Goal: Task Accomplishment & Management: Manage account settings

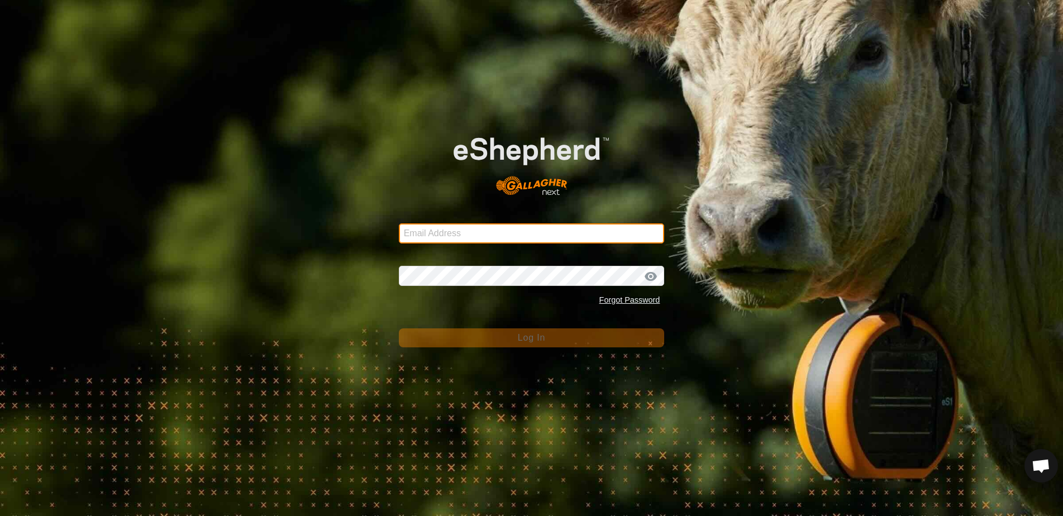
type input "ljamieson@gmail.com"
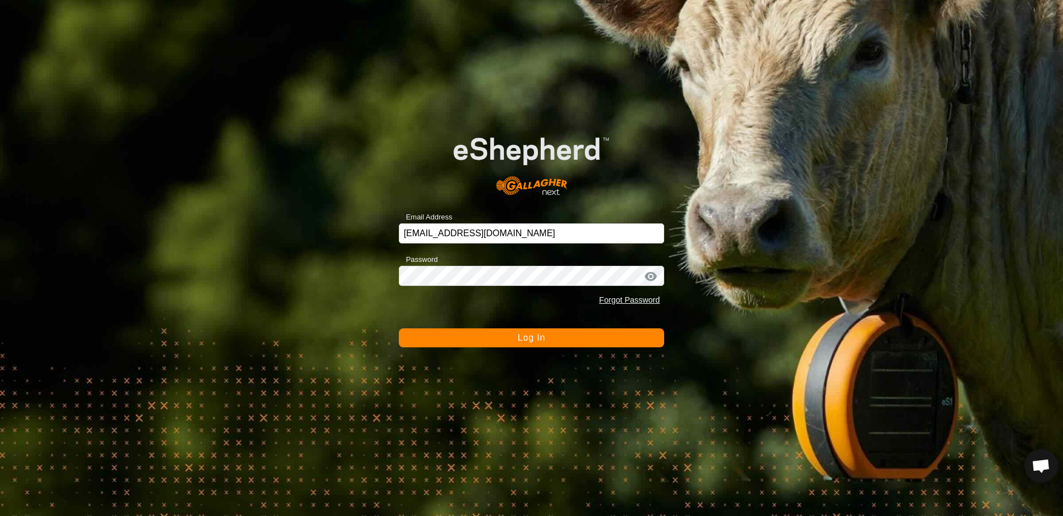
click at [508, 342] on button "Log In" at bounding box center [532, 337] width 266 height 19
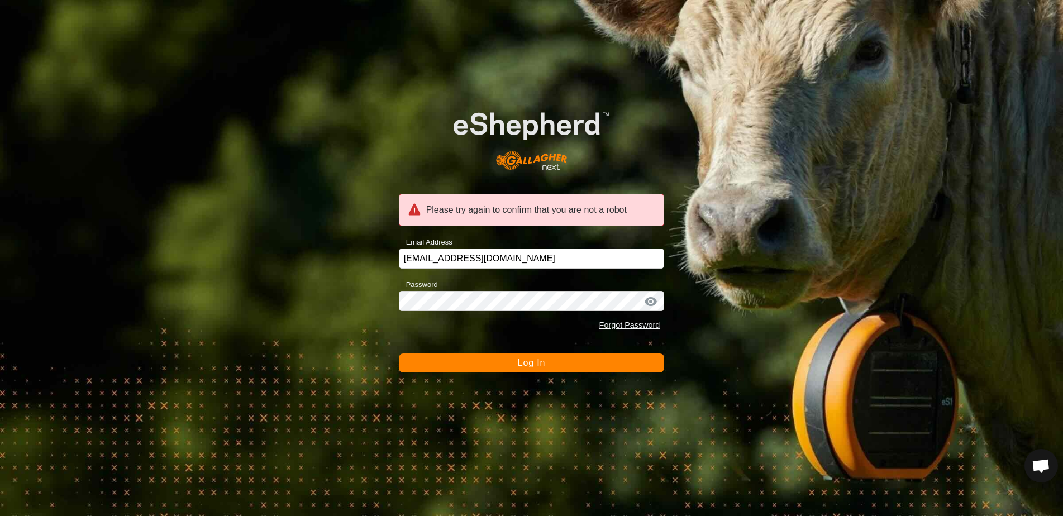
click at [564, 374] on div "Please try again to confirm that you are not a robot Email Address ljamieson@gm…" at bounding box center [531, 258] width 1063 height 516
click at [558, 369] on button "Log In" at bounding box center [532, 363] width 266 height 19
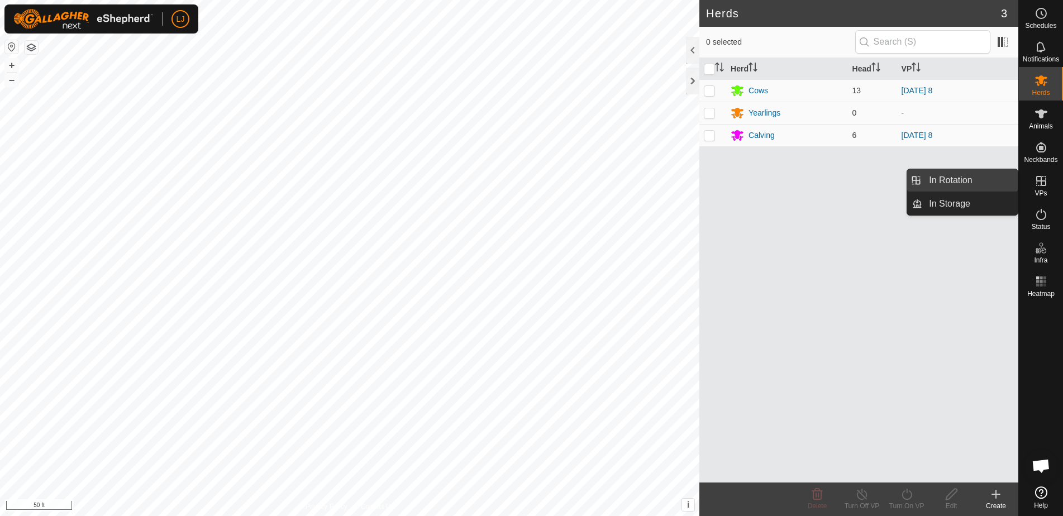
click at [957, 184] on link "In Rotation" at bounding box center [970, 180] width 96 height 22
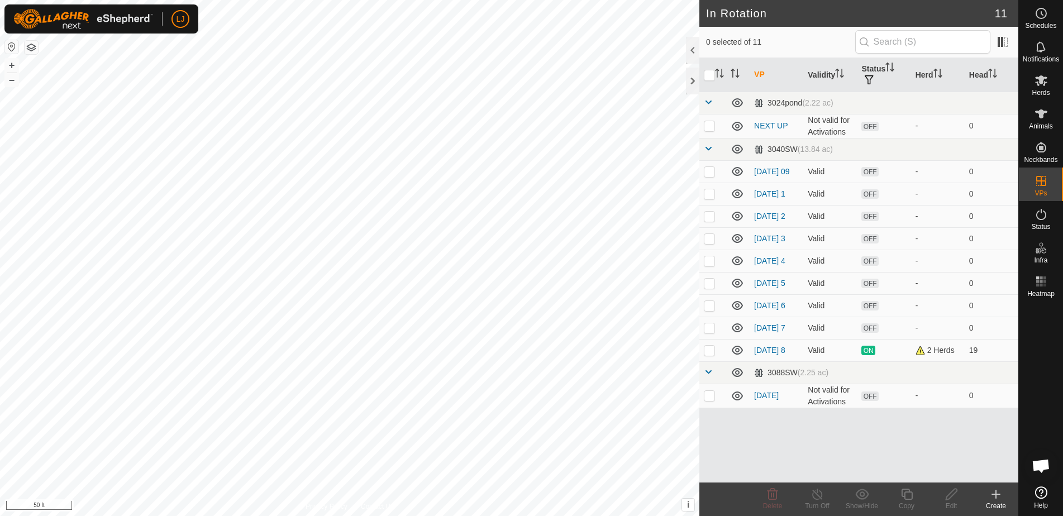
click at [987, 493] on create-svg-icon at bounding box center [996, 494] width 45 height 13
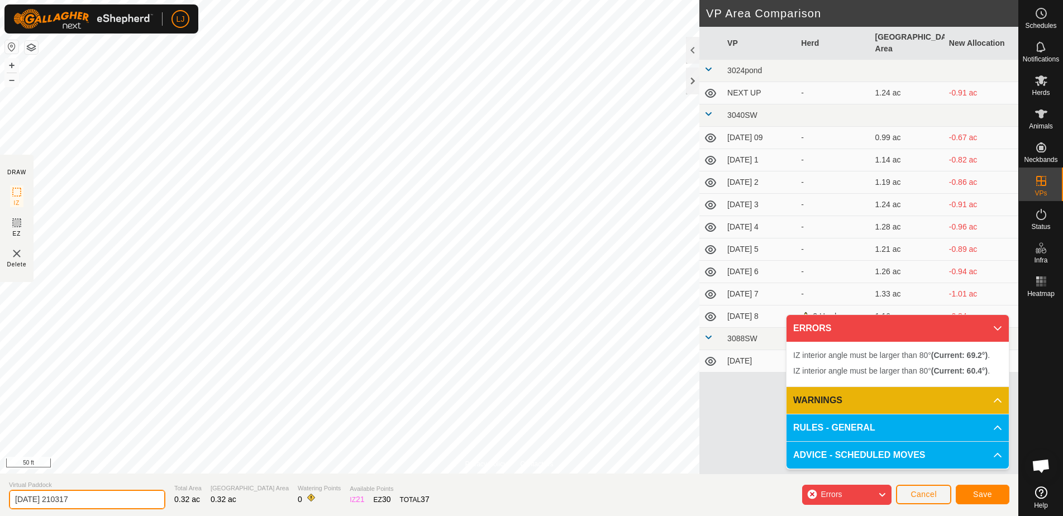
drag, startPoint x: 47, startPoint y: 499, endPoint x: 258, endPoint y: 494, distance: 211.2
click at [258, 494] on section "Virtual Paddock [DATE] 210317 Total Area 0.32 ac Grazing Area 0.32 ac Watering …" at bounding box center [509, 495] width 1018 height 42
type input "[PHONE_NUMBER]"
click at [984, 496] on span "Save" at bounding box center [982, 494] width 19 height 9
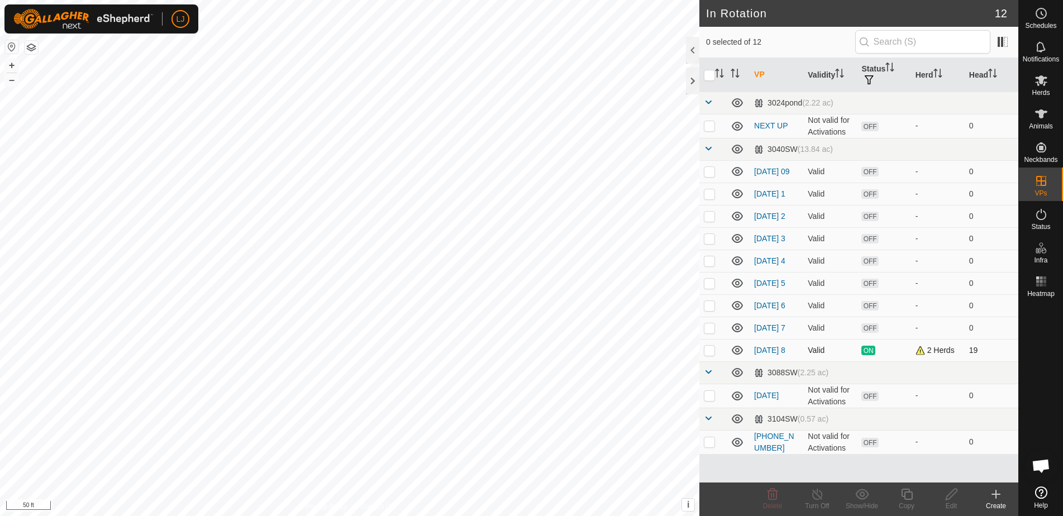
click at [706, 355] on p-checkbox at bounding box center [709, 350] width 11 height 9
checkbox input "true"
click at [910, 493] on icon at bounding box center [907, 494] width 14 height 13
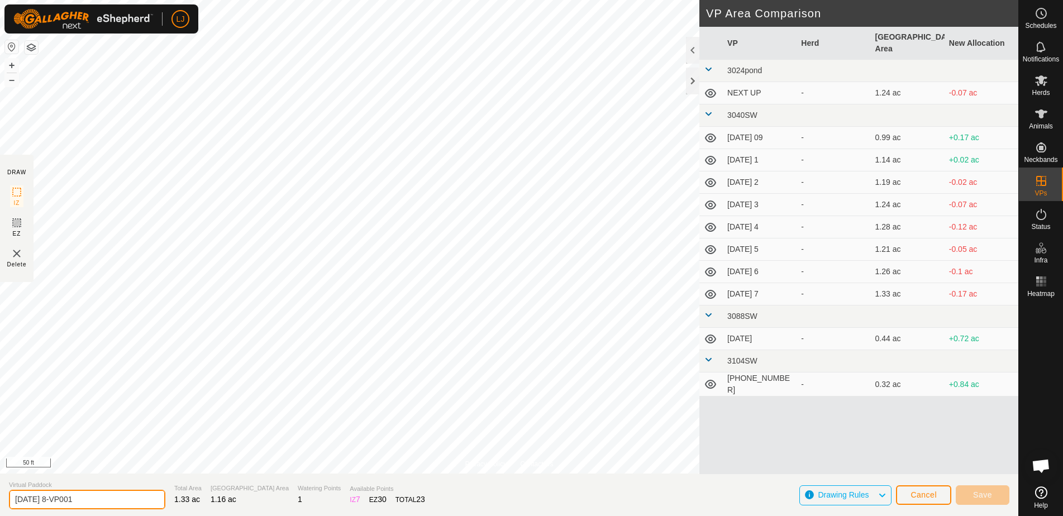
drag, startPoint x: 51, startPoint y: 498, endPoint x: 316, endPoint y: 497, distance: 264.8
click at [321, 496] on section "Virtual Paddock [DATE] 8-VP001 Total Area 1.33 ac Grazing Area 1.16 ac Watering…" at bounding box center [509, 495] width 1018 height 42
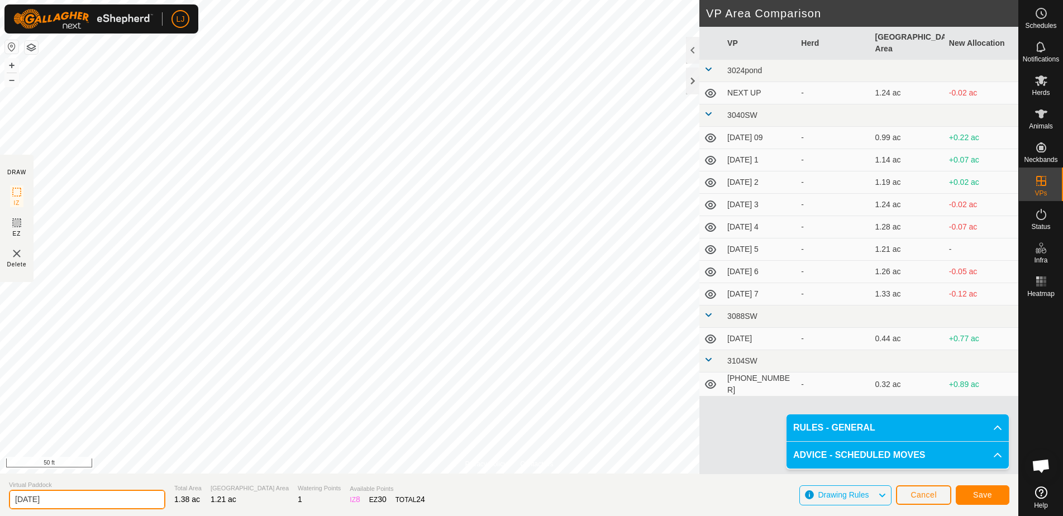
click at [93, 503] on input "[DATE]" at bounding box center [87, 500] width 156 height 20
drag, startPoint x: 59, startPoint y: 500, endPoint x: 107, endPoint y: 497, distance: 48.1
click at [107, 497] on input "[DATE] 1" at bounding box center [87, 500] width 156 height 20
type input "[DATE] 4"
click at [978, 497] on span "Save" at bounding box center [982, 494] width 19 height 9
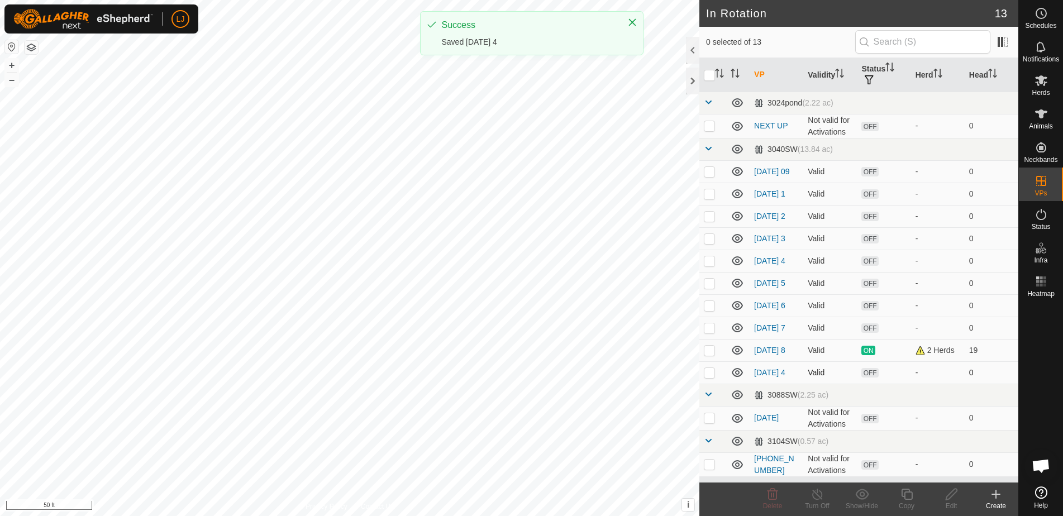
click at [710, 377] on p-checkbox at bounding box center [709, 372] width 11 height 9
checkbox input "true"
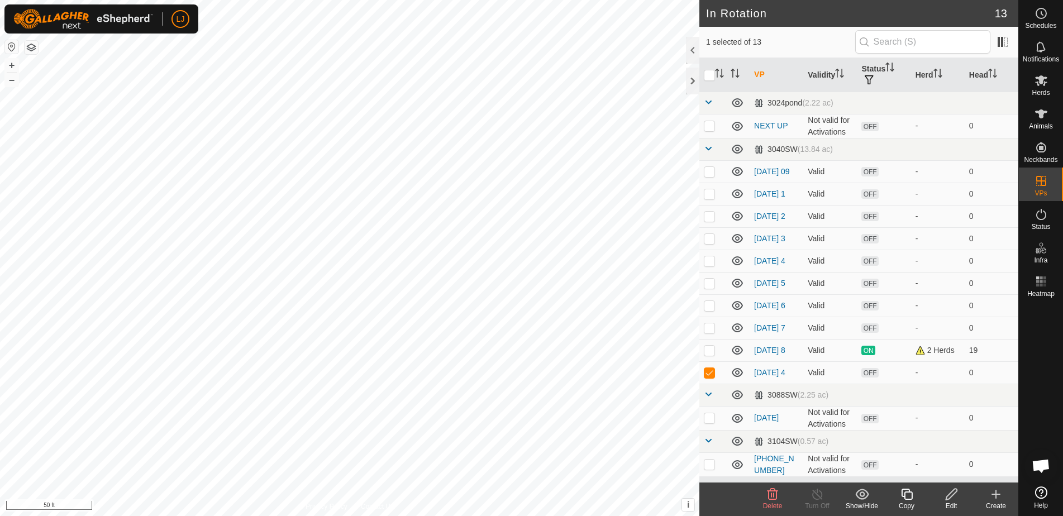
click at [909, 495] on icon at bounding box center [907, 494] width 14 height 13
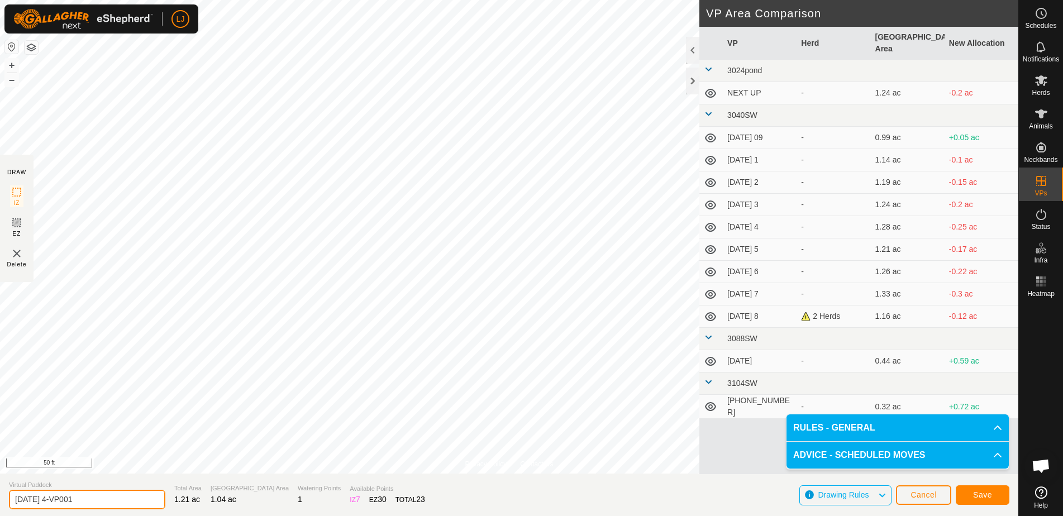
drag, startPoint x: 58, startPoint y: 500, endPoint x: 201, endPoint y: 497, distance: 142.5
click at [198, 497] on section "Virtual Paddock [DATE] 4-VP001 Total Area 1.21 ac Grazing Area 1.04 ac Watering…" at bounding box center [509, 495] width 1018 height 42
type input "[DATE] 3"
click at [975, 492] on span "Save" at bounding box center [982, 494] width 19 height 9
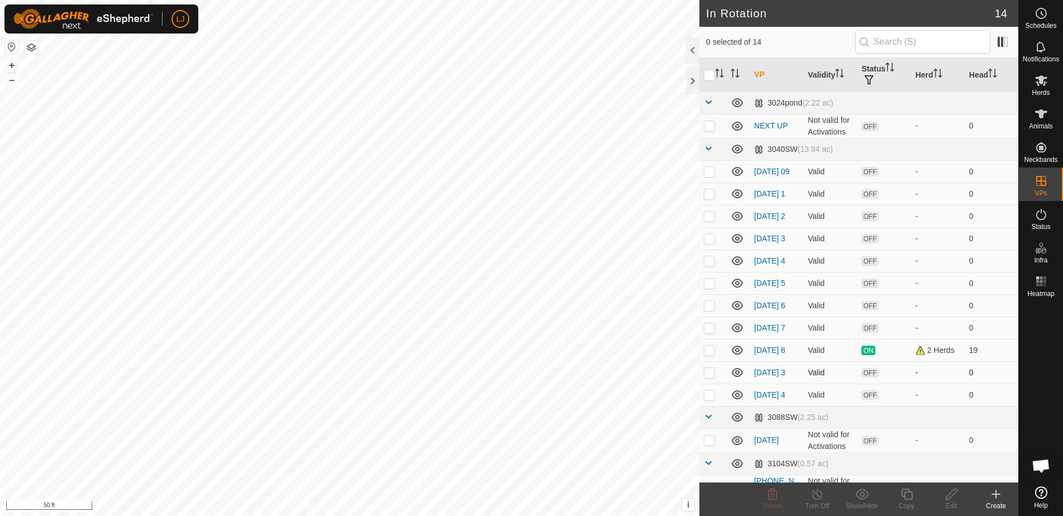
click at [713, 377] on p-checkbox at bounding box center [709, 372] width 11 height 9
click at [711, 377] on p-checkbox at bounding box center [709, 372] width 11 height 9
checkbox input "false"
click at [712, 399] on p-checkbox at bounding box center [709, 394] width 11 height 9
click at [711, 399] on p-checkbox at bounding box center [709, 394] width 11 height 9
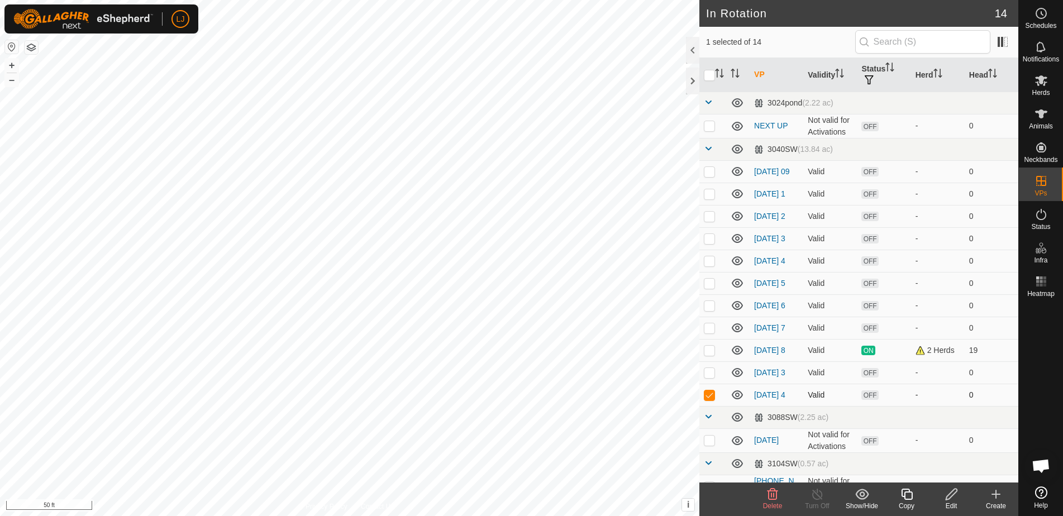
checkbox input "false"
click at [704, 377] on p-checkbox at bounding box center [709, 372] width 11 height 9
checkbox input "true"
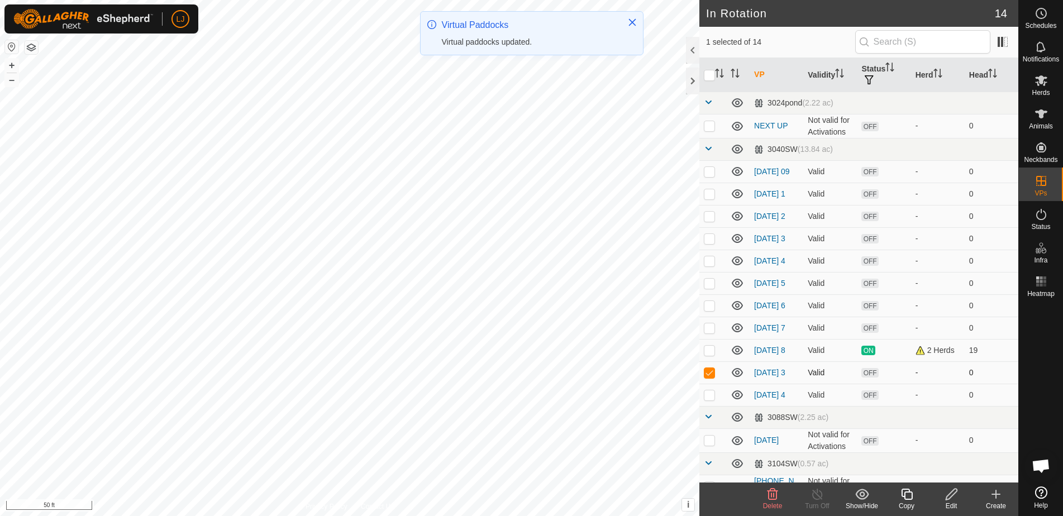
click at [709, 377] on p-checkbox at bounding box center [709, 372] width 11 height 9
checkbox input "true"
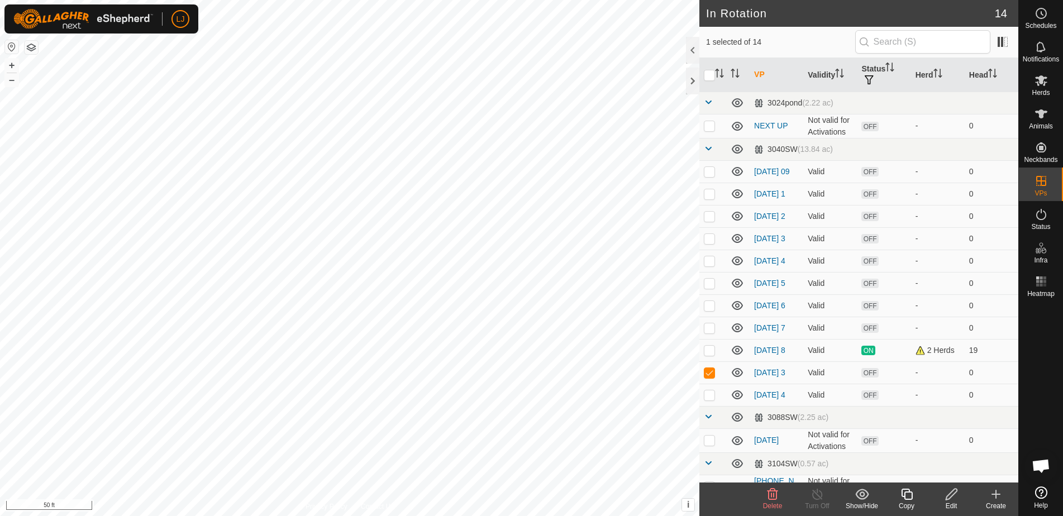
click at [914, 495] on copy-svg-icon at bounding box center [906, 494] width 45 height 13
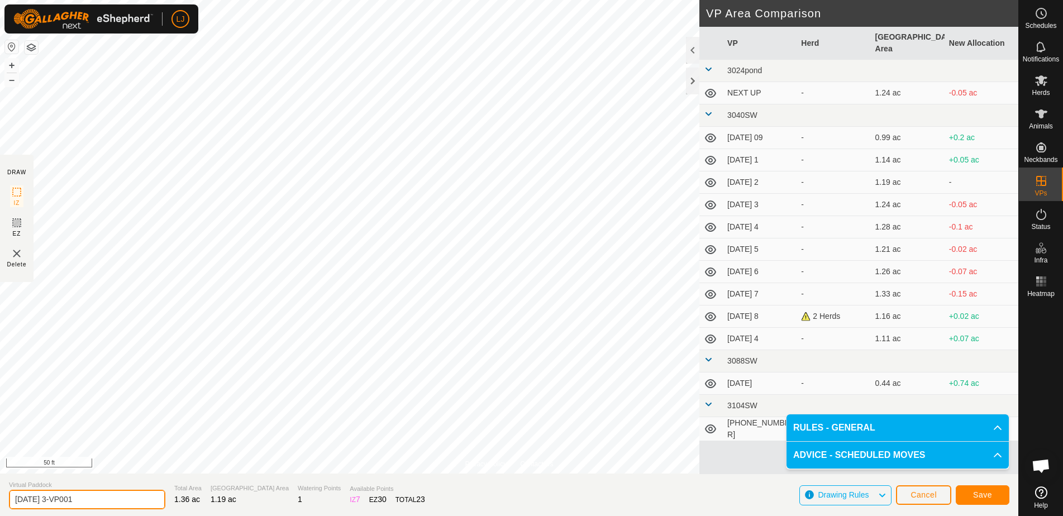
drag, startPoint x: 58, startPoint y: 501, endPoint x: 221, endPoint y: 494, distance: 163.2
click at [220, 494] on section "Virtual Paddock [DATE] 3-VP001 Total Area 1.36 ac Grazing Area 1.19 ac Watering…" at bounding box center [509, 495] width 1018 height 42
type input "[DATE] 2"
click at [979, 498] on span "Save" at bounding box center [982, 494] width 19 height 9
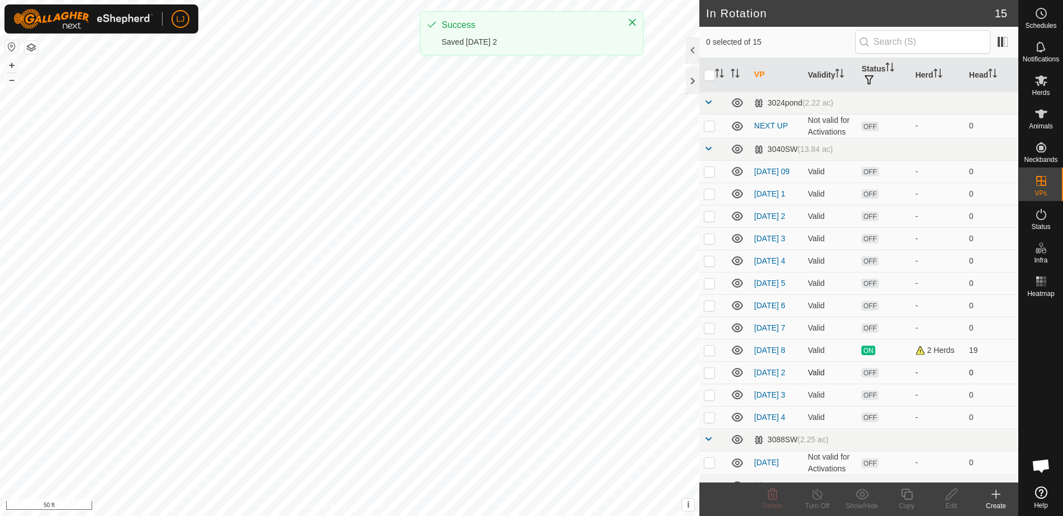
click at [709, 377] on p-checkbox at bounding box center [709, 372] width 11 height 9
checkbox input "true"
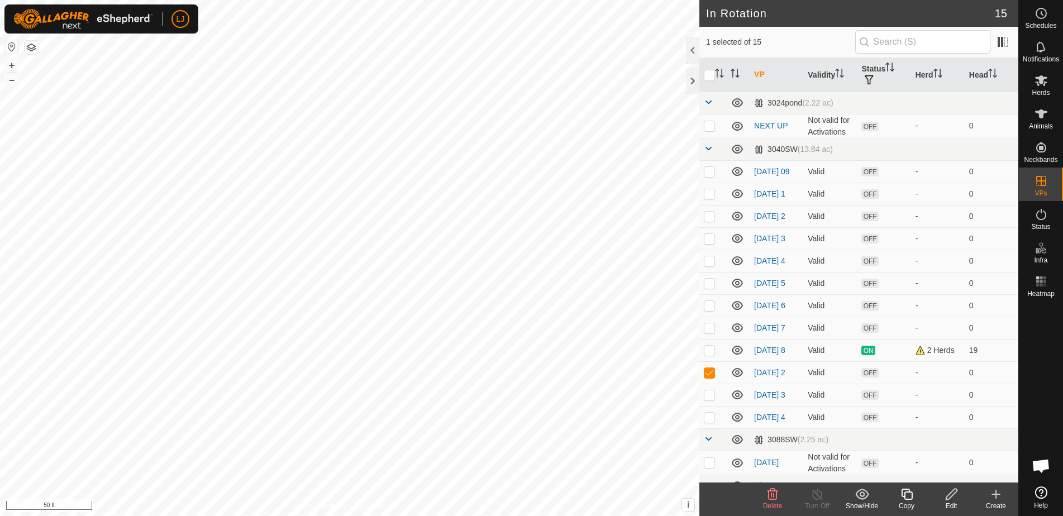
click at [908, 502] on div "Copy" at bounding box center [906, 506] width 45 height 10
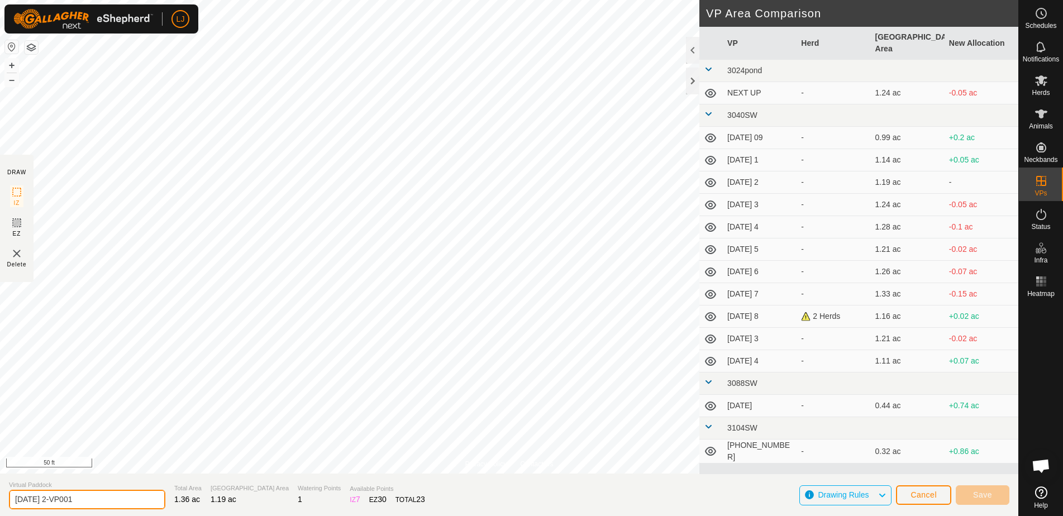
drag, startPoint x: 56, startPoint y: 501, endPoint x: 233, endPoint y: 503, distance: 177.6
click at [232, 503] on section "Virtual Paddock [DATE] 2-VP001 Total Area 1.36 ac Grazing Area 1.19 ac Watering…" at bounding box center [509, 495] width 1018 height 42
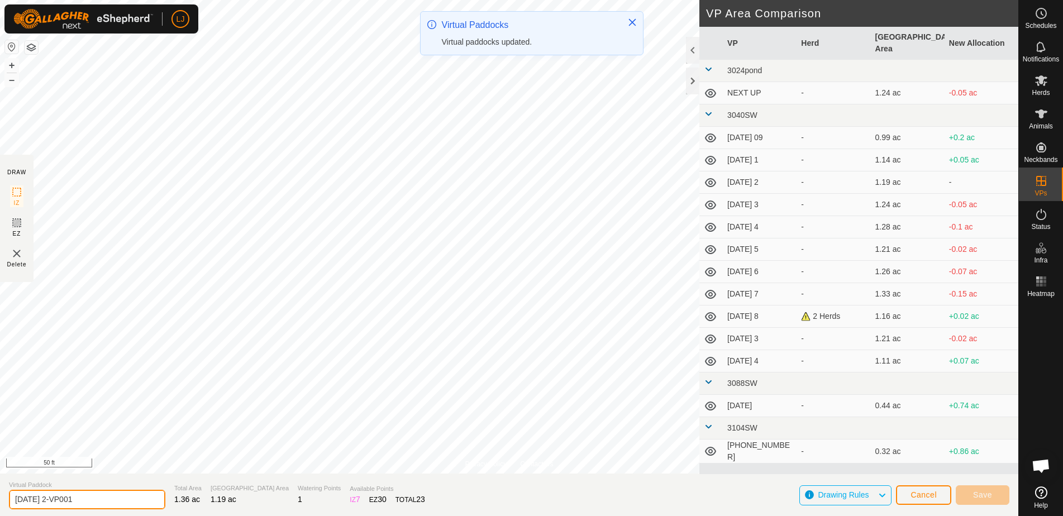
drag, startPoint x: 59, startPoint y: 499, endPoint x: 194, endPoint y: 502, distance: 135.2
click at [193, 502] on section "Virtual Paddock [DATE] 2-VP001 Total Area 1.36 ac Grazing Area 1.19 ac Watering…" at bounding box center [509, 495] width 1018 height 42
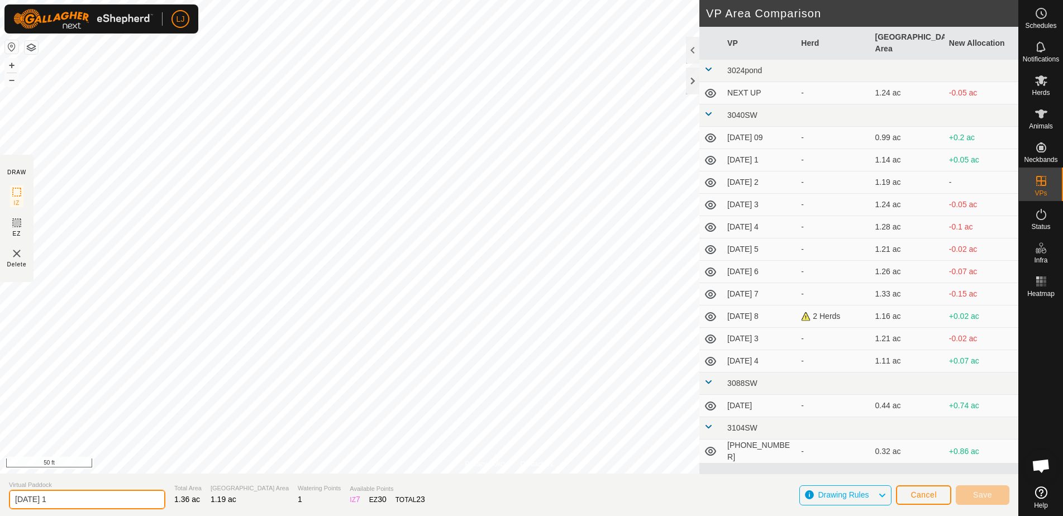
type input "[DATE] 1"
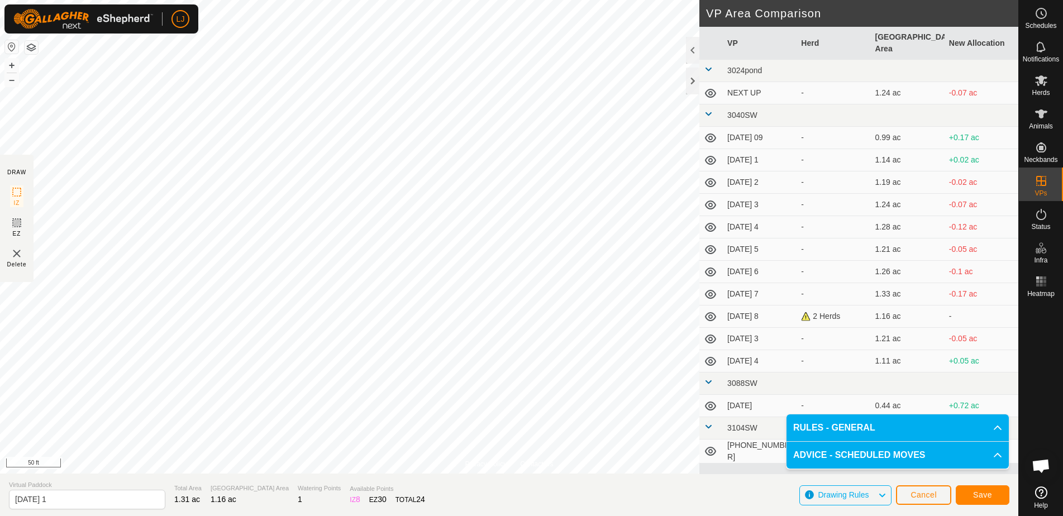
click at [983, 492] on span "Save" at bounding box center [982, 494] width 19 height 9
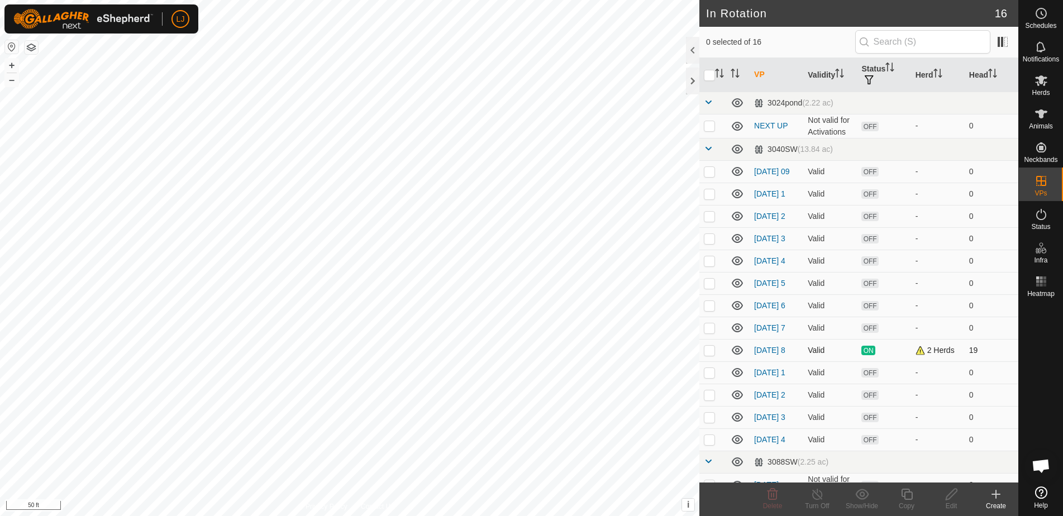
click at [711, 355] on p-checkbox at bounding box center [709, 350] width 11 height 9
click at [710, 355] on p-checkbox at bounding box center [709, 350] width 11 height 9
checkbox input "false"
click at [710, 444] on p-checkbox at bounding box center [709, 439] width 11 height 9
checkbox input "true"
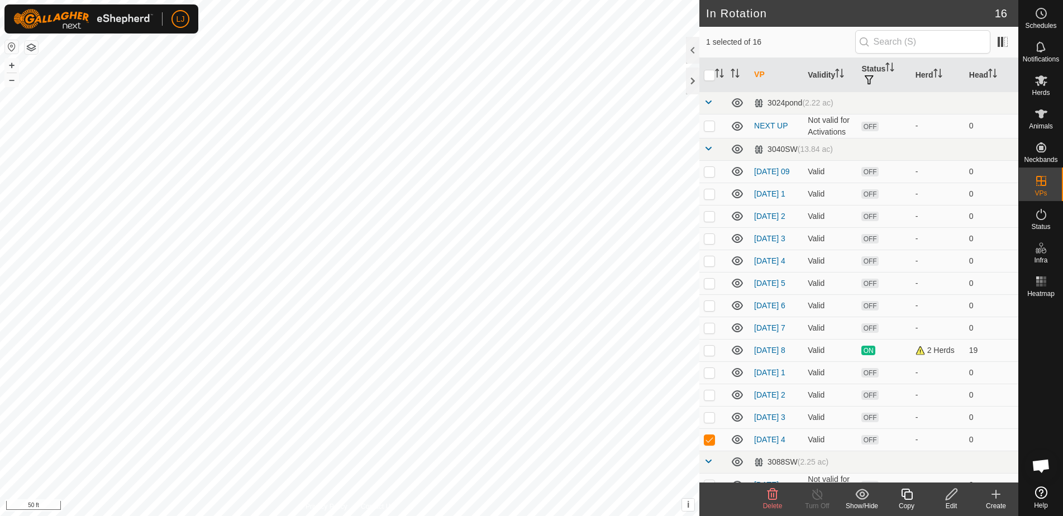
click at [910, 496] on icon at bounding box center [907, 494] width 14 height 13
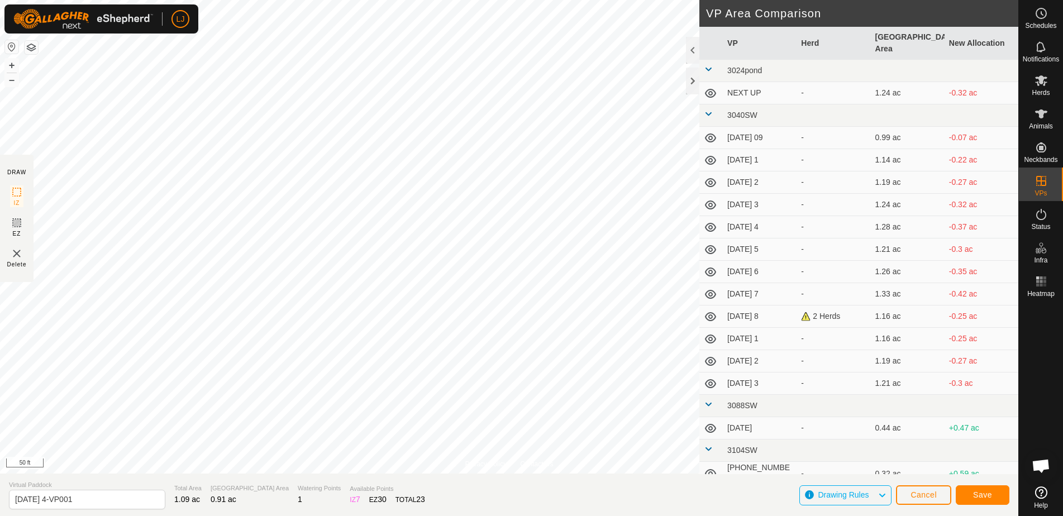
click at [988, 499] on span "Save" at bounding box center [982, 494] width 19 height 9
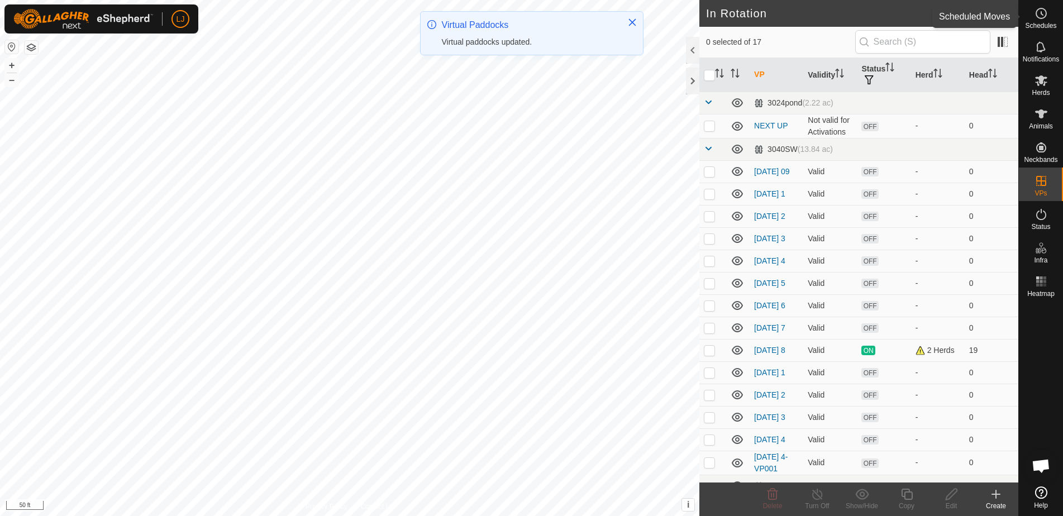
click at [1038, 20] on icon at bounding box center [1040, 13] width 13 height 13
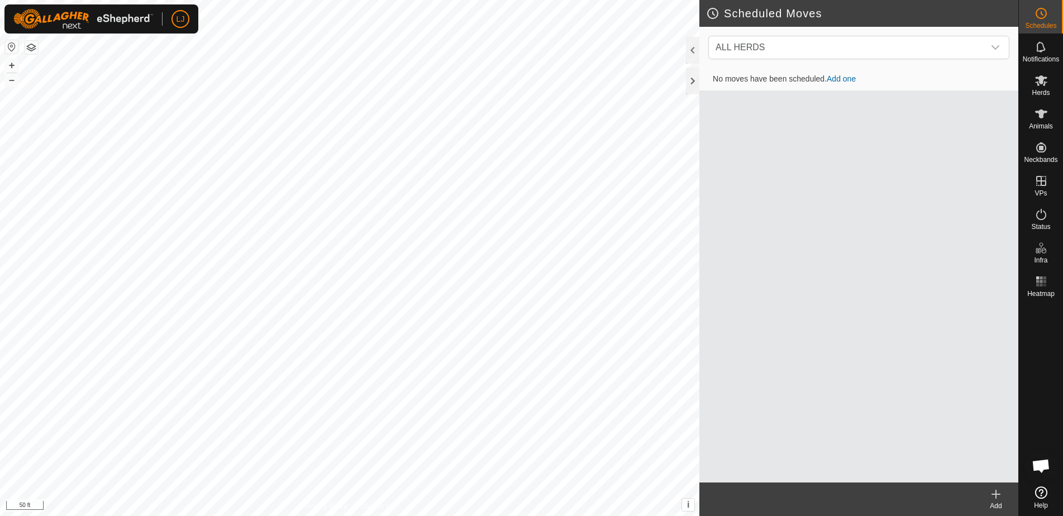
click at [999, 500] on icon at bounding box center [995, 494] width 13 height 13
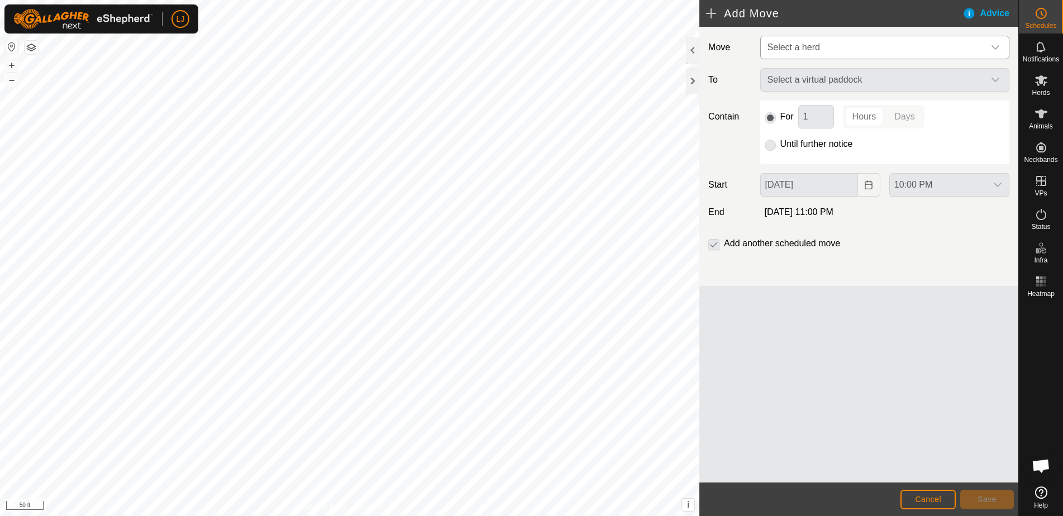
click at [829, 56] on span "Select a herd" at bounding box center [873, 47] width 221 height 22
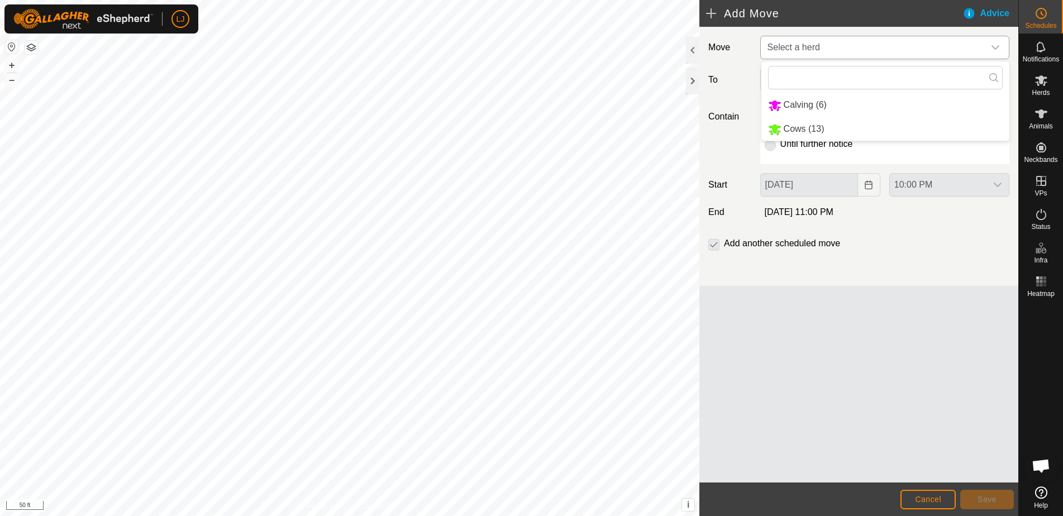
click at [815, 106] on span "Calving (6)" at bounding box center [805, 104] width 43 height 9
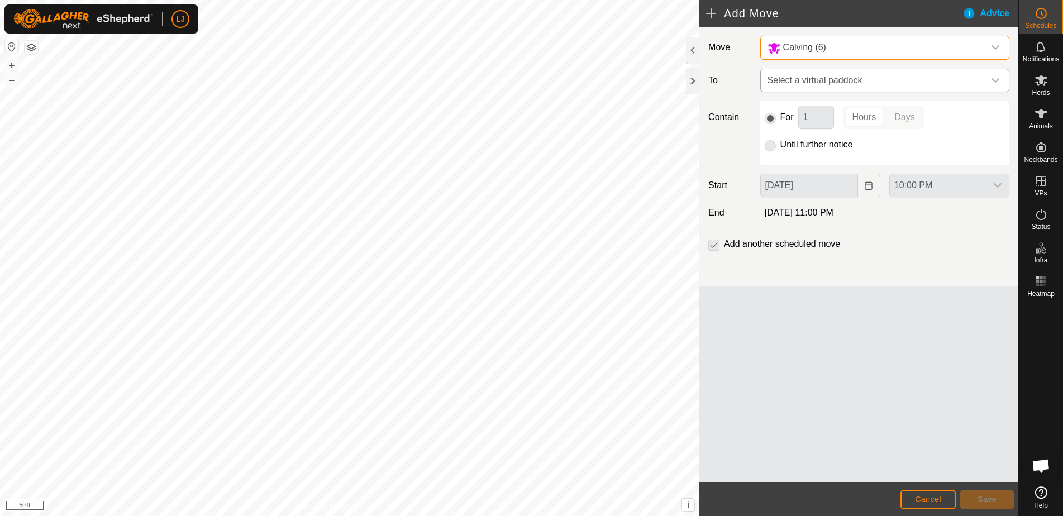
click at [825, 84] on span "Select a virtual paddock" at bounding box center [873, 80] width 221 height 22
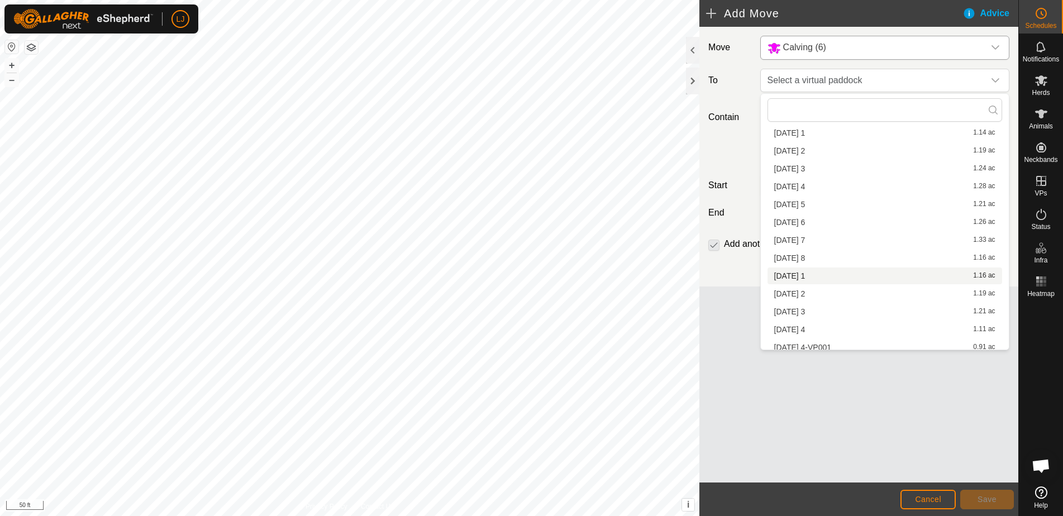
scroll to position [182, 0]
click at [824, 235] on li "[DATE] 4 1.11 ac" at bounding box center [884, 236] width 235 height 17
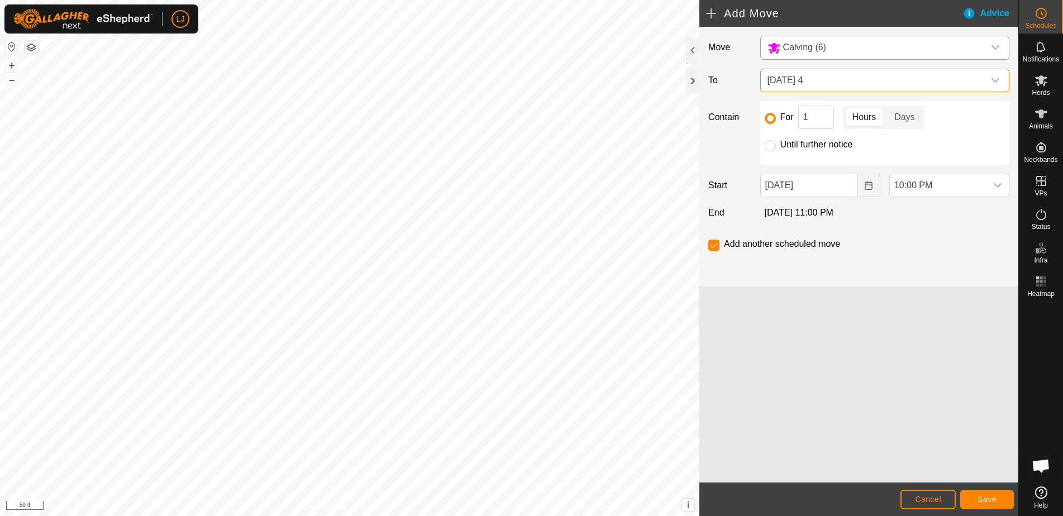
click at [912, 494] on button "Cancel" at bounding box center [927, 500] width 55 height 20
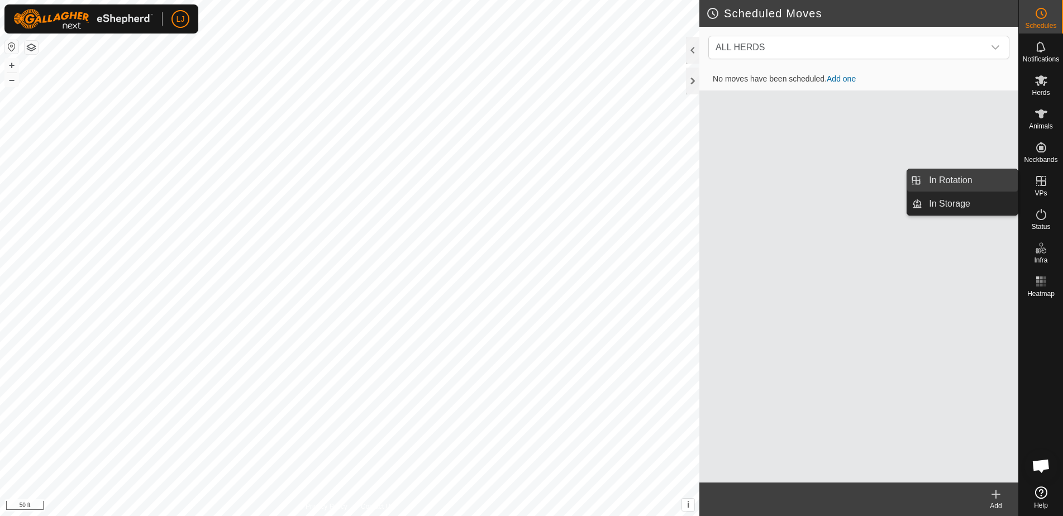
click at [962, 177] on link "In Rotation" at bounding box center [970, 180] width 96 height 22
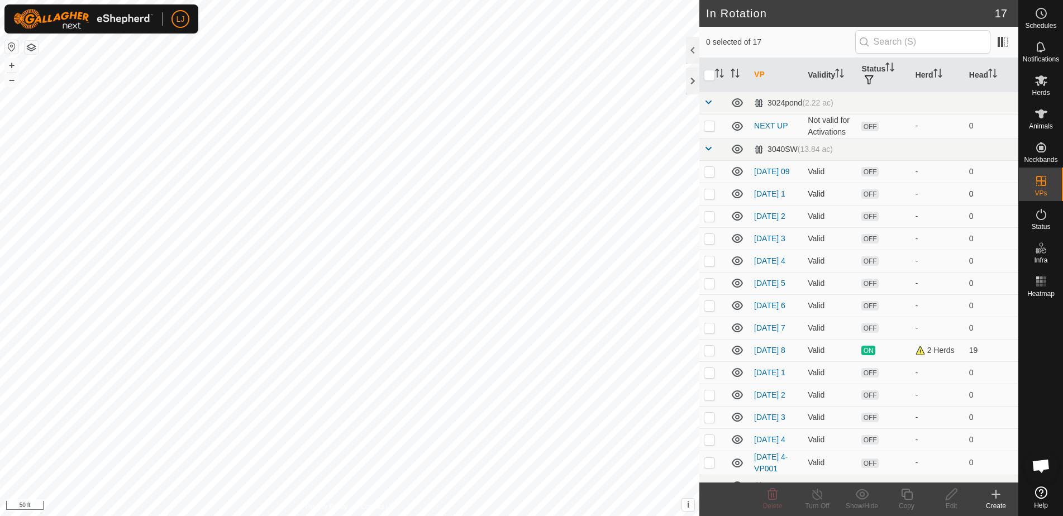
click at [712, 198] on p-checkbox at bounding box center [709, 193] width 11 height 9
checkbox input "true"
click at [709, 226] on td at bounding box center [712, 216] width 27 height 22
checkbox input "true"
click at [711, 243] on p-checkbox at bounding box center [709, 238] width 11 height 9
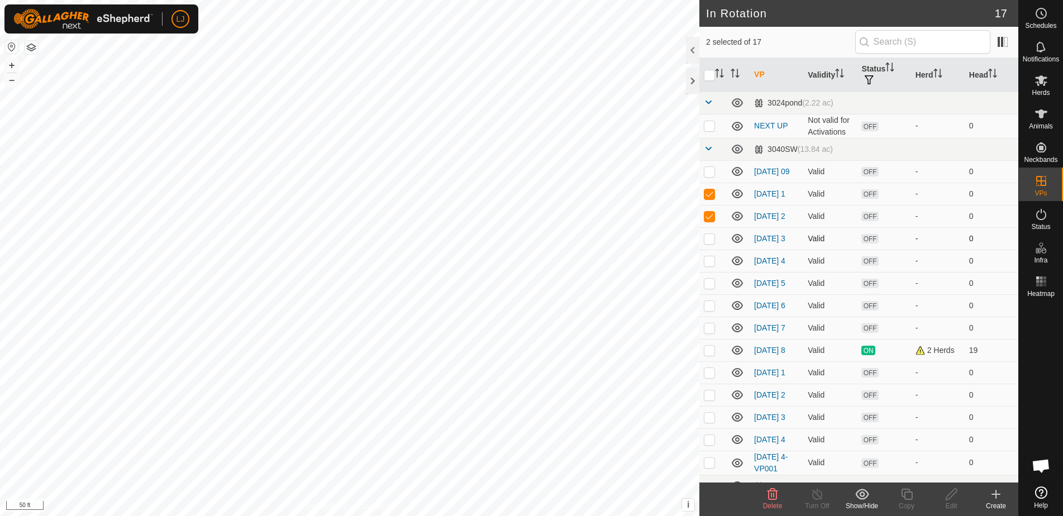
checkbox input "true"
click at [709, 272] on td at bounding box center [712, 261] width 27 height 22
checkbox input "true"
click at [712, 288] on p-checkbox at bounding box center [709, 283] width 11 height 9
checkbox input "true"
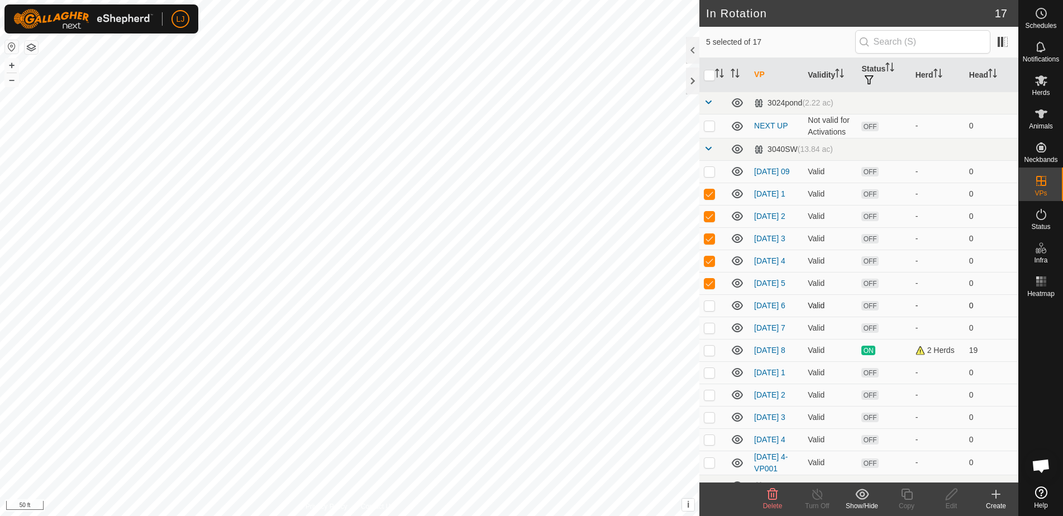
click at [710, 310] on p-checkbox at bounding box center [709, 305] width 11 height 9
checkbox input "true"
click at [710, 332] on p-checkbox at bounding box center [709, 327] width 11 height 9
checkbox input "true"
click at [766, 499] on delete-svg-icon at bounding box center [772, 494] width 45 height 13
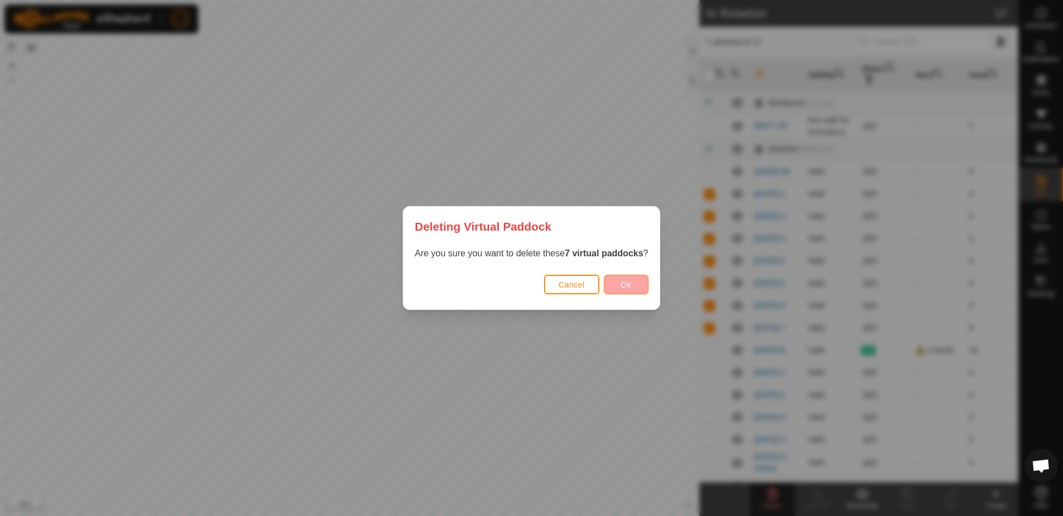
click at [621, 282] on button "Ok" at bounding box center [626, 285] width 45 height 20
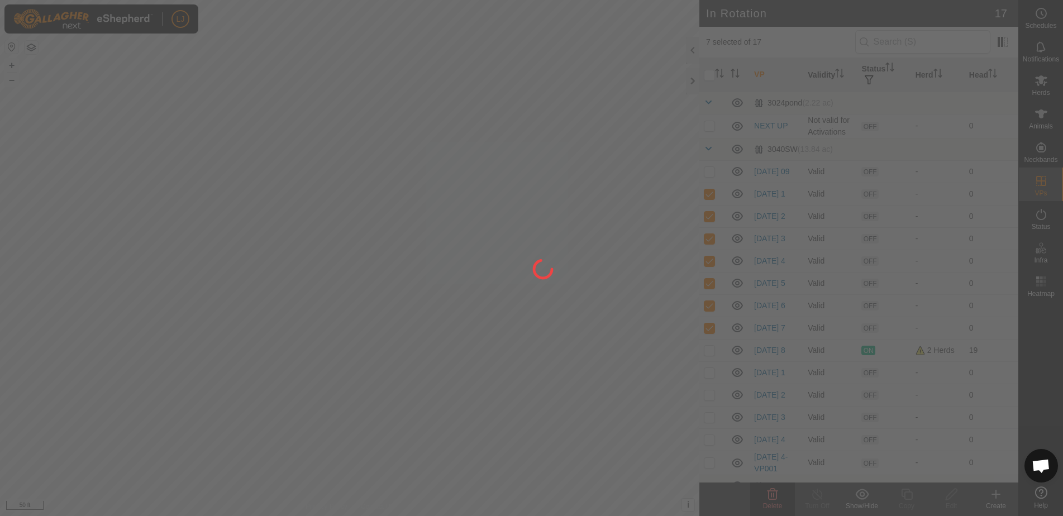
checkbox input "false"
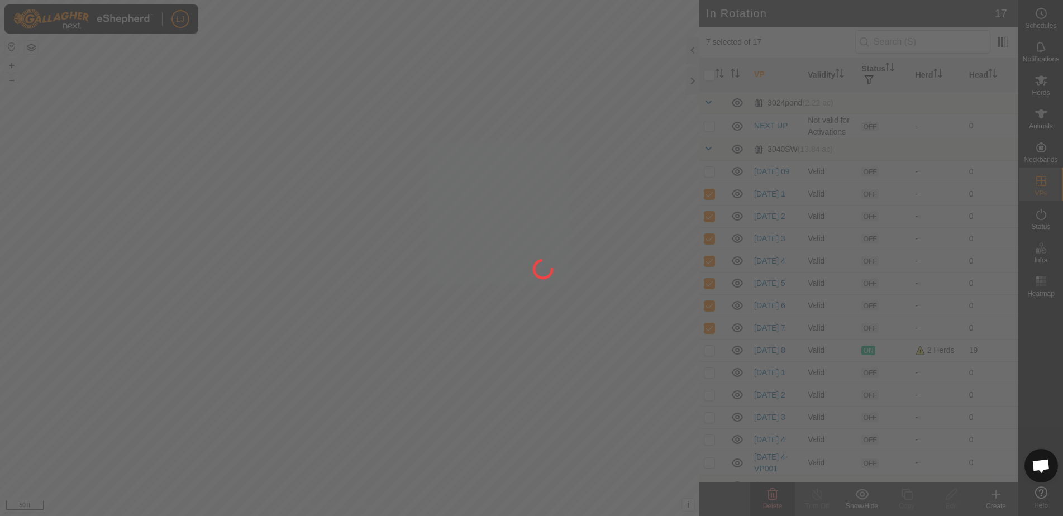
checkbox input "false"
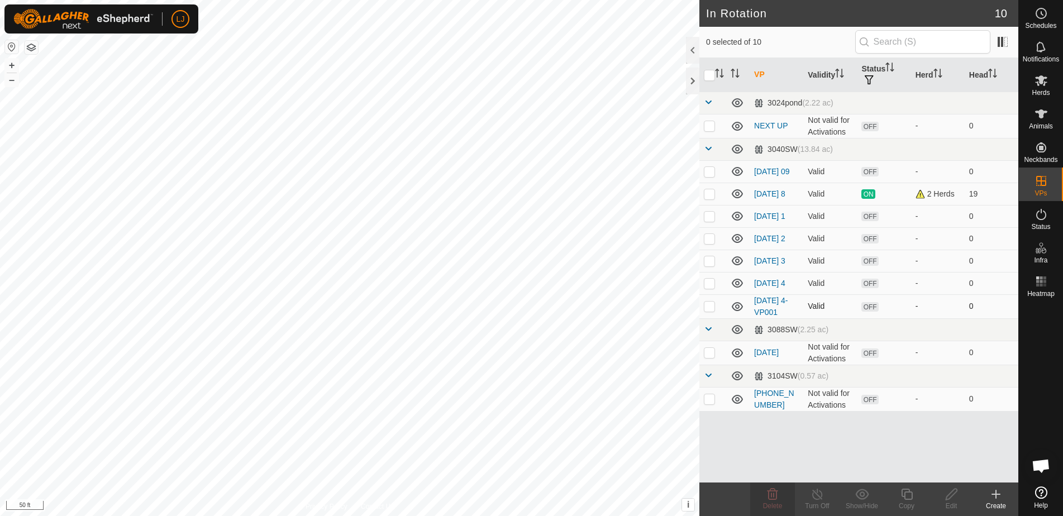
click at [710, 311] on p-checkbox at bounding box center [709, 306] width 11 height 9
checkbox input "true"
click at [949, 498] on icon at bounding box center [952, 494] width 14 height 13
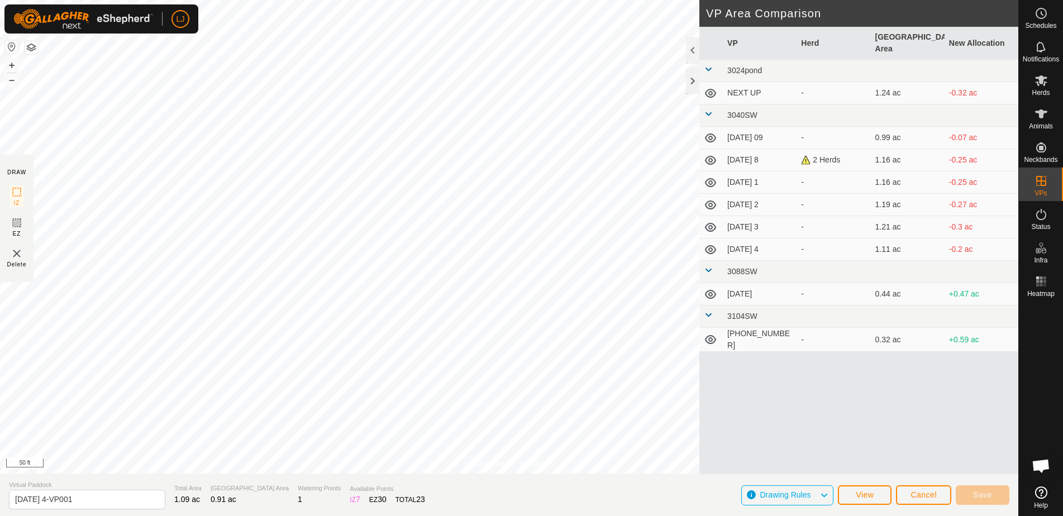
click at [929, 499] on button "Cancel" at bounding box center [923, 495] width 55 height 20
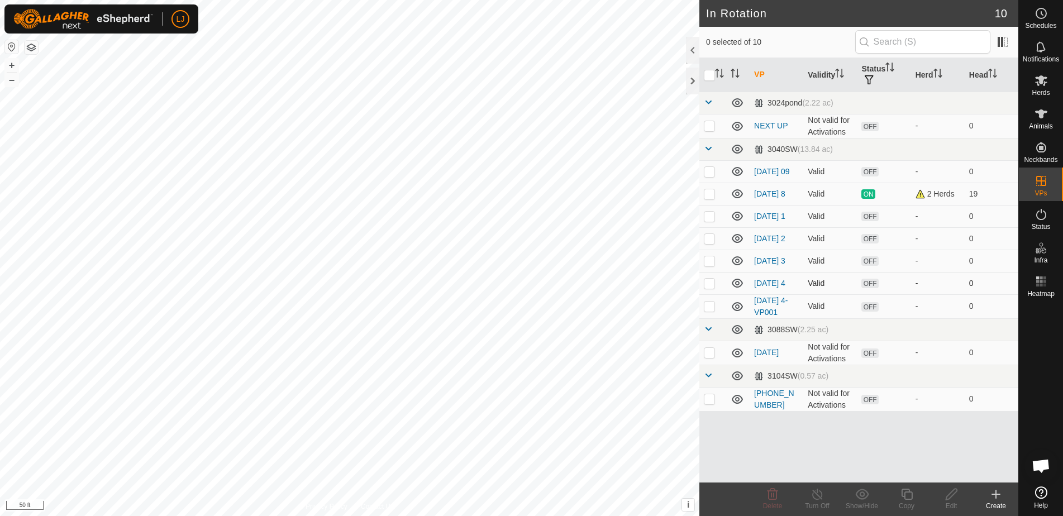
click at [708, 288] on p-checkbox at bounding box center [709, 283] width 11 height 9
click at [775, 500] on icon at bounding box center [772, 494] width 11 height 11
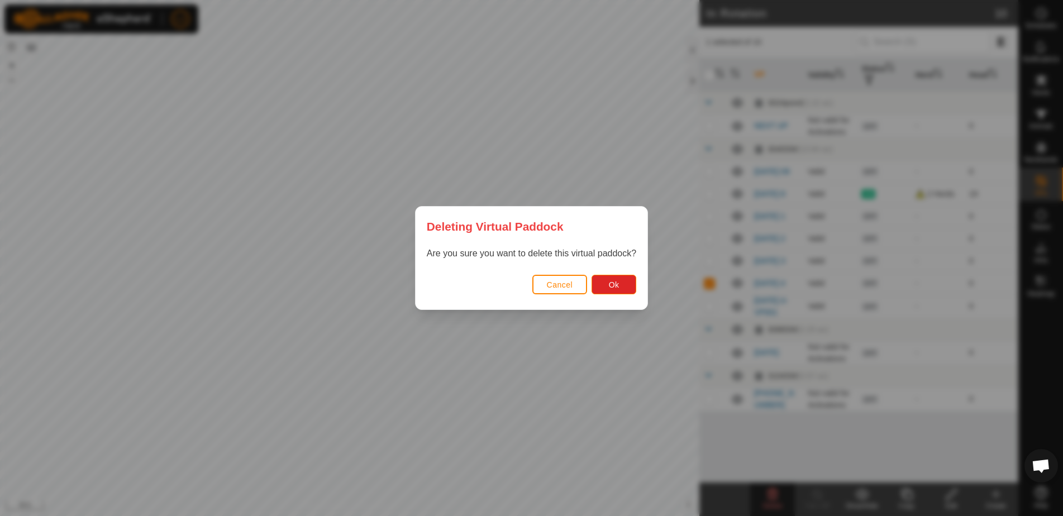
click at [614, 272] on div "Cancel Ok" at bounding box center [532, 290] width 232 height 38
click at [624, 282] on button "Ok" at bounding box center [614, 285] width 45 height 20
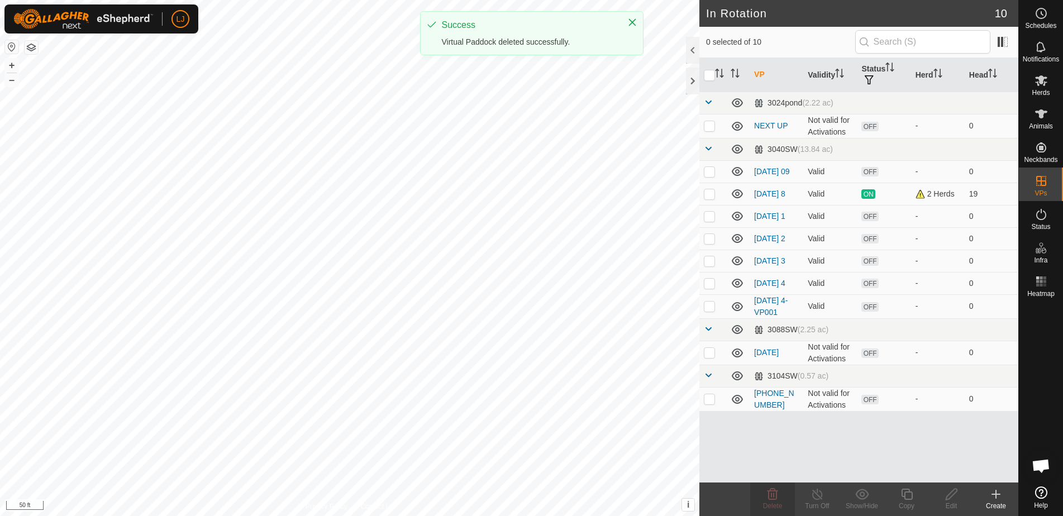
checkbox input "false"
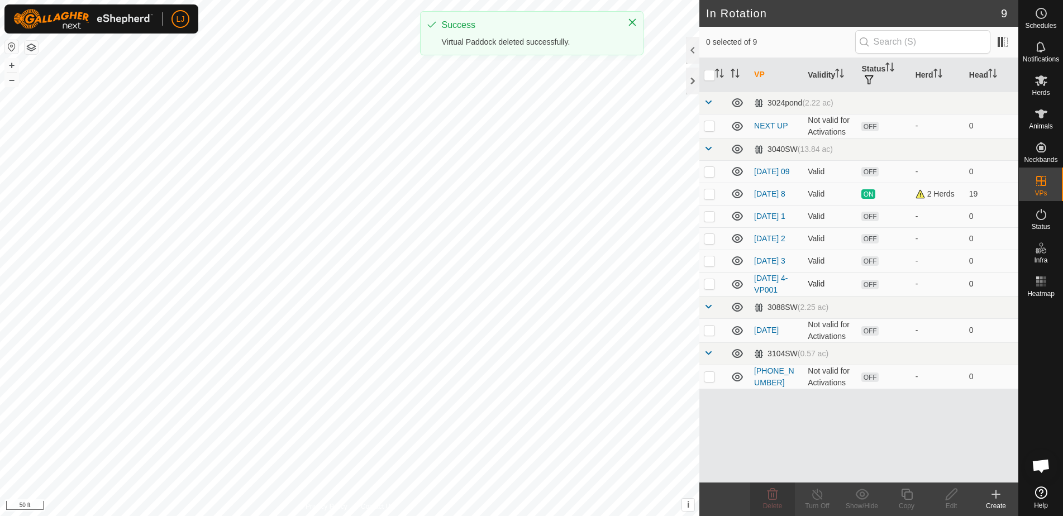
click at [708, 288] on p-checkbox at bounding box center [709, 283] width 11 height 9
checkbox input "true"
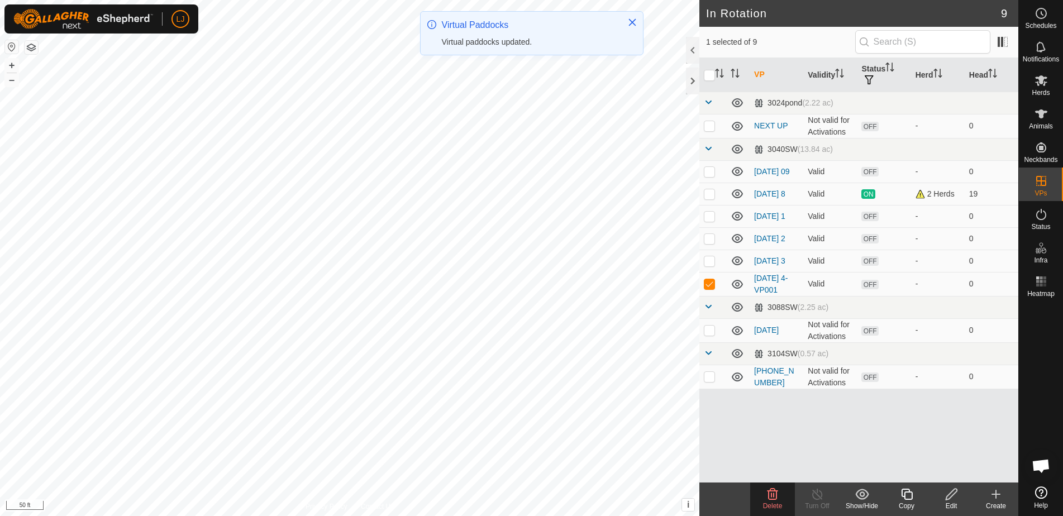
click at [953, 497] on icon at bounding box center [952, 494] width 14 height 13
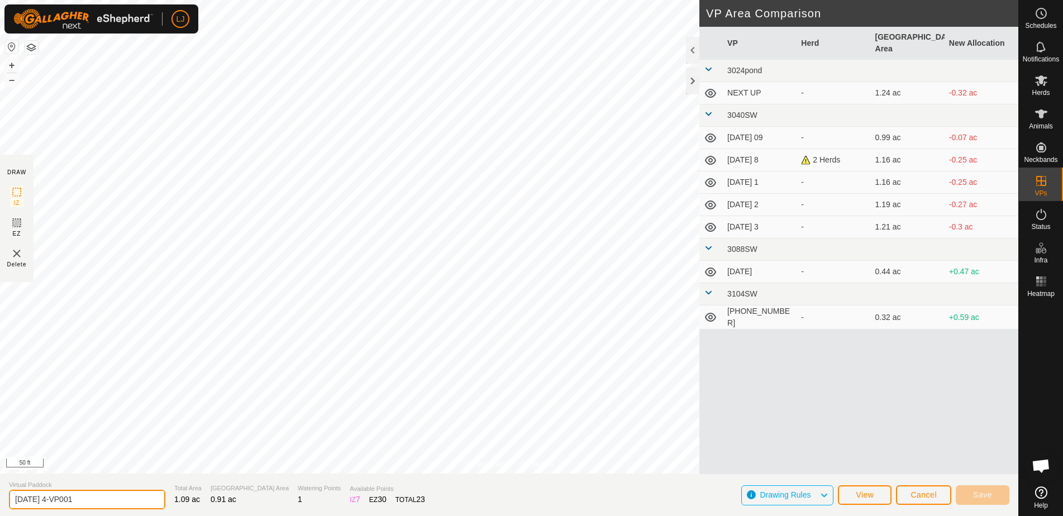
drag, startPoint x: 63, startPoint y: 500, endPoint x: 218, endPoint y: 502, distance: 155.3
click at [220, 502] on section "Virtual Paddock [DATE] 4-VP001 Total Area 1.09 ac Grazing Area 0.91 ac Watering…" at bounding box center [509, 495] width 1018 height 42
type input "[DATE] 4"
click at [985, 490] on span "Save" at bounding box center [982, 494] width 19 height 9
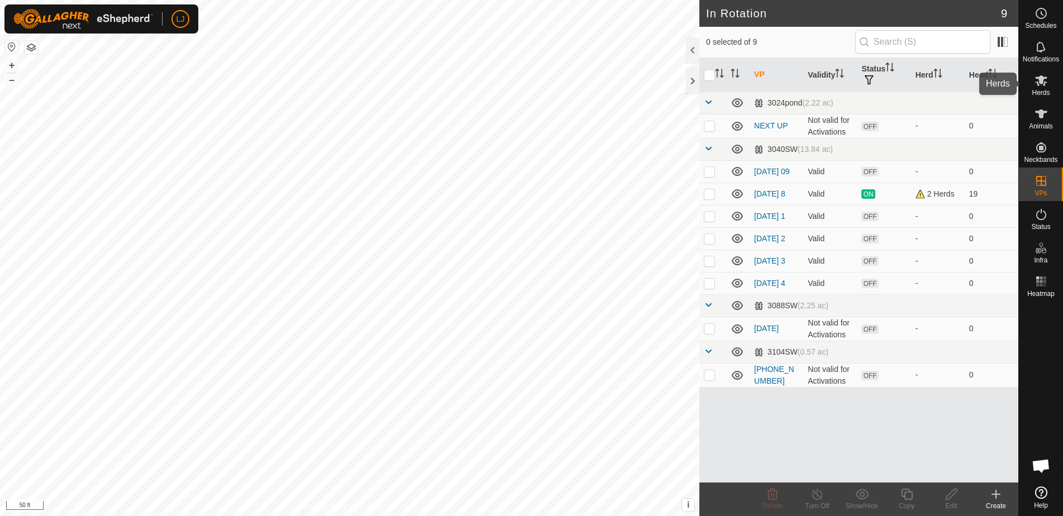
click at [1031, 87] on es-mob-svg-icon at bounding box center [1041, 80] width 20 height 18
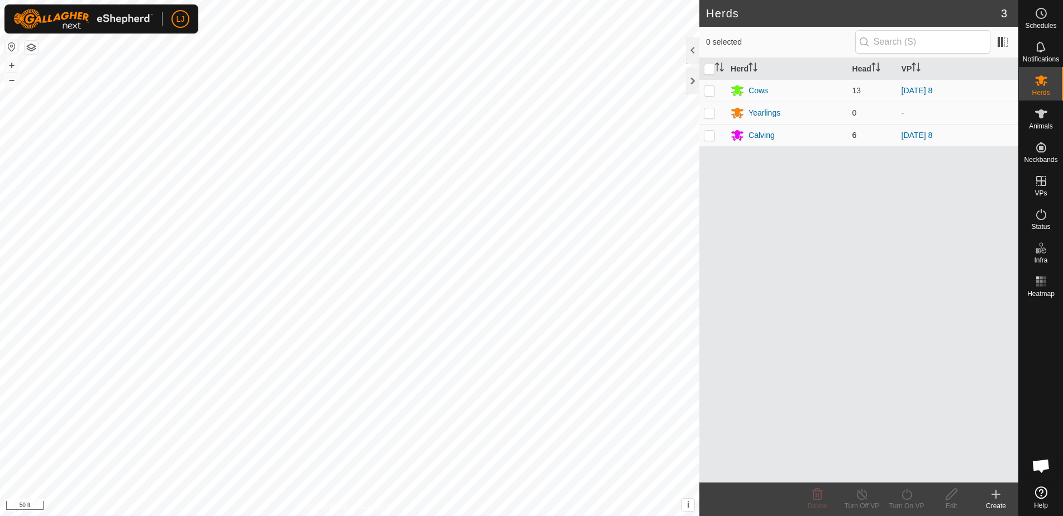
click at [709, 136] on p-checkbox at bounding box center [709, 135] width 11 height 9
checkbox input "true"
click at [901, 495] on icon at bounding box center [907, 494] width 14 height 13
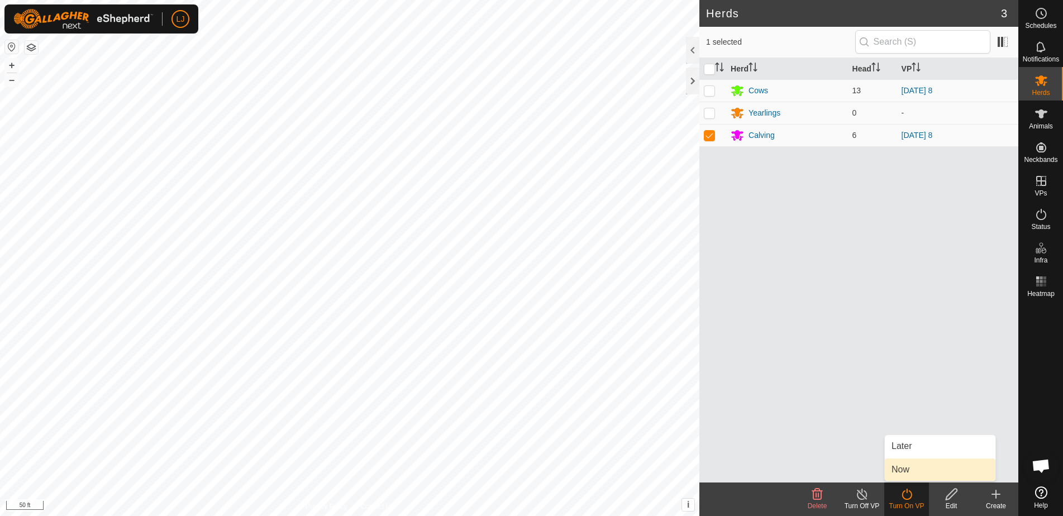
click at [903, 473] on link "Now" at bounding box center [940, 470] width 111 height 22
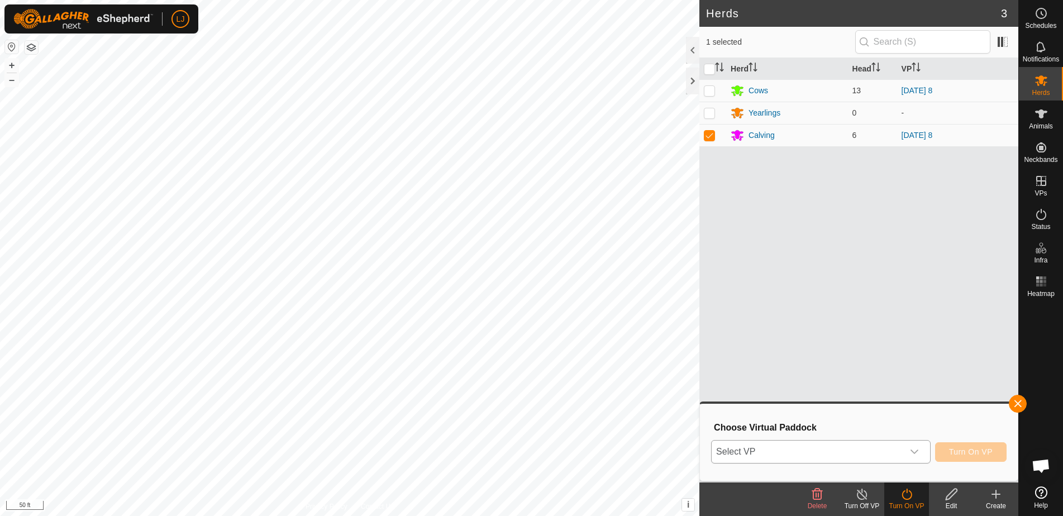
click at [767, 456] on span "Select VP" at bounding box center [808, 452] width 192 height 22
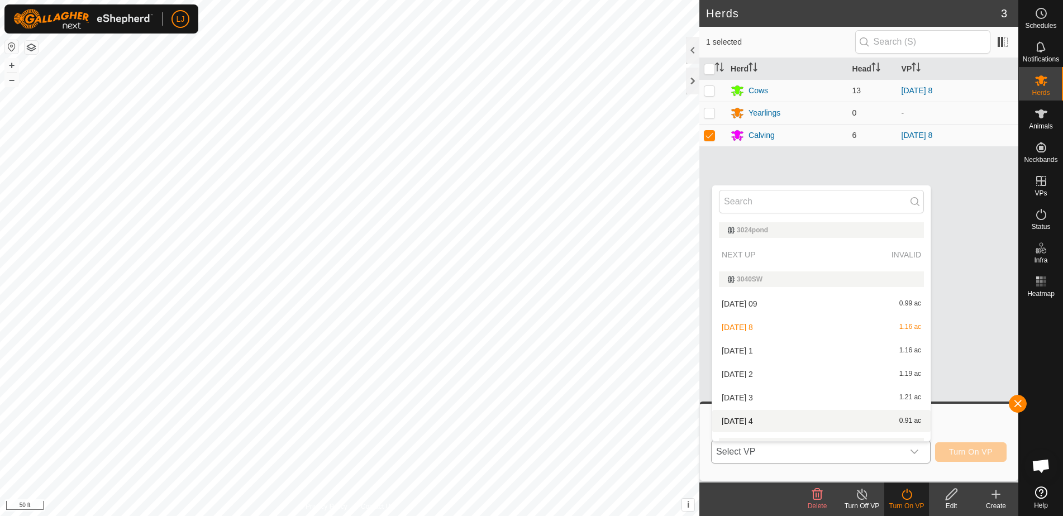
scroll to position [89, 0]
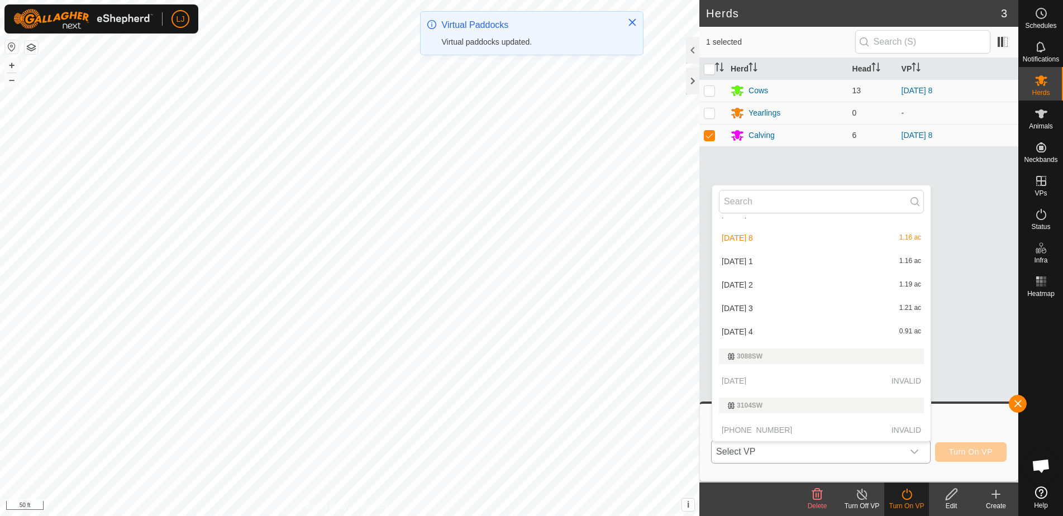
click at [780, 330] on li "[DATE] 4 0.91 ac" at bounding box center [821, 332] width 218 height 22
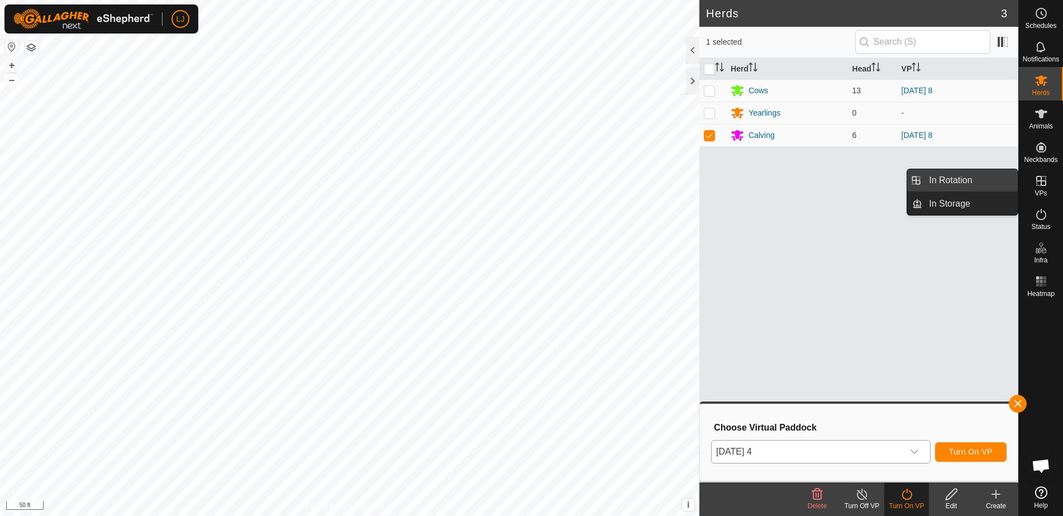
click at [962, 178] on link "In Rotation" at bounding box center [970, 180] width 96 height 22
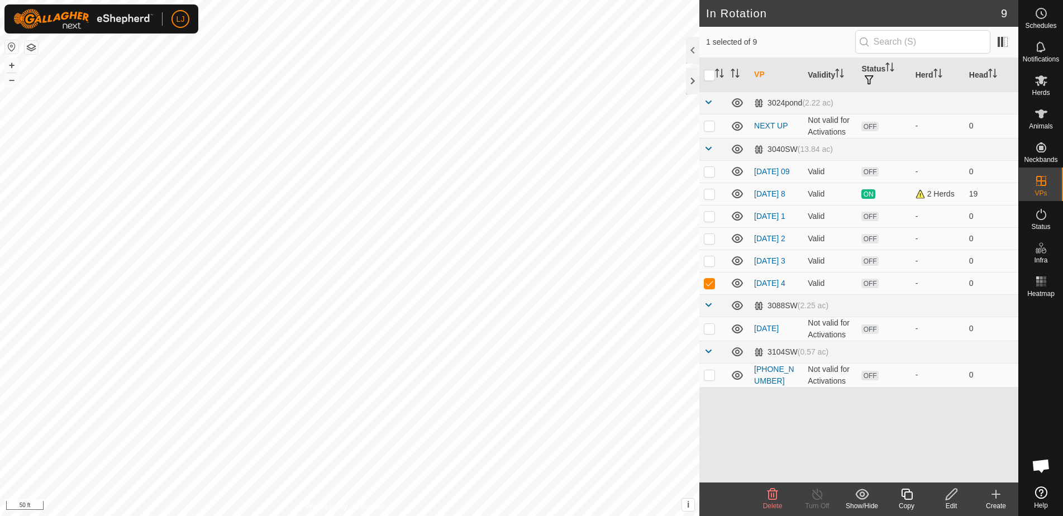
click at [902, 499] on icon at bounding box center [907, 494] width 14 height 13
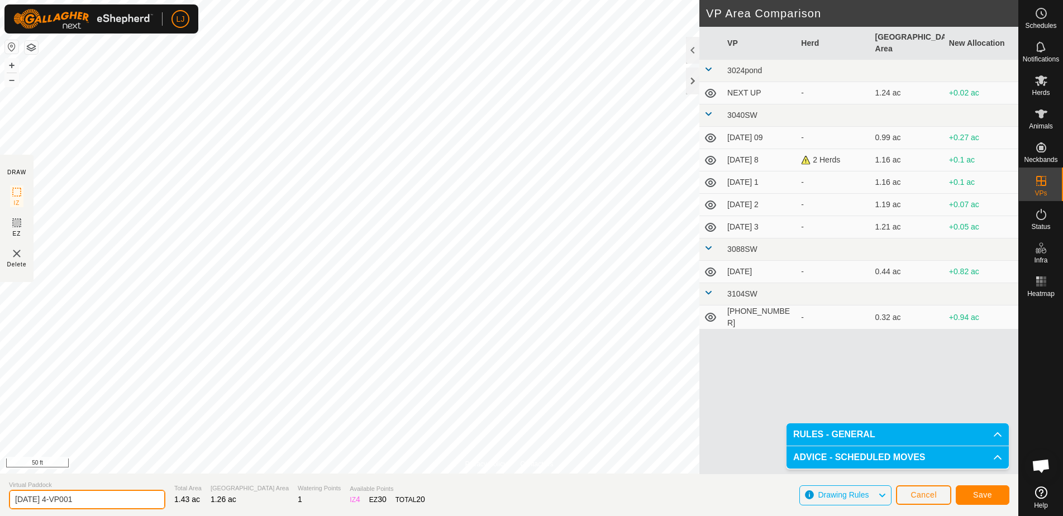
drag, startPoint x: 62, startPoint y: 501, endPoint x: 187, endPoint y: 502, distance: 124.6
click at [187, 502] on section "Virtual Paddock [DATE] 4-VP001 Total Area 1.43 ac Grazing Area 1.26 ac Watering…" at bounding box center [509, 495] width 1018 height 42
drag, startPoint x: 57, startPoint y: 499, endPoint x: 201, endPoint y: 506, distance: 143.7
click at [196, 504] on section "Virtual Paddock [DATE] 4-VP001 Total Area 1.43 ac Grazing Area 1.26 ac Watering…" at bounding box center [509, 495] width 1018 height 42
type input "[DATE] fats"
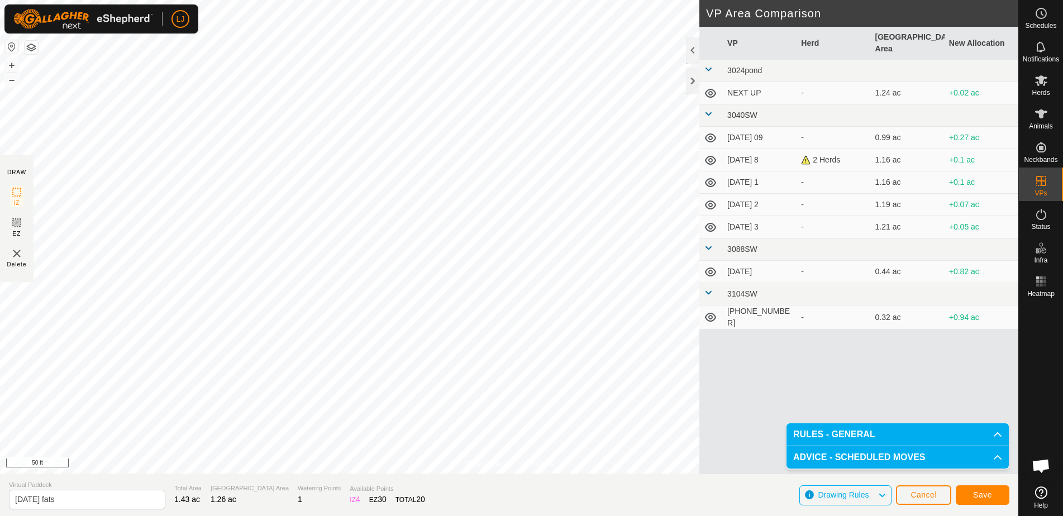
click at [980, 493] on span "Save" at bounding box center [982, 494] width 19 height 9
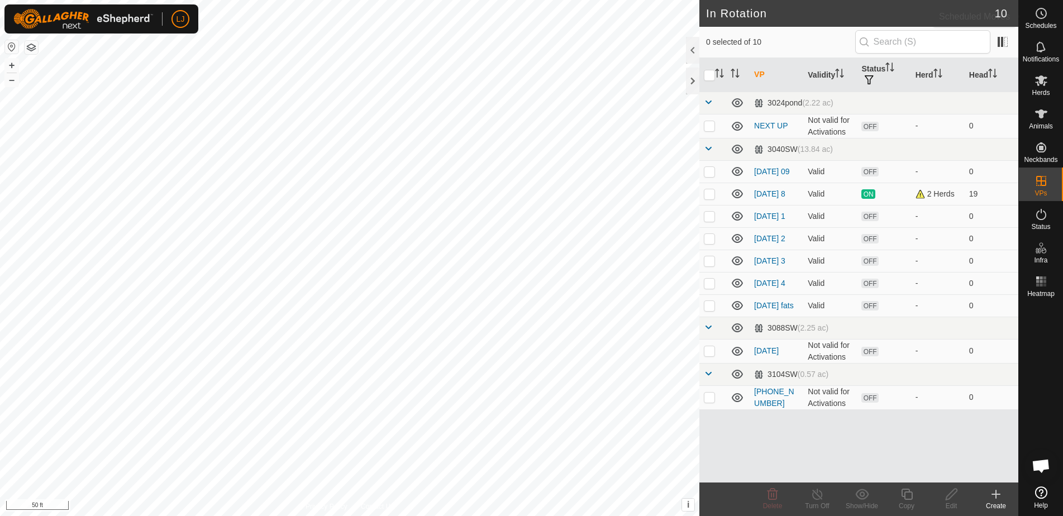
click at [1038, 25] on span "Schedules" at bounding box center [1040, 25] width 31 height 7
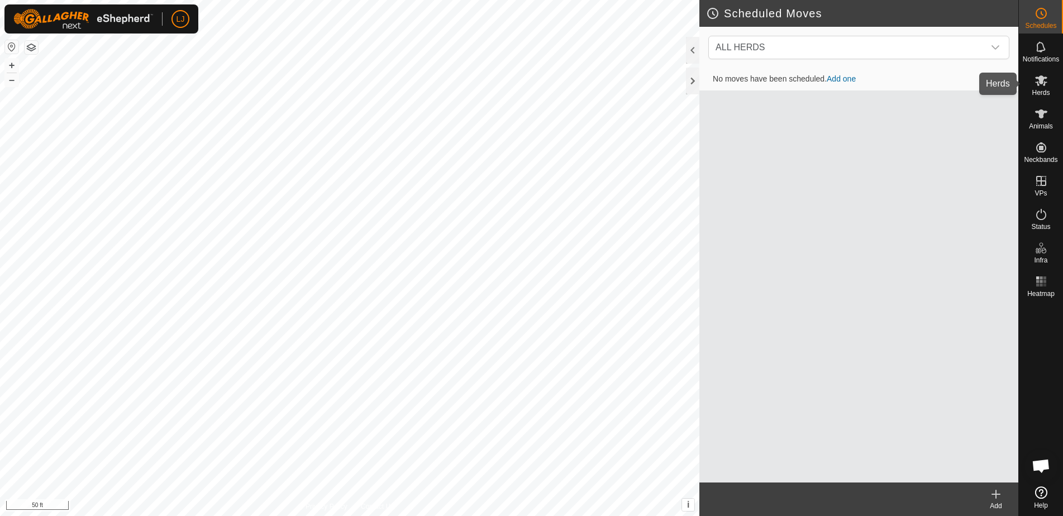
click at [1043, 88] on es-mob-svg-icon at bounding box center [1041, 80] width 20 height 18
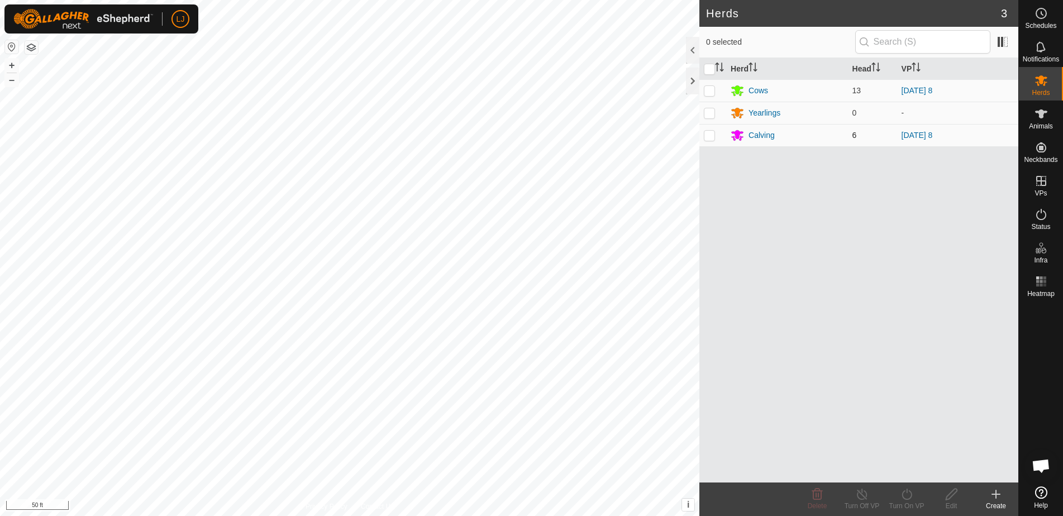
click at [707, 140] on td at bounding box center [712, 135] width 27 height 22
checkbox input "true"
click at [993, 493] on icon at bounding box center [995, 494] width 13 height 13
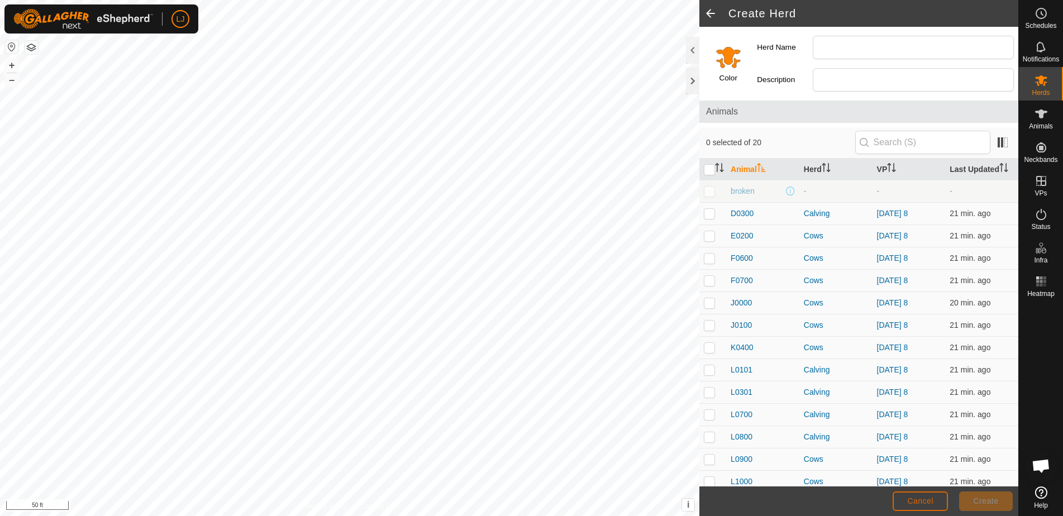
click at [916, 502] on span "Cancel" at bounding box center [920, 501] width 26 height 9
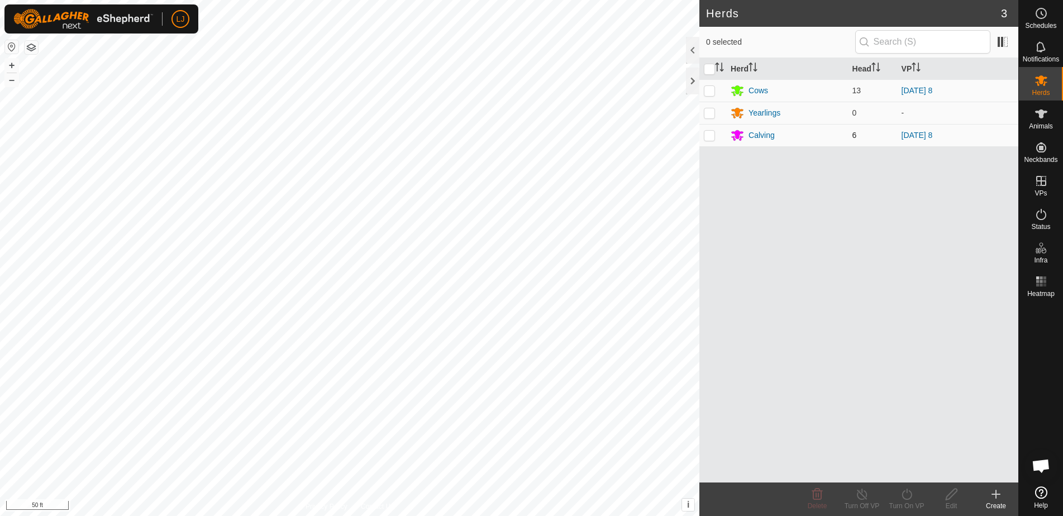
click at [710, 135] on p-checkbox at bounding box center [709, 135] width 11 height 9
checkbox input "true"
click at [904, 503] on div "Turn On VP" at bounding box center [906, 506] width 45 height 10
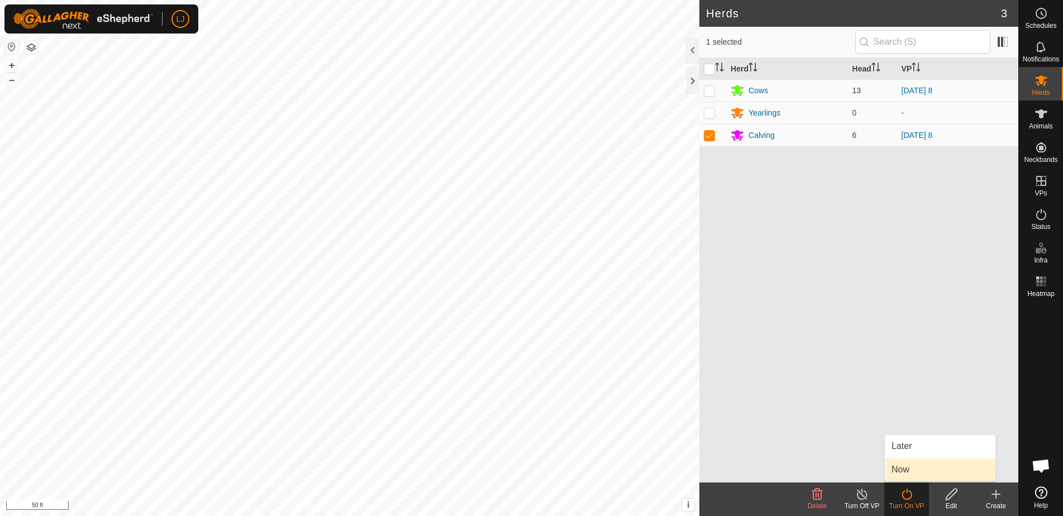
click at [904, 471] on link "Now" at bounding box center [940, 470] width 111 height 22
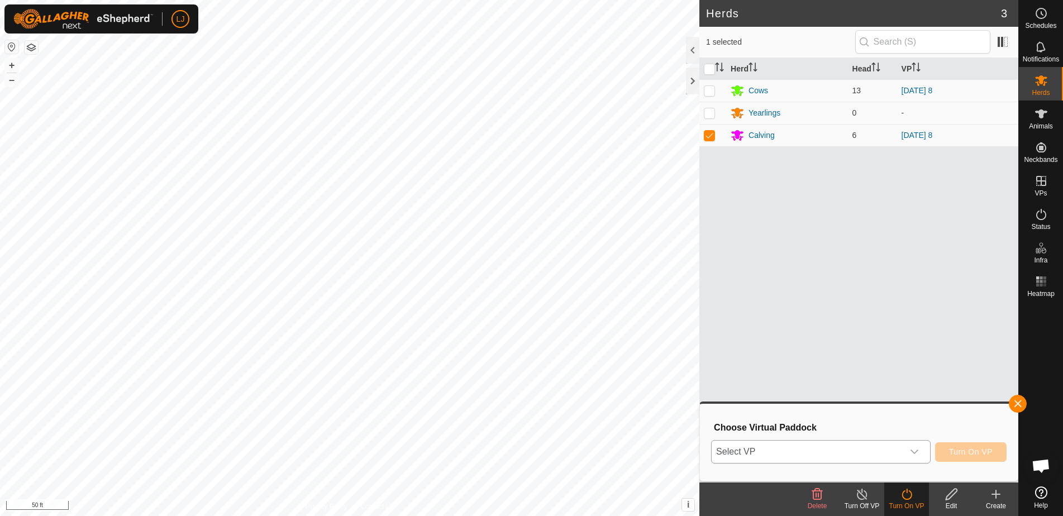
click at [826, 451] on span "Select VP" at bounding box center [808, 452] width 192 height 22
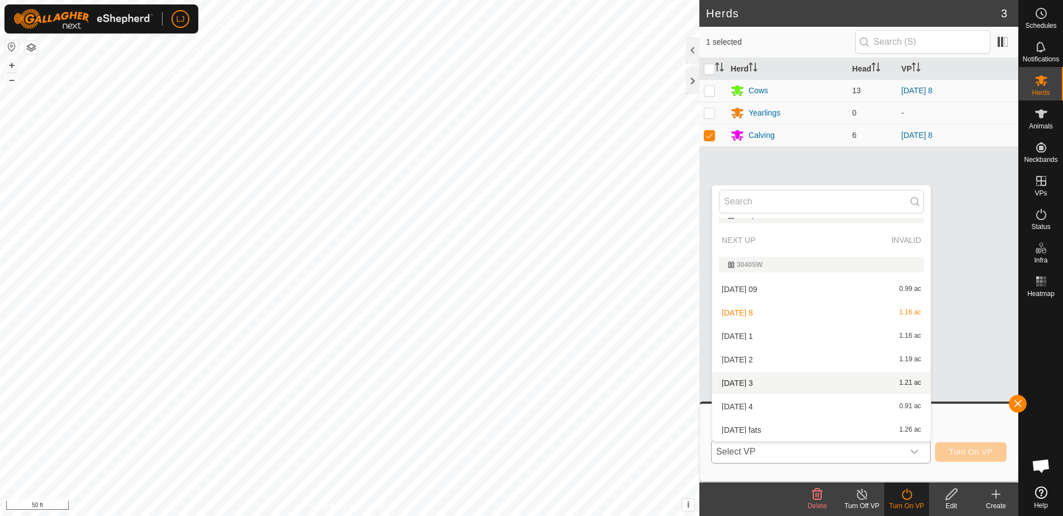
scroll to position [31, 0]
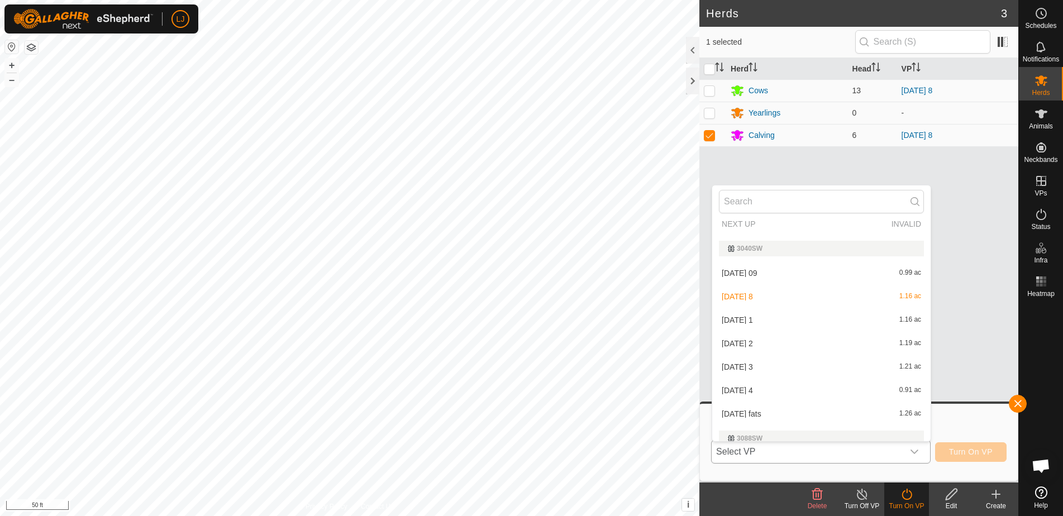
click at [812, 413] on li "[DATE] fats 1.26 ac" at bounding box center [821, 414] width 218 height 22
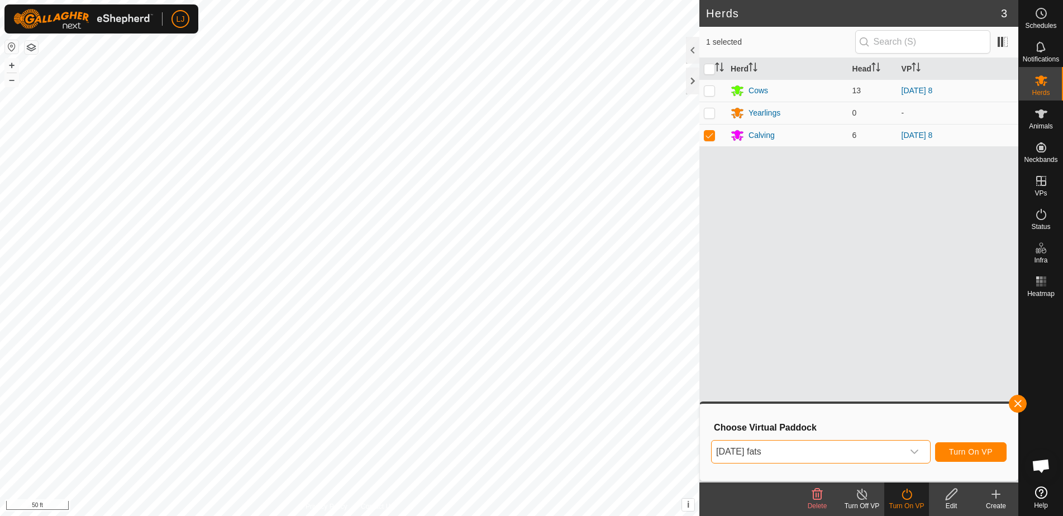
click at [959, 454] on span "Turn On VP" at bounding box center [971, 451] width 44 height 9
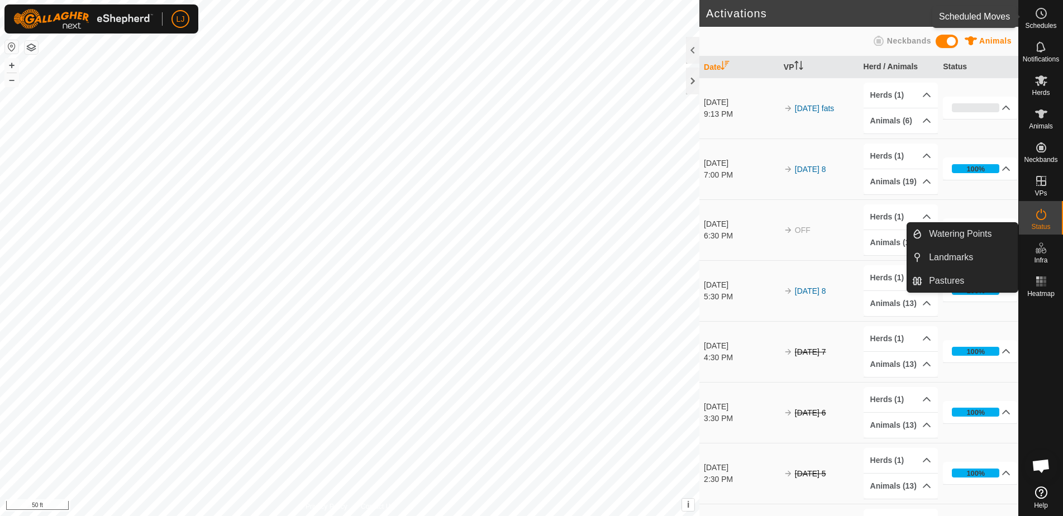
click at [1045, 12] on circle at bounding box center [1041, 13] width 10 height 10
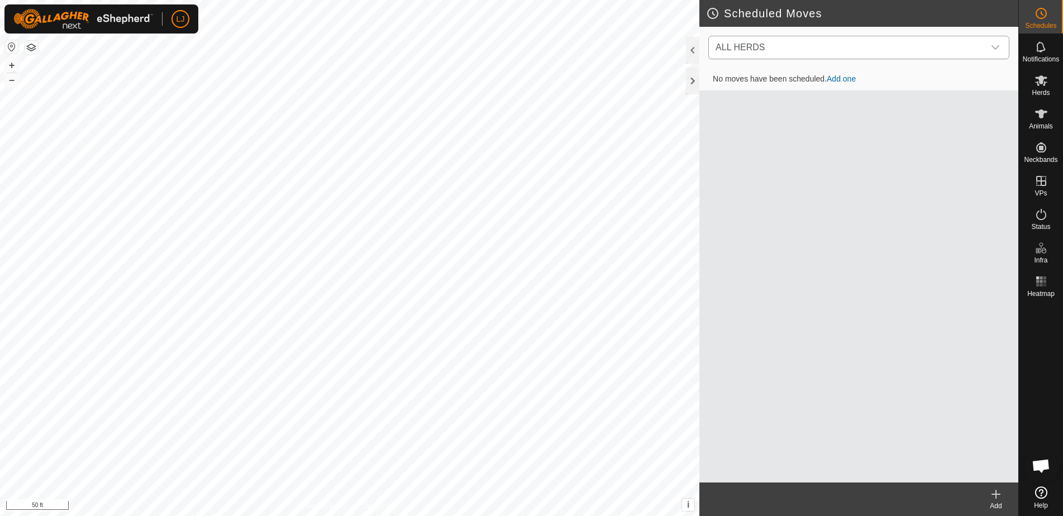
click at [929, 54] on span "ALL HERDS" at bounding box center [847, 47] width 273 height 22
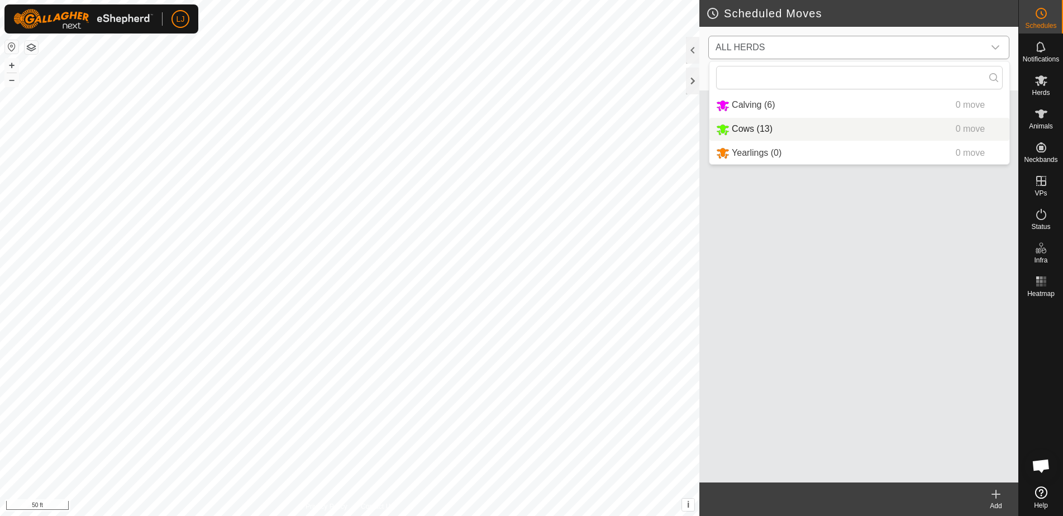
click at [761, 128] on li "Cows (13) 0 move" at bounding box center [859, 129] width 300 height 23
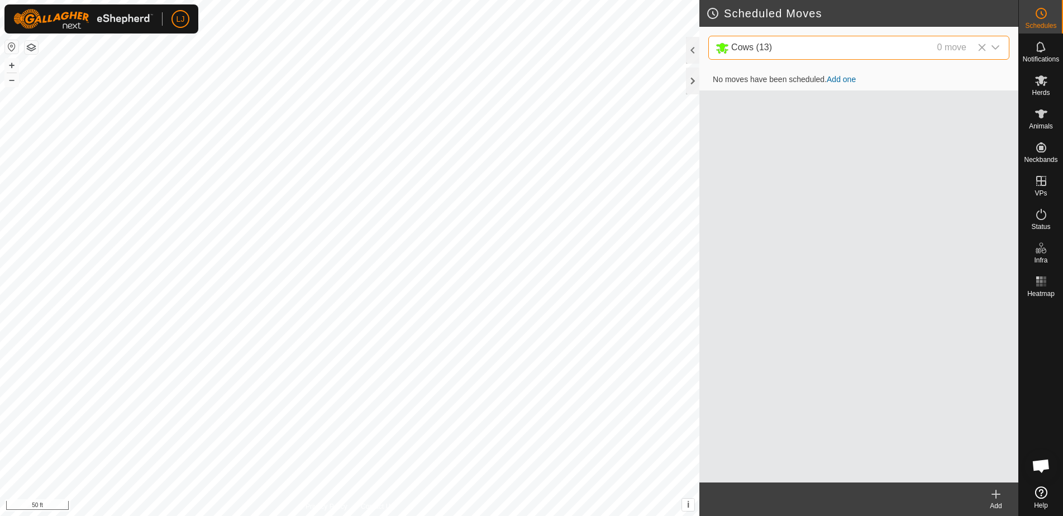
click at [998, 493] on icon at bounding box center [995, 494] width 13 height 13
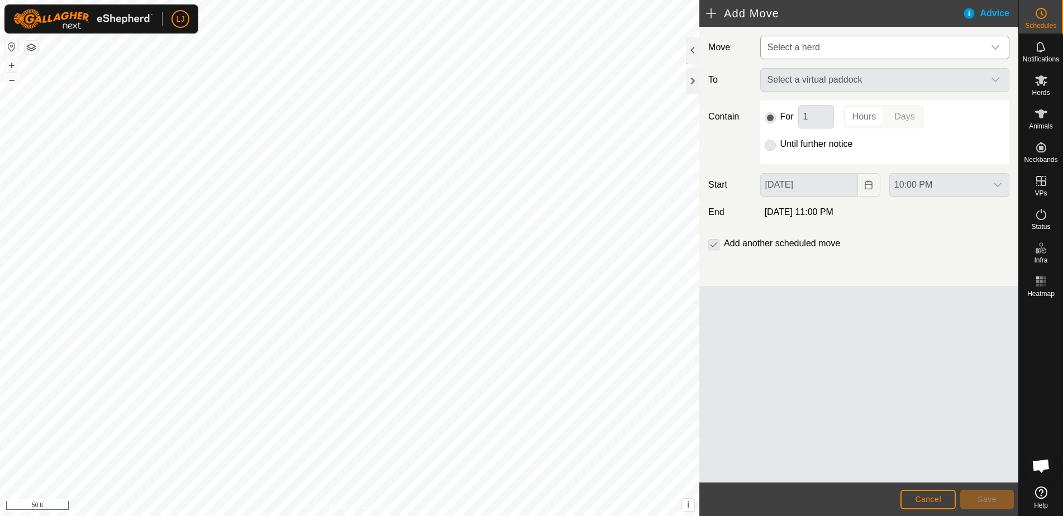
click at [812, 49] on span "Select a herd" at bounding box center [793, 46] width 53 height 9
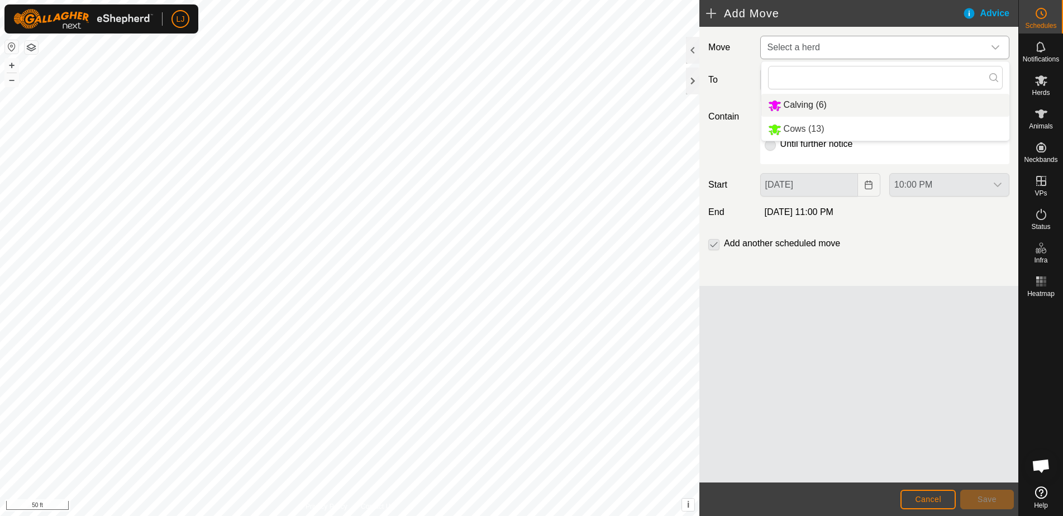
click at [823, 131] on span "Cows (13)" at bounding box center [804, 128] width 41 height 9
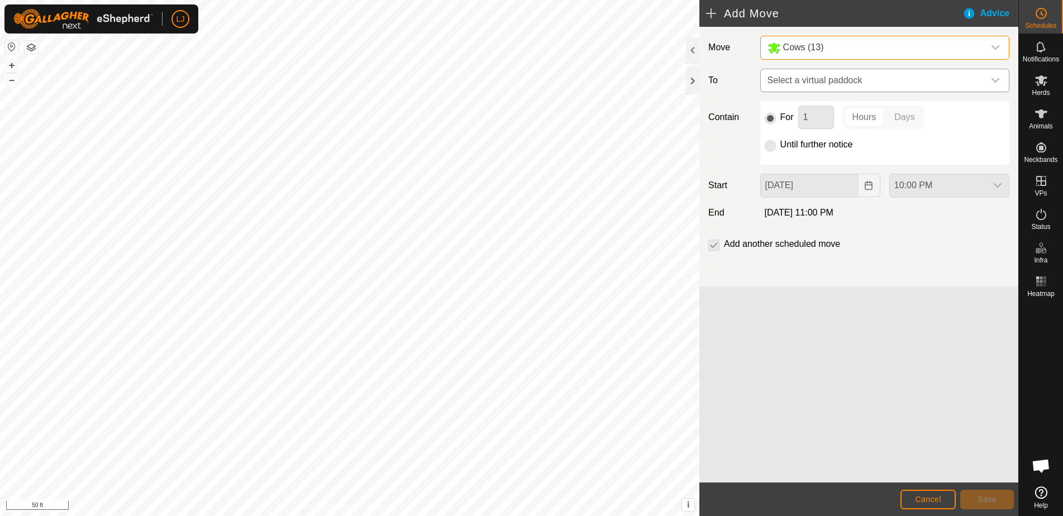
click at [844, 81] on span "Select a virtual paddock" at bounding box center [873, 80] width 221 height 22
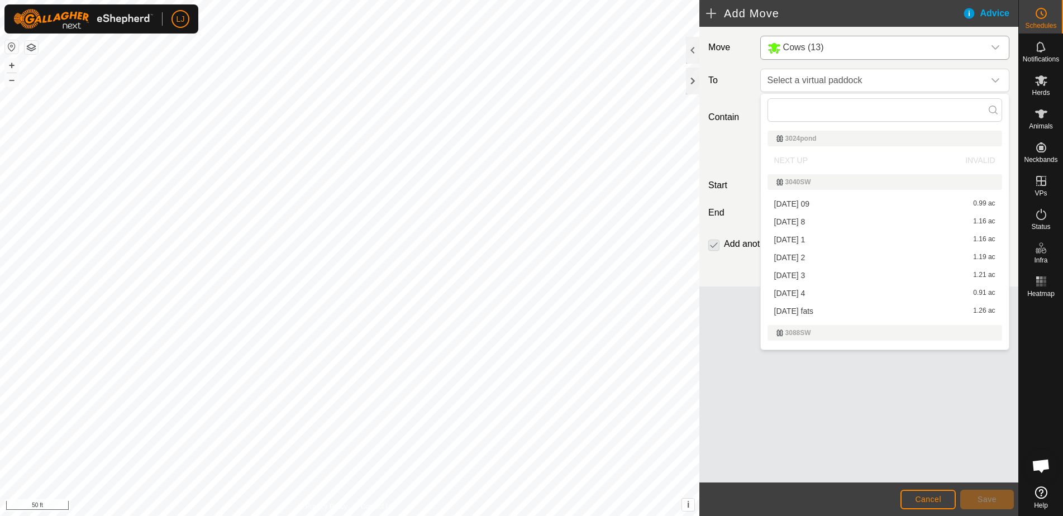
click at [819, 235] on li "[DATE] 1 1.16 ac" at bounding box center [884, 239] width 235 height 17
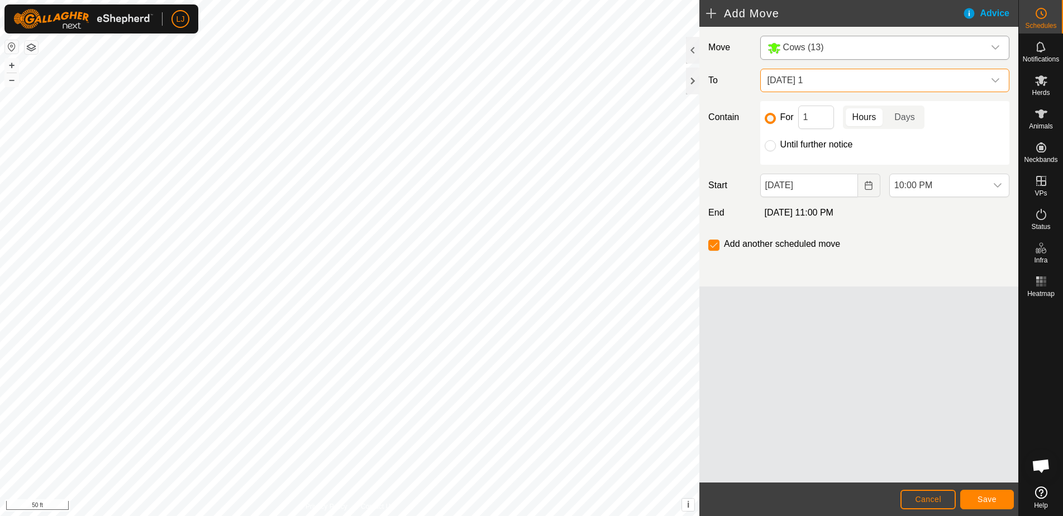
click at [881, 189] on div "[DATE]" at bounding box center [820, 185] width 129 height 23
click at [827, 82] on span "[DATE] 1" at bounding box center [873, 80] width 221 height 22
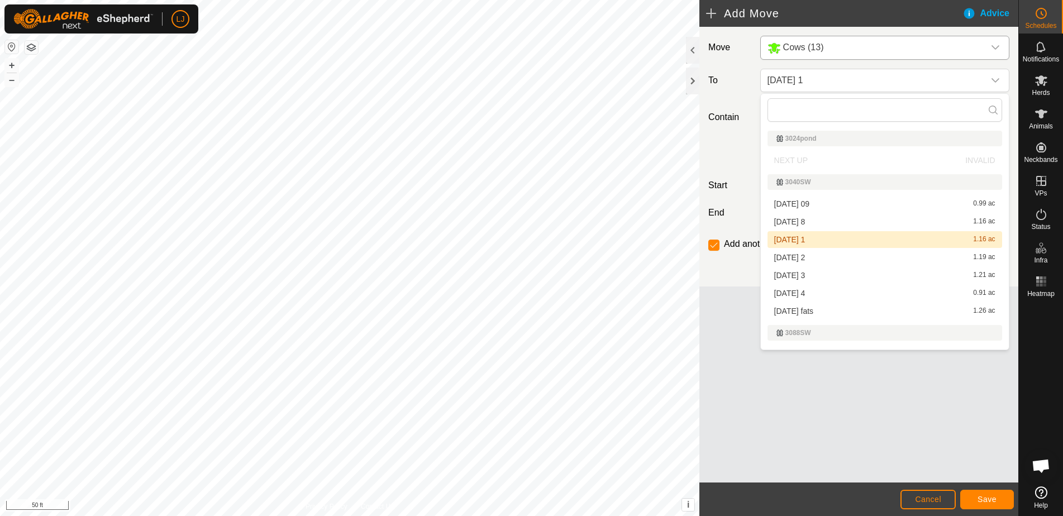
click at [835, 237] on li "[DATE] 1 1.16 ac" at bounding box center [884, 239] width 235 height 17
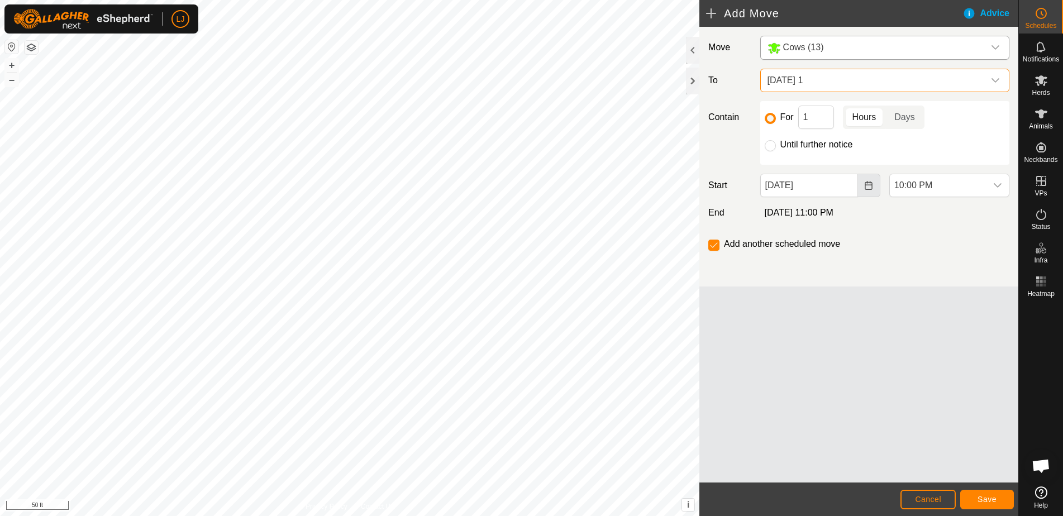
click at [872, 183] on icon "Choose Date" at bounding box center [868, 185] width 9 height 9
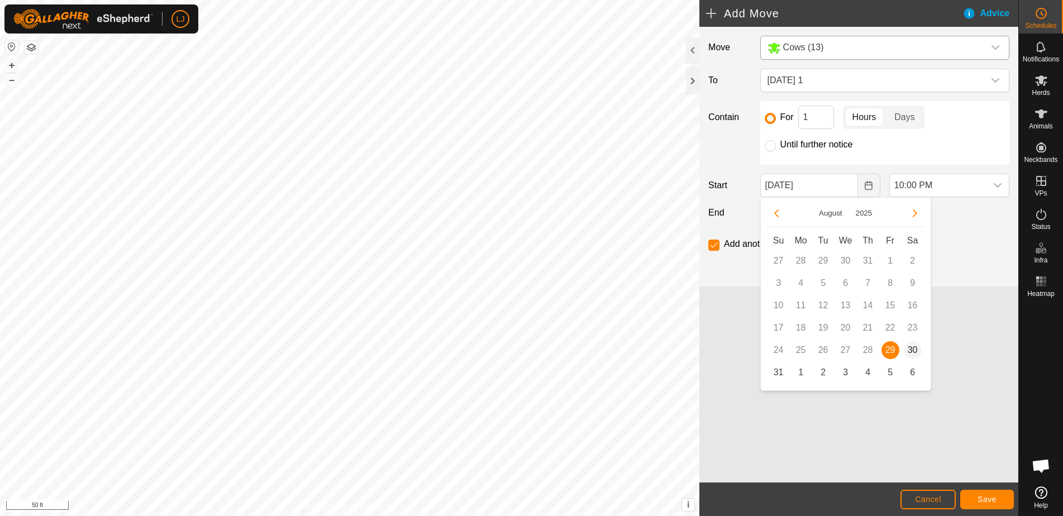
click at [909, 347] on span "30" at bounding box center [913, 350] width 18 height 18
type input "[DATE]"
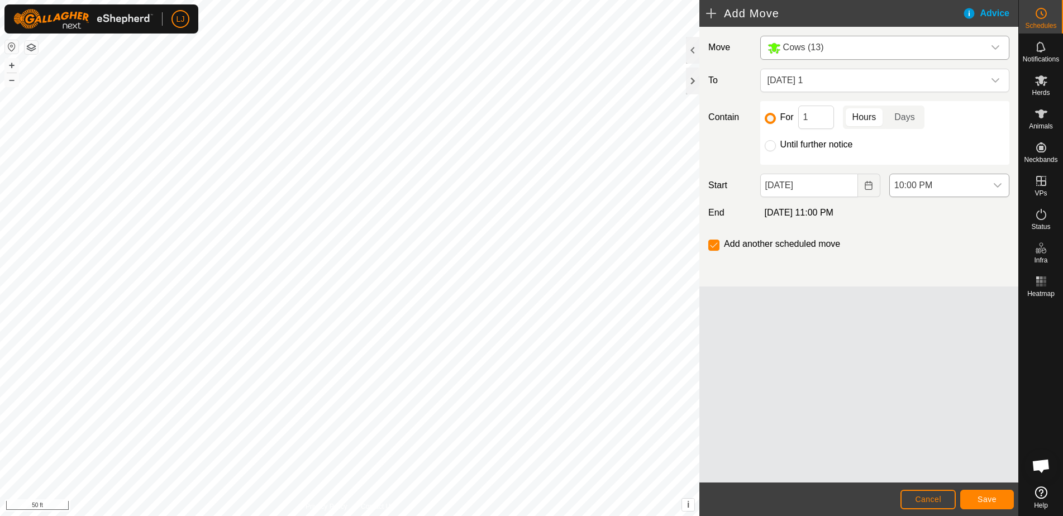
click at [916, 192] on span "10:00 PM" at bounding box center [938, 185] width 97 height 22
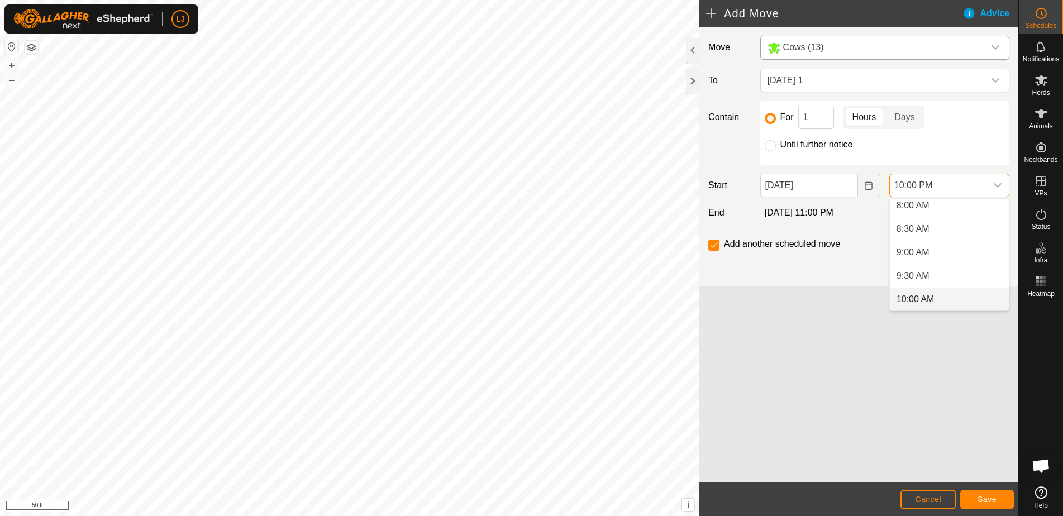
click at [954, 298] on li "10:00 AM" at bounding box center [949, 299] width 119 height 22
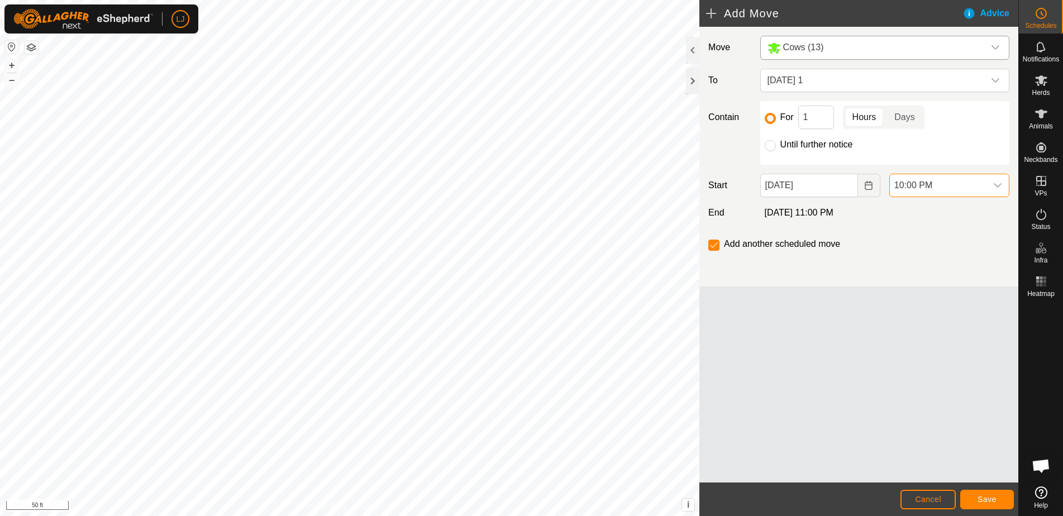
scroll to position [943, 0]
drag, startPoint x: 805, startPoint y: 117, endPoint x: 795, endPoint y: 118, distance: 9.5
click at [799, 117] on input "1" at bounding box center [816, 117] width 36 height 23
type input "2"
click at [988, 496] on span "Save" at bounding box center [987, 499] width 19 height 9
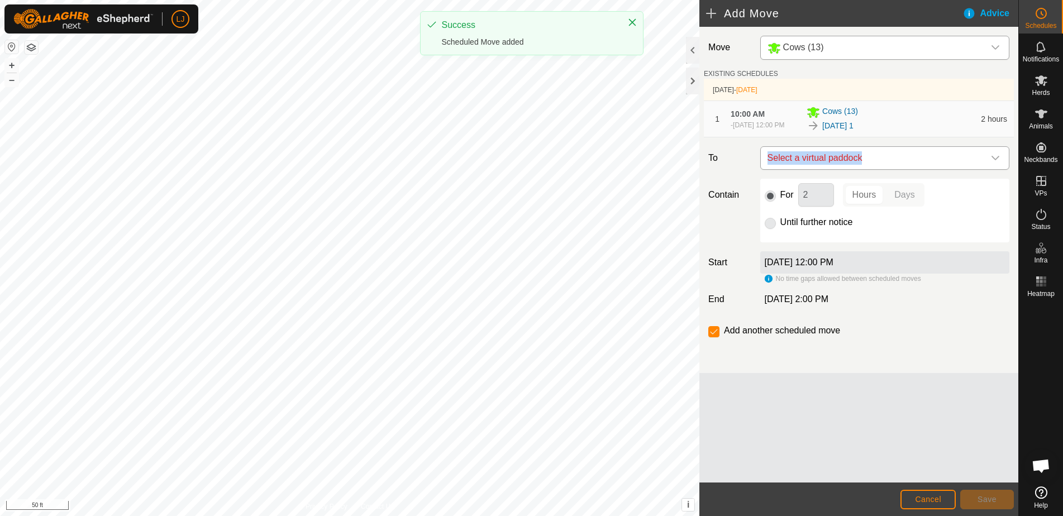
click at [868, 158] on span "Select a virtual paddock" at bounding box center [873, 158] width 221 height 22
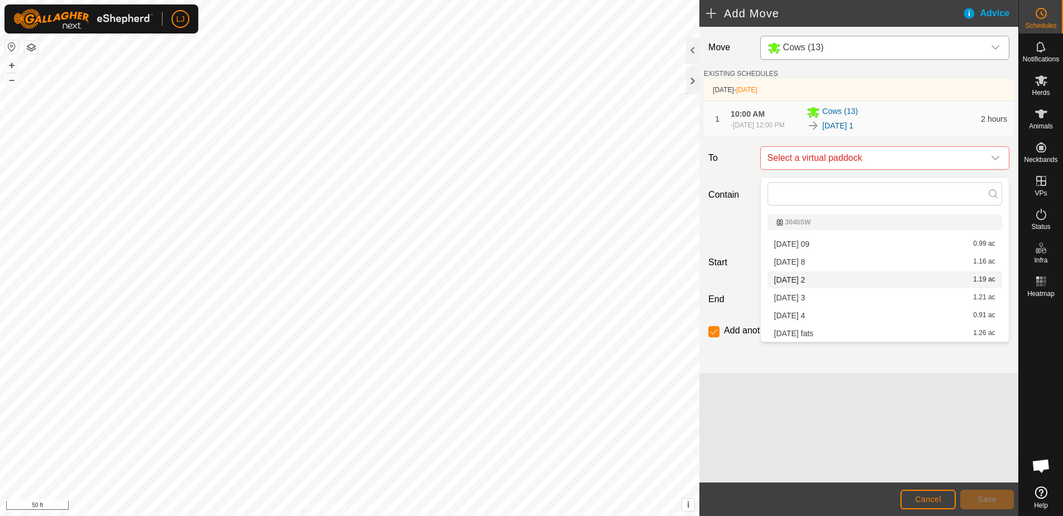
click at [855, 283] on li "[DATE] 2 1.19 ac" at bounding box center [884, 279] width 235 height 17
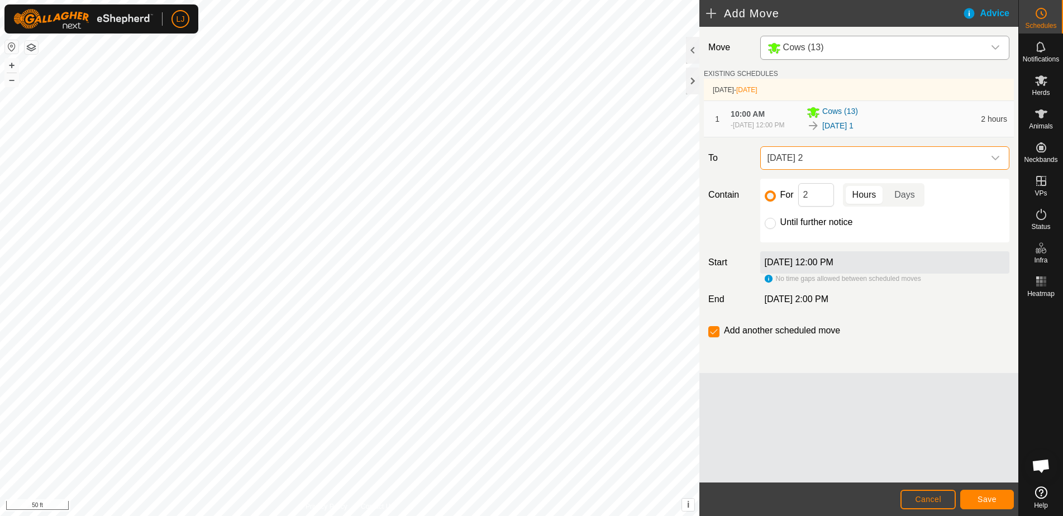
click at [997, 509] on footer "Cancel Save" at bounding box center [858, 500] width 319 height 34
click at [995, 496] on span "Save" at bounding box center [987, 499] width 19 height 9
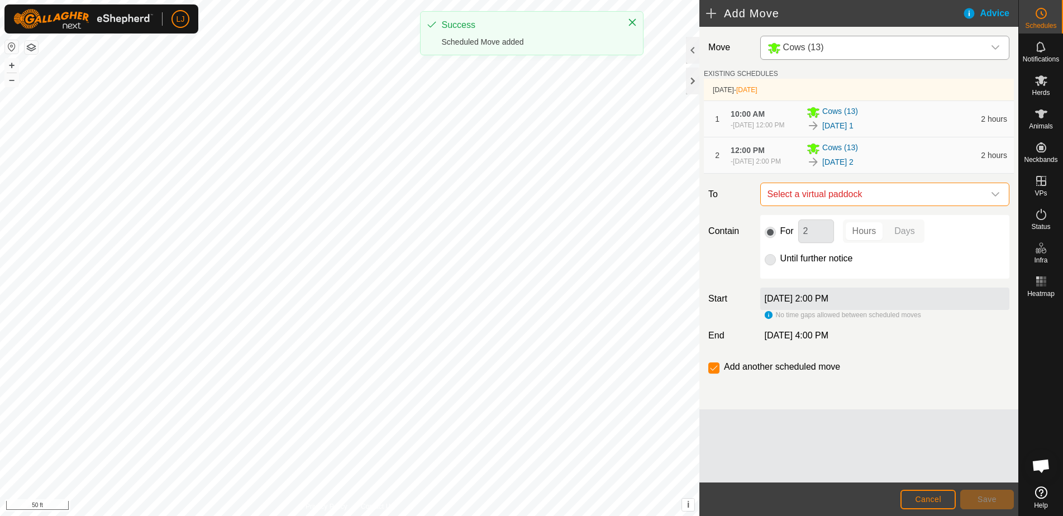
click at [851, 206] on span "Select a virtual paddock" at bounding box center [873, 194] width 221 height 22
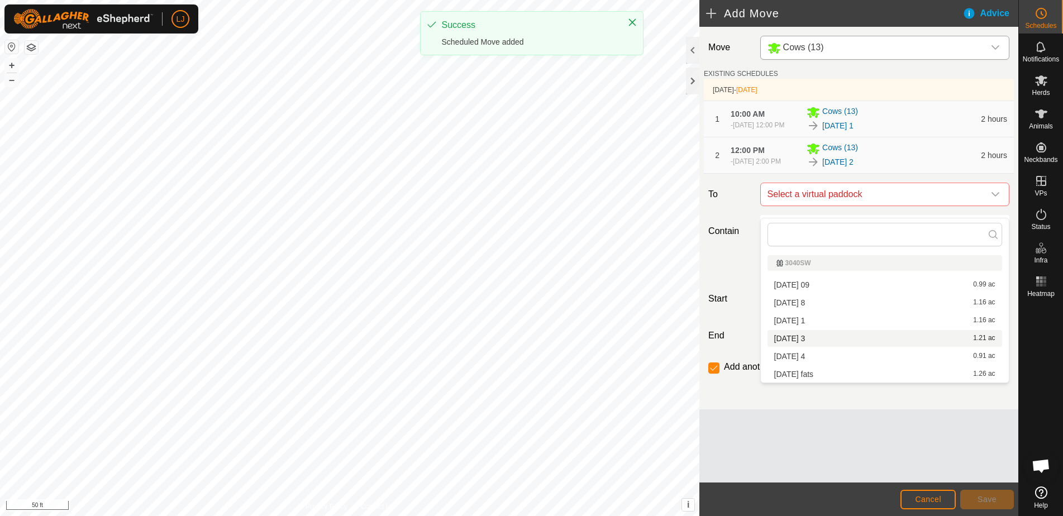
click at [838, 337] on li "[DATE] 3 1.21 ac" at bounding box center [884, 338] width 235 height 17
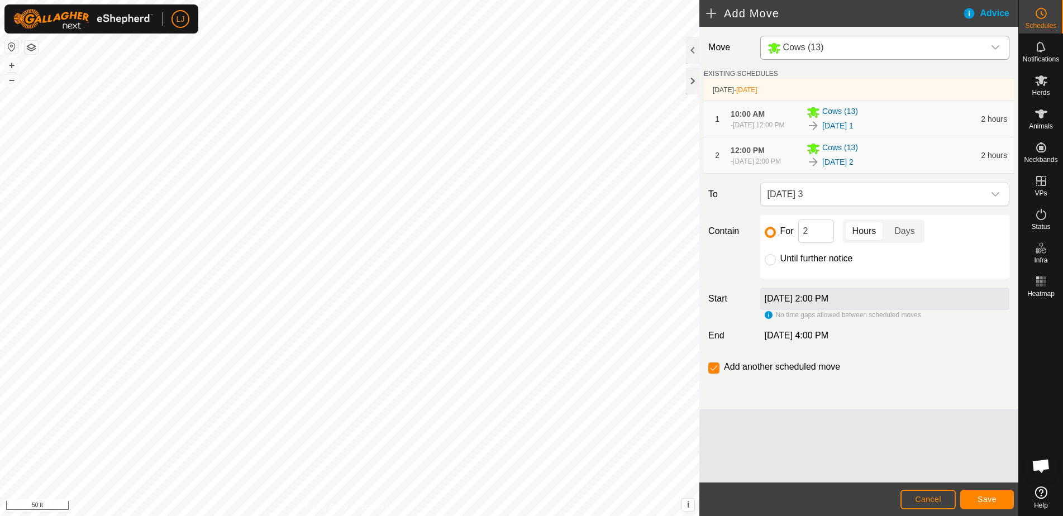
click at [989, 498] on span "Save" at bounding box center [987, 499] width 19 height 9
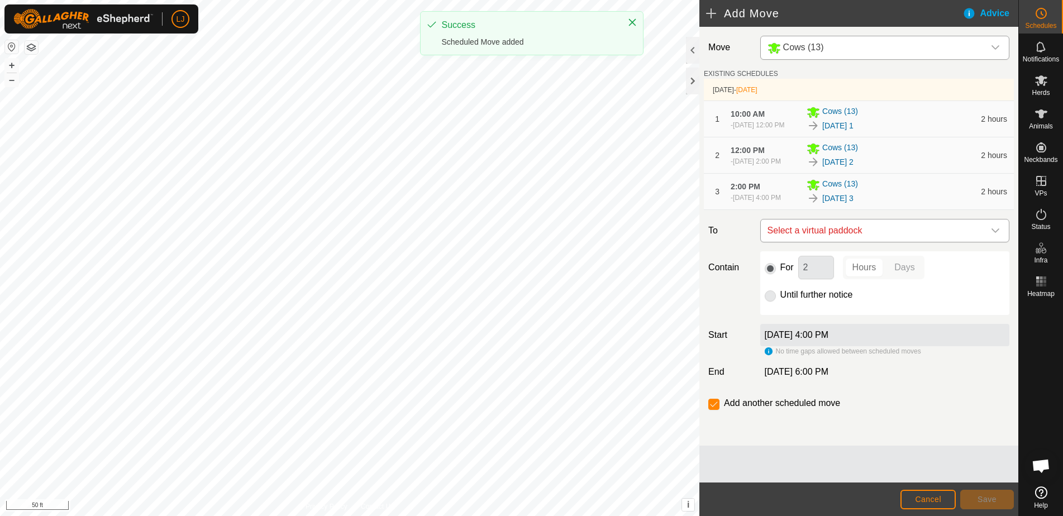
click at [867, 242] on span "Select a virtual paddock" at bounding box center [873, 231] width 221 height 22
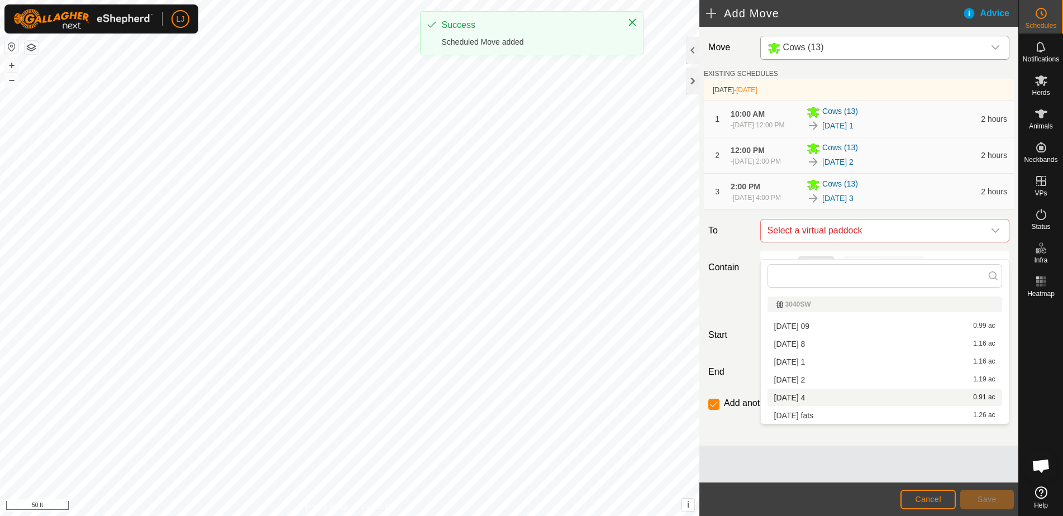
click at [840, 396] on li "[DATE] 4 0.91 ac" at bounding box center [884, 397] width 235 height 17
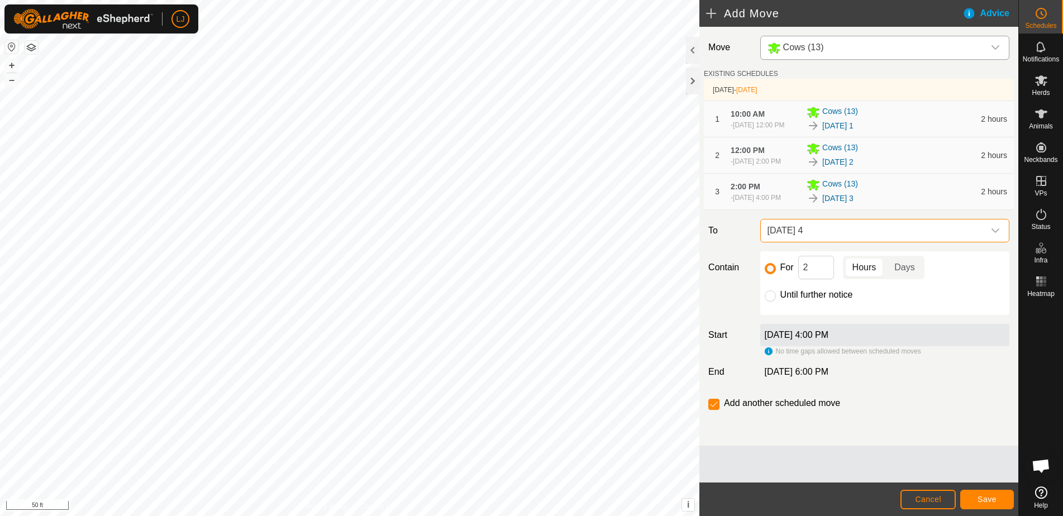
click at [769, 315] on div "For 2 Hours Days Until further notice" at bounding box center [884, 283] width 249 height 64
click at [768, 302] on input "Until further notice" at bounding box center [770, 295] width 11 height 11
radio input "true"
checkbox input "false"
click at [985, 499] on span "Save" at bounding box center [987, 499] width 19 height 9
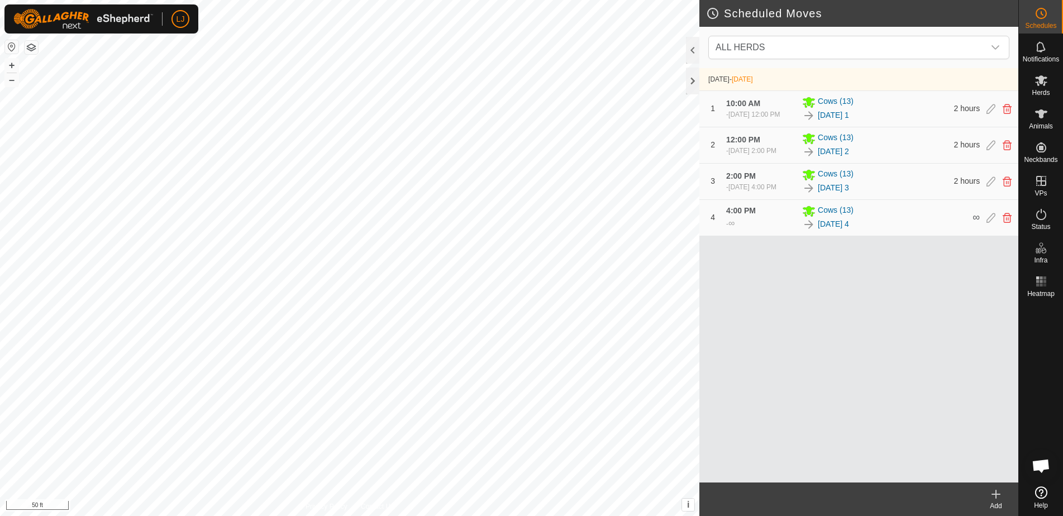
click at [989, 494] on create-svg-icon at bounding box center [996, 494] width 45 height 13
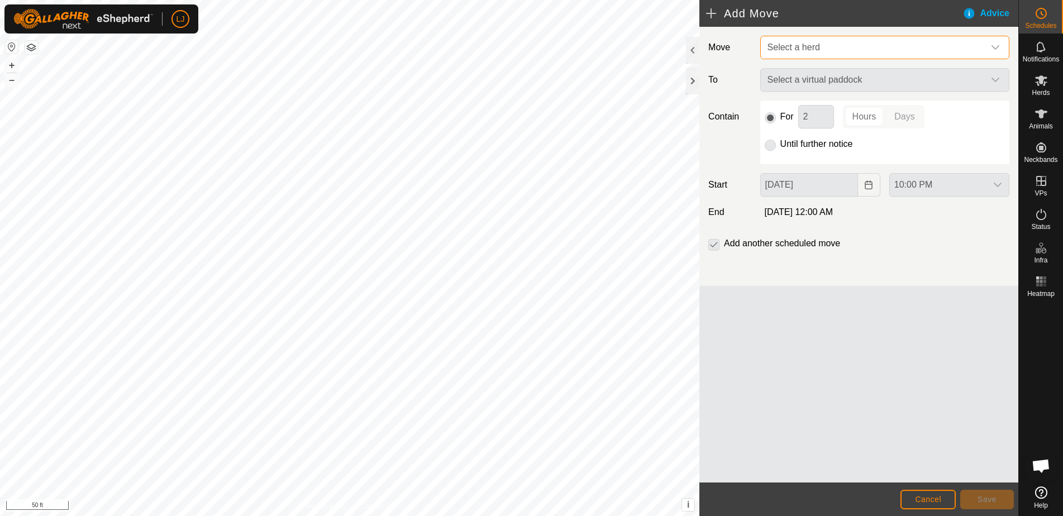
click at [821, 44] on span "Select a herd" at bounding box center [873, 47] width 221 height 22
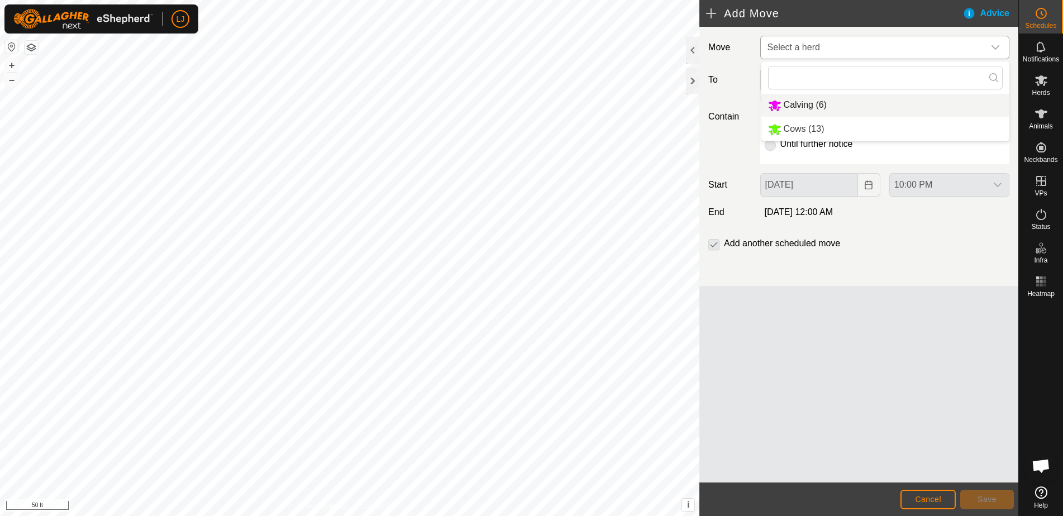
click at [834, 107] on li "Calving (6)" at bounding box center [885, 105] width 248 height 23
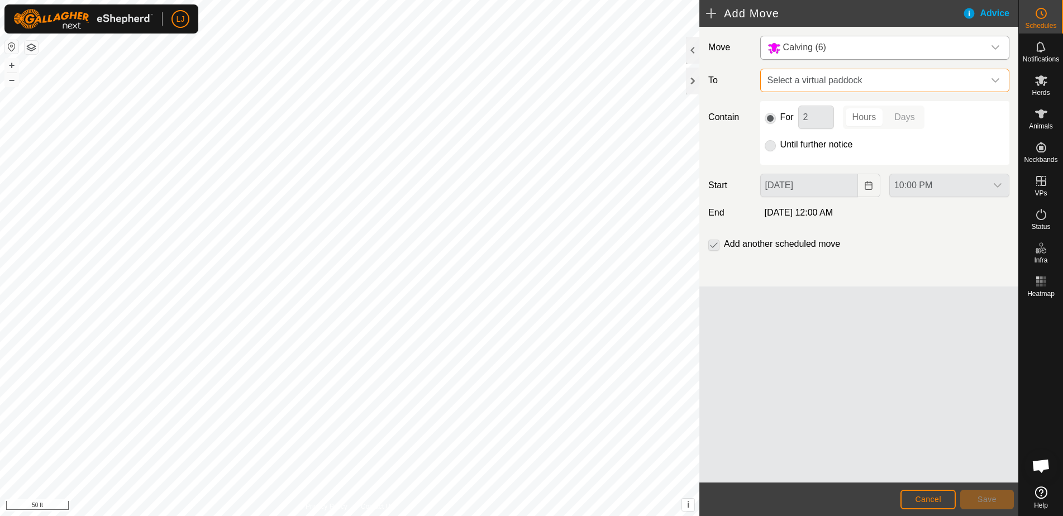
click at [829, 88] on span "Select a virtual paddock" at bounding box center [873, 80] width 221 height 22
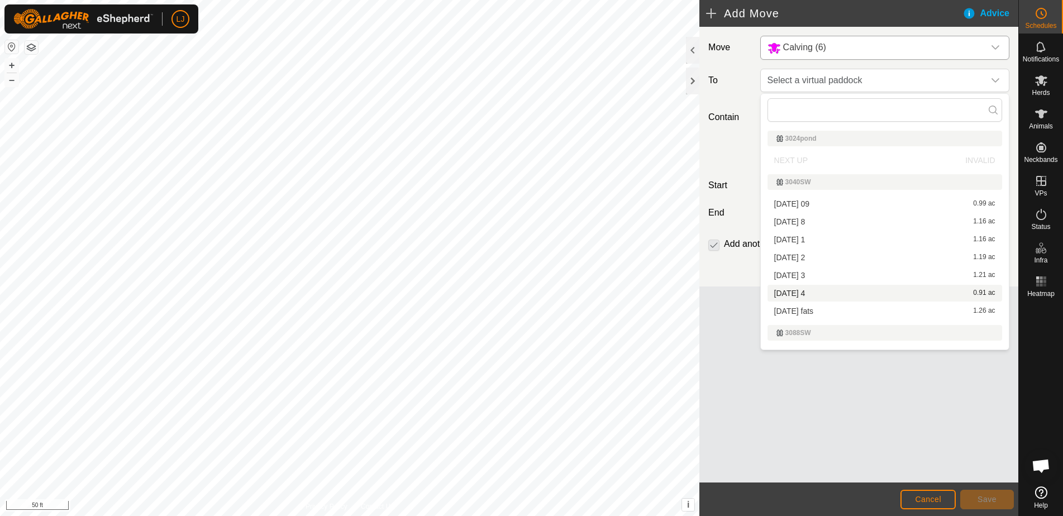
click at [805, 290] on span "[DATE] 4" at bounding box center [789, 293] width 31 height 8
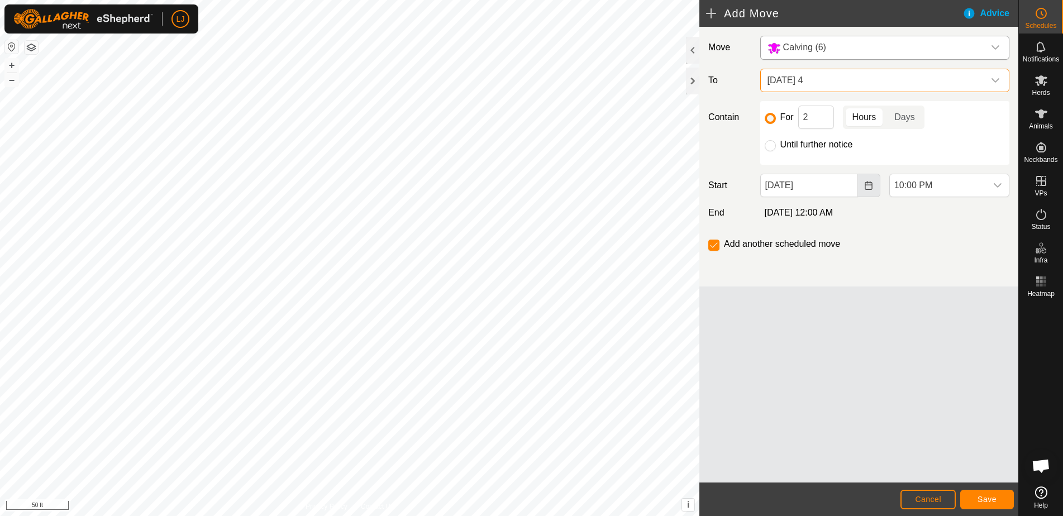
click at [867, 186] on icon "Choose Date" at bounding box center [868, 185] width 9 height 9
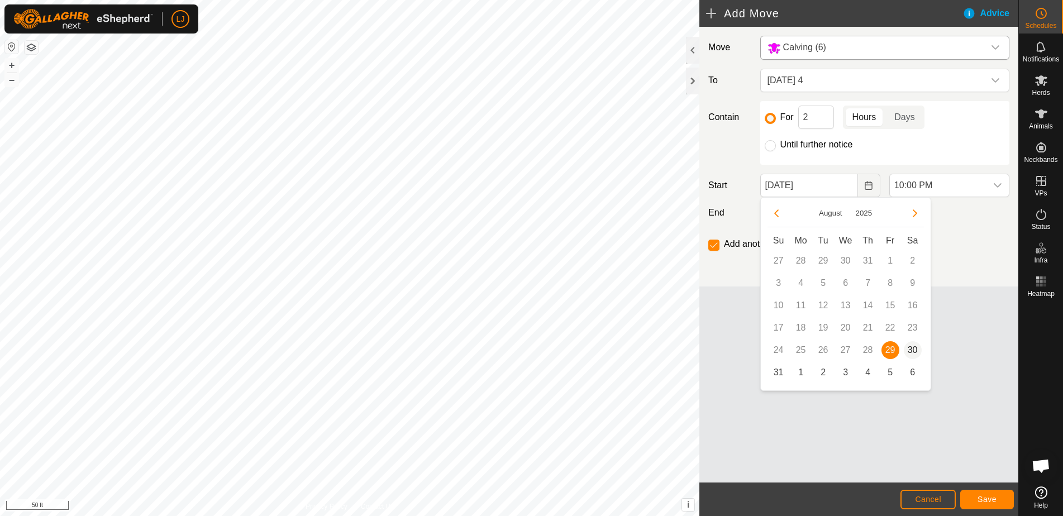
click at [917, 346] on span "30" at bounding box center [913, 350] width 18 height 18
type input "[DATE]"
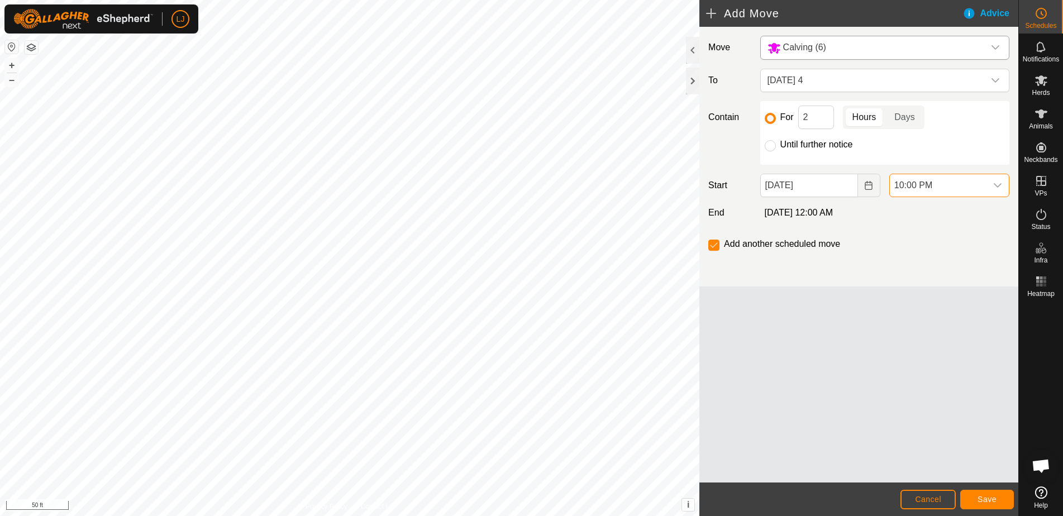
click at [946, 190] on span "10:00 PM" at bounding box center [938, 185] width 97 height 22
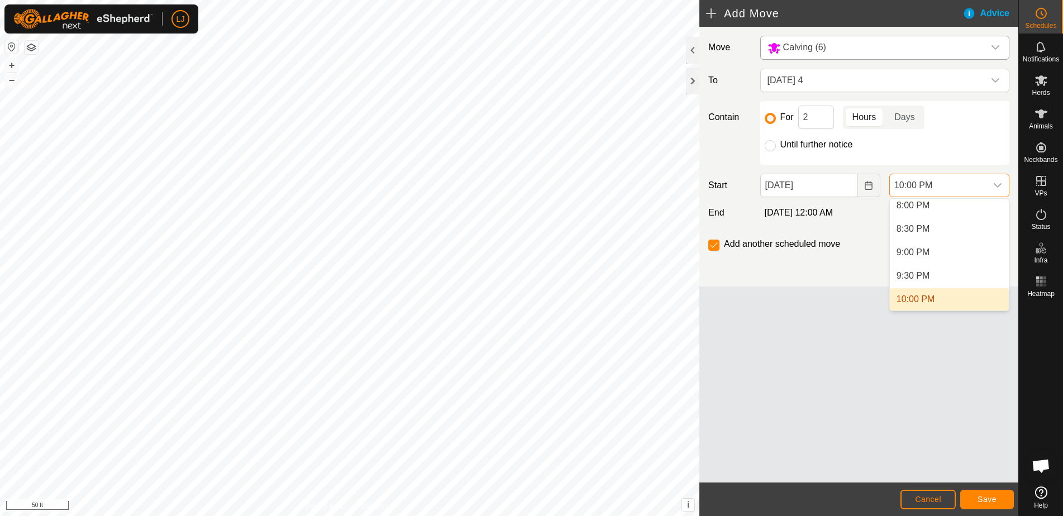
scroll to position [938, 0]
click at [804, 373] on div "Move Calving (6) To [DATE] 4 Contain For 2 Hours Days Until further notice Star…" at bounding box center [858, 255] width 319 height 456
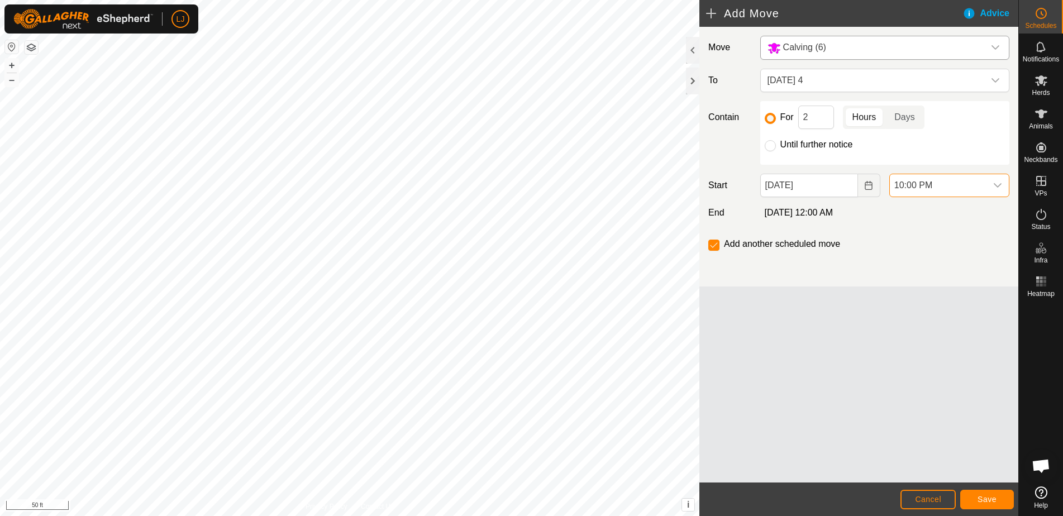
click at [960, 190] on span "10:00 PM" at bounding box center [938, 185] width 97 height 22
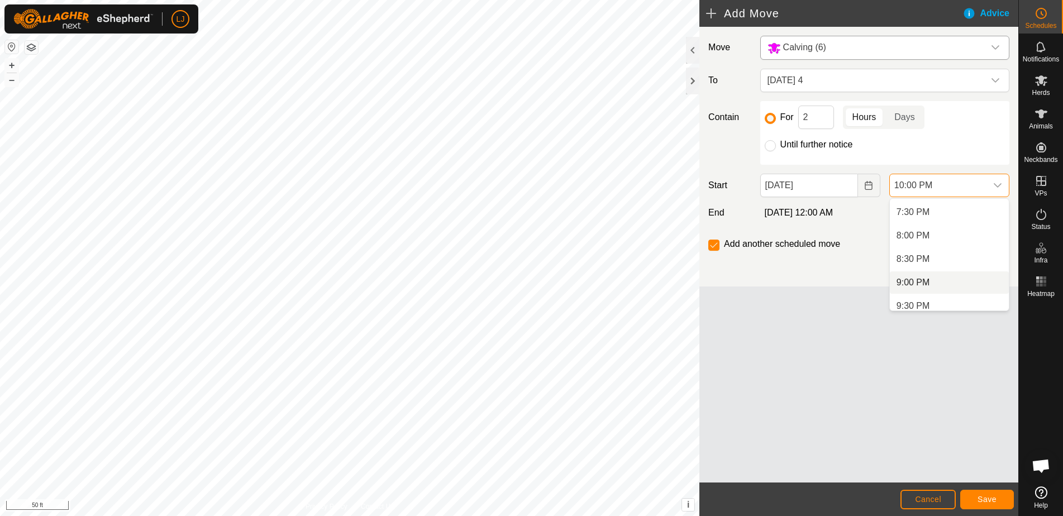
scroll to position [594, 0]
click at [924, 216] on li "4:00 PM" at bounding box center [949, 213] width 119 height 22
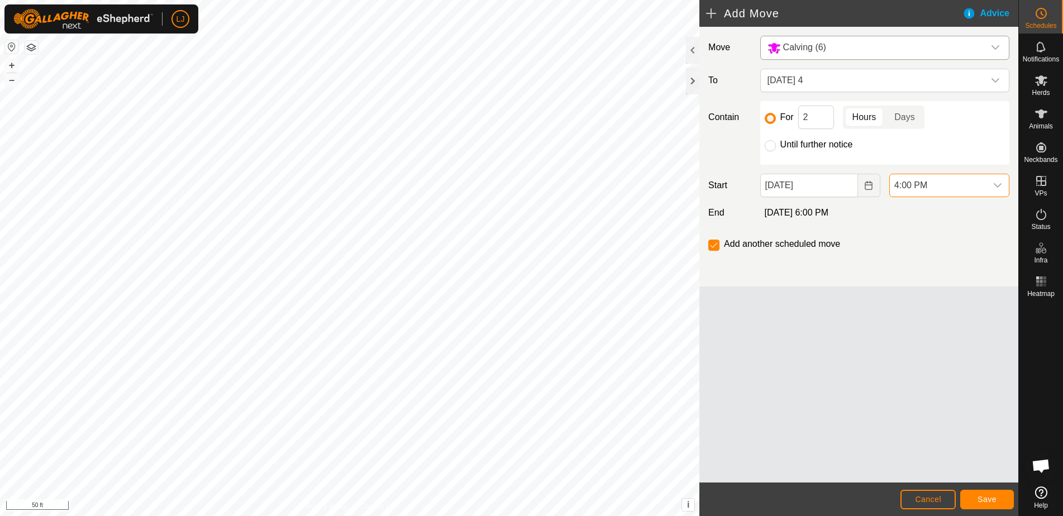
scroll to position [943, 0]
click at [773, 144] on input "Until further notice" at bounding box center [770, 145] width 11 height 11
radio input "true"
checkbox input "false"
click at [985, 498] on span "Save" at bounding box center [987, 499] width 19 height 9
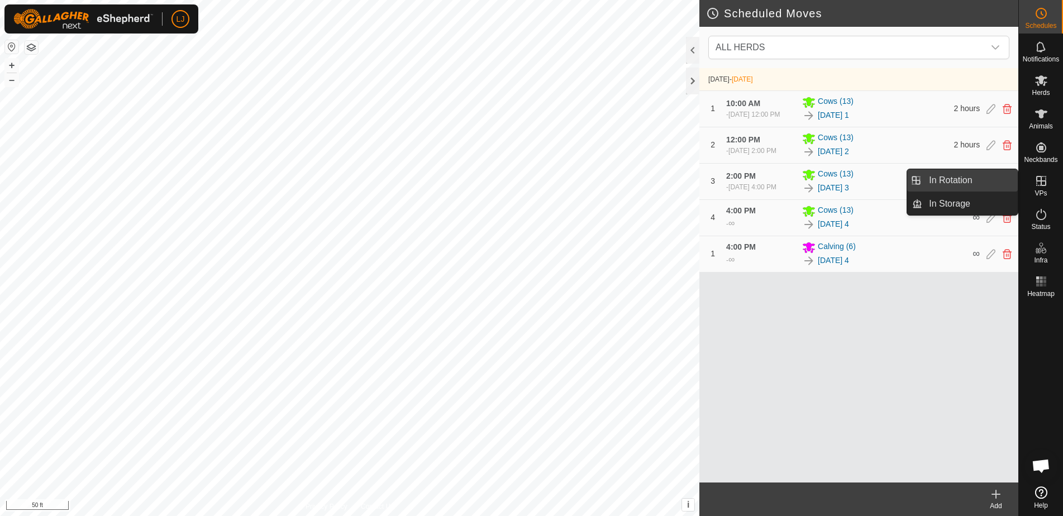
click at [951, 179] on link "In Rotation" at bounding box center [970, 180] width 96 height 22
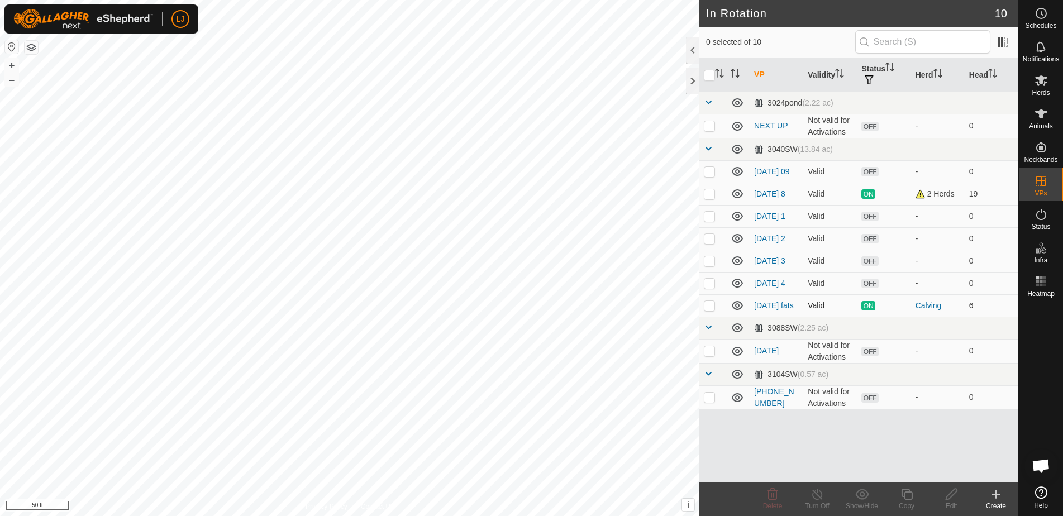
click at [758, 310] on link "[DATE] fats" at bounding box center [774, 305] width 40 height 9
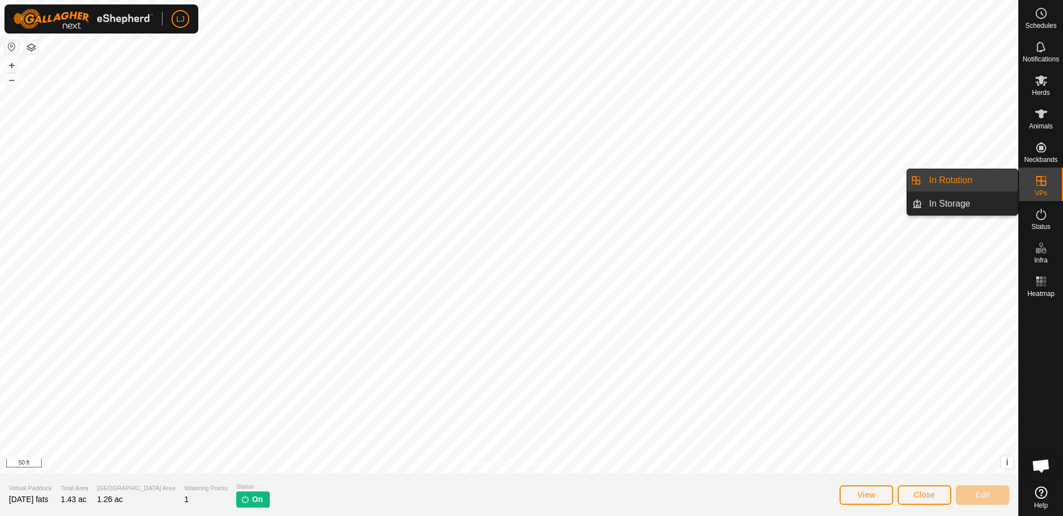
click at [946, 177] on link "In Rotation" at bounding box center [970, 180] width 96 height 22
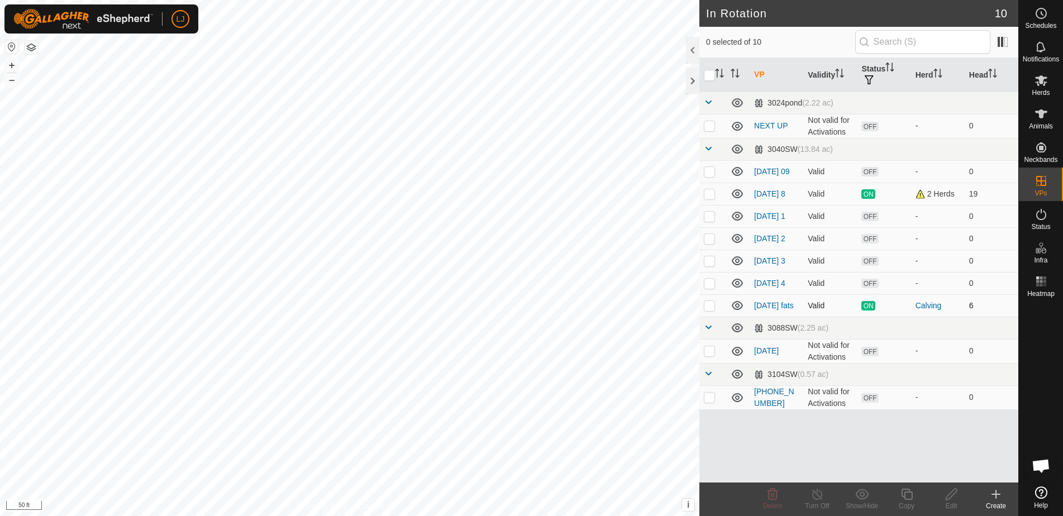
click at [714, 310] on p-checkbox at bounding box center [709, 305] width 11 height 9
checkbox input "false"
click at [709, 288] on p-checkbox at bounding box center [709, 283] width 11 height 9
checkbox input "true"
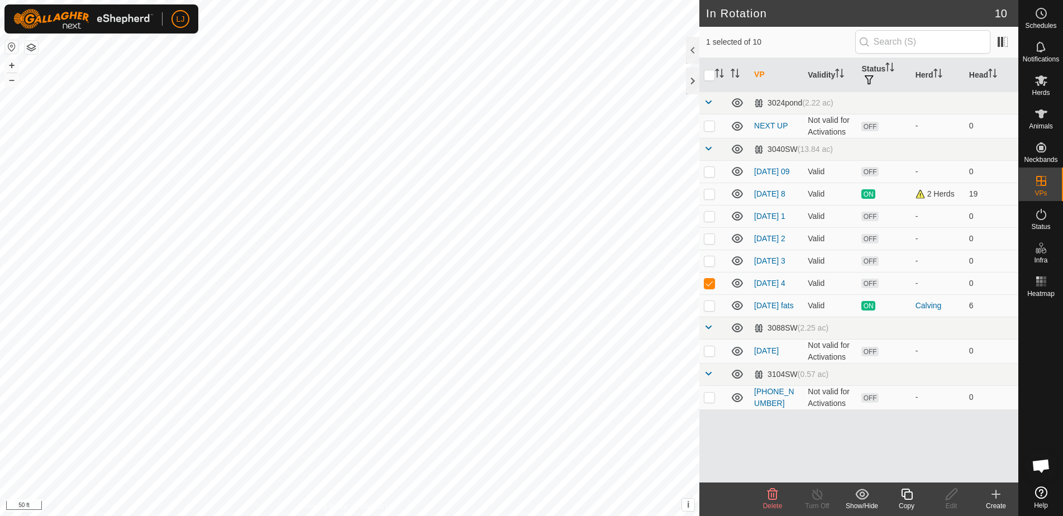
click at [907, 496] on icon at bounding box center [907, 494] width 14 height 13
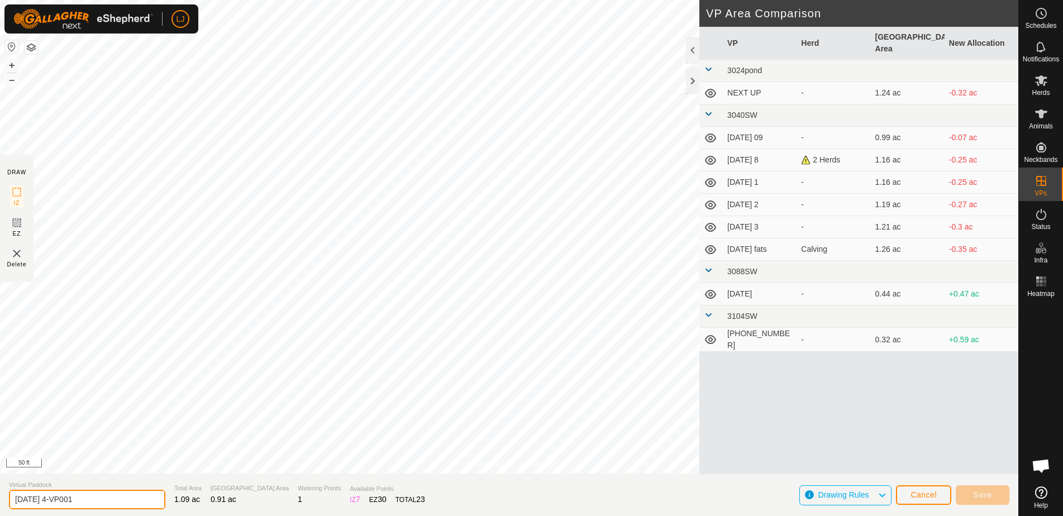
drag, startPoint x: 46, startPoint y: 502, endPoint x: 206, endPoint y: 495, distance: 159.4
click at [205, 495] on section "Virtual Paddock [DATE] 4-VP001 Total Area 1.09 ac Grazing Area 0.91 ac Watering…" at bounding box center [509, 495] width 1018 height 42
type input "[DATE]"
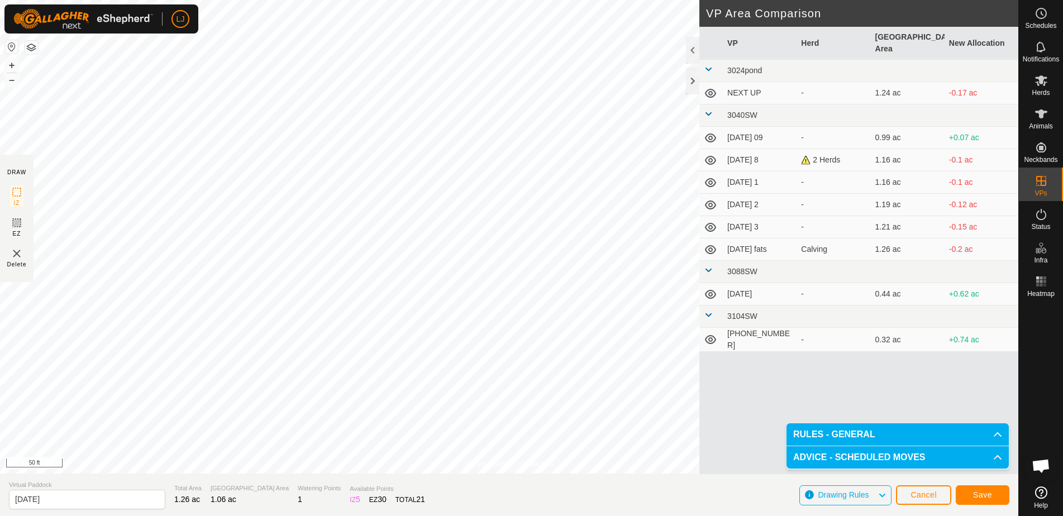
click at [979, 494] on span "Save" at bounding box center [982, 494] width 19 height 9
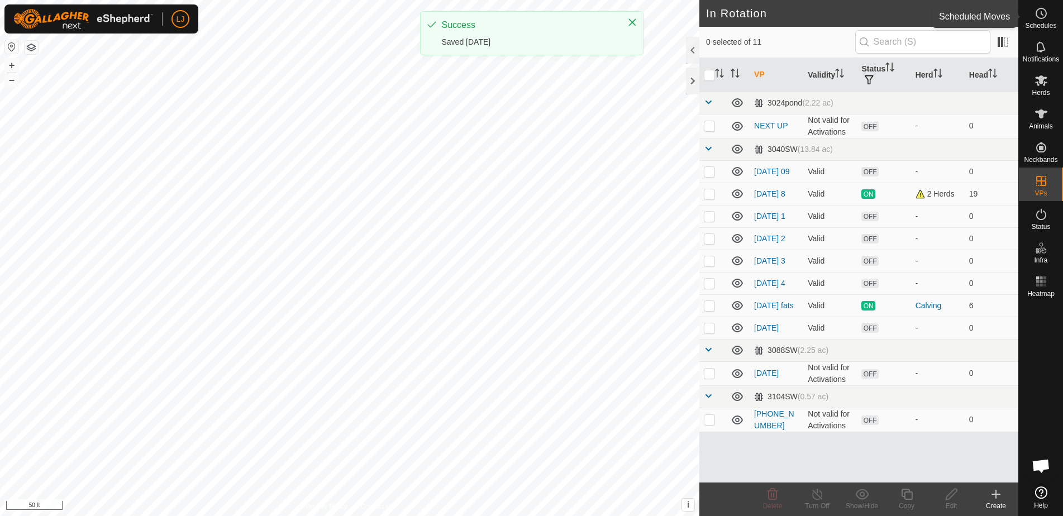
click at [1046, 20] on es-schedule-vp-svg-icon at bounding box center [1041, 13] width 20 height 18
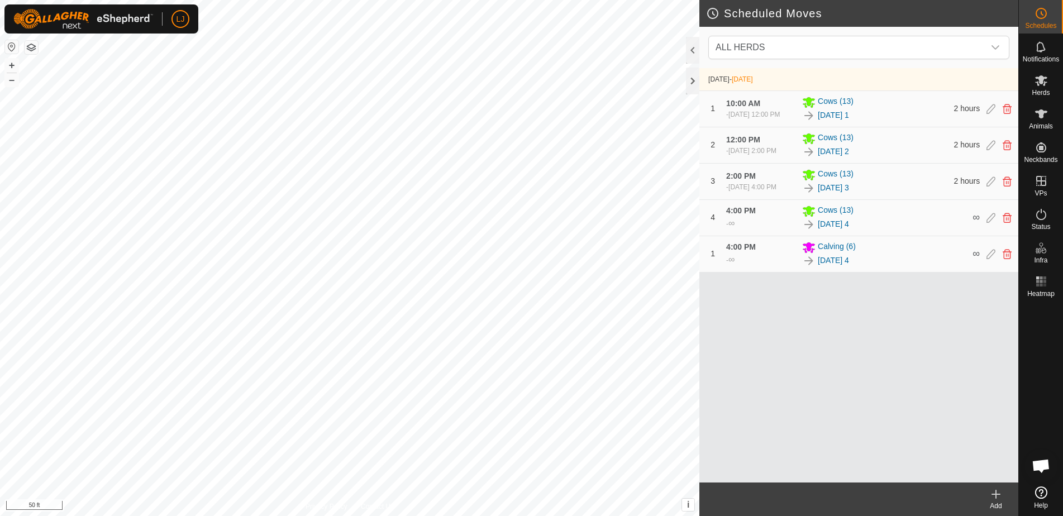
click at [992, 492] on icon at bounding box center [995, 494] width 13 height 13
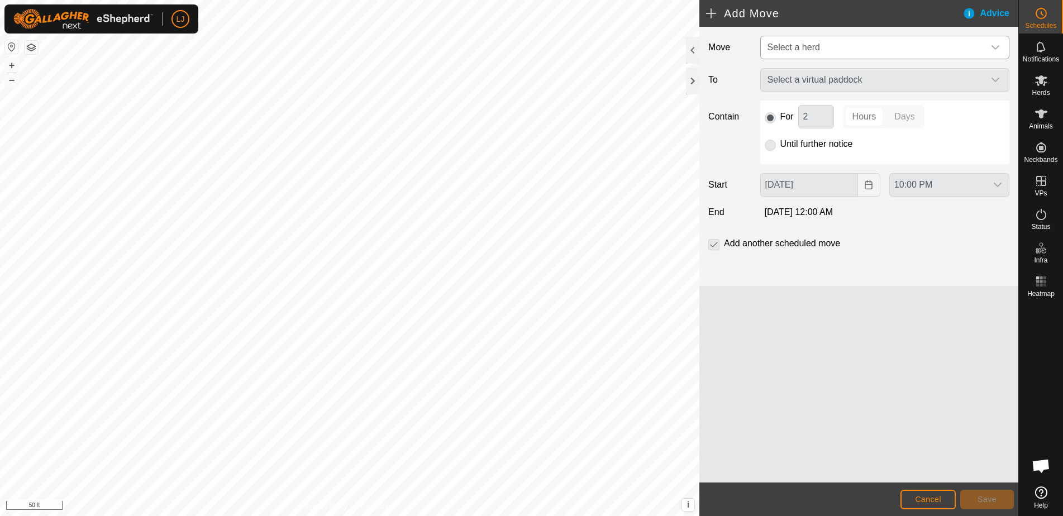
click at [817, 41] on span "Select a herd" at bounding box center [873, 47] width 221 height 22
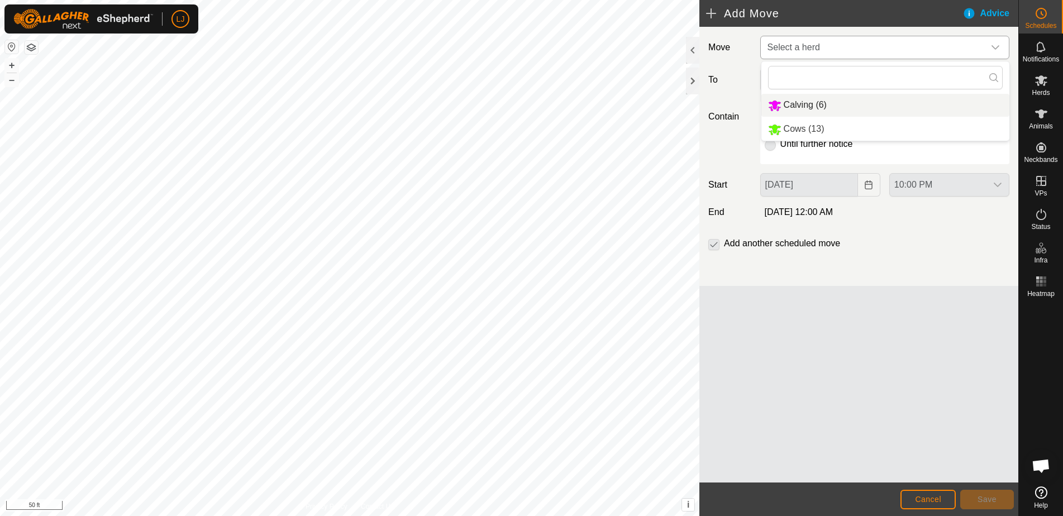
click at [809, 106] on li "Calving (6)" at bounding box center [885, 105] width 248 height 23
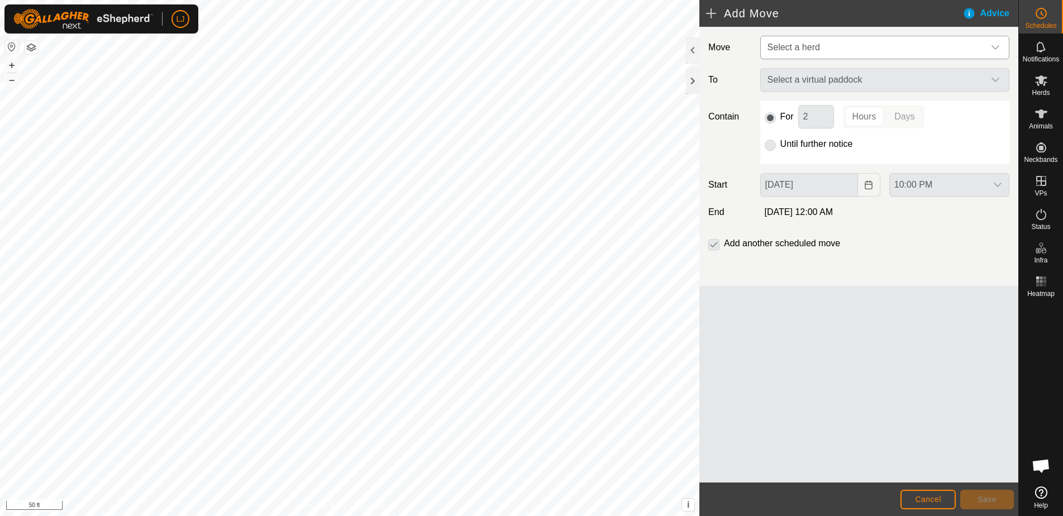
type input "[DATE]"
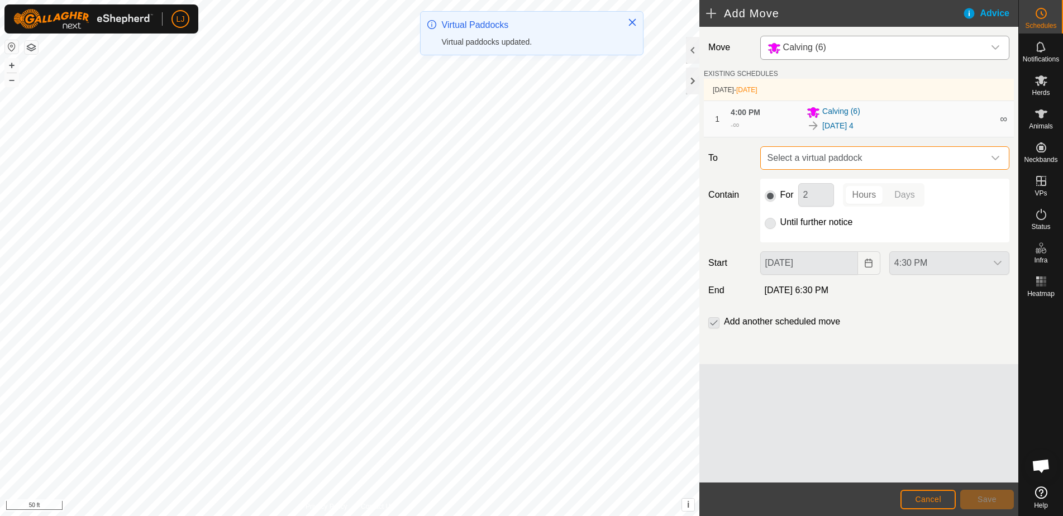
click at [785, 165] on span "Select a virtual paddock" at bounding box center [873, 158] width 221 height 22
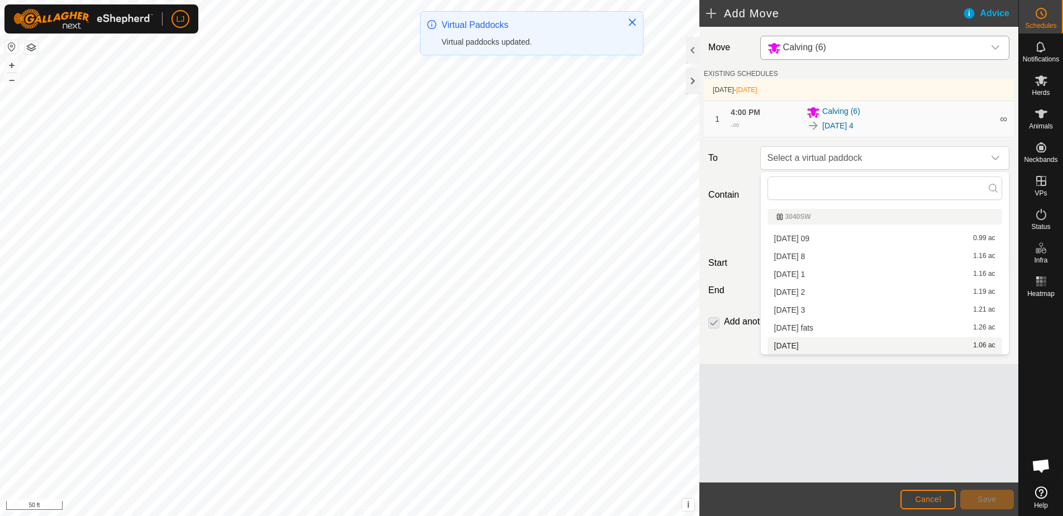
click at [805, 347] on li "[DATE] 1.06 ac" at bounding box center [884, 345] width 235 height 17
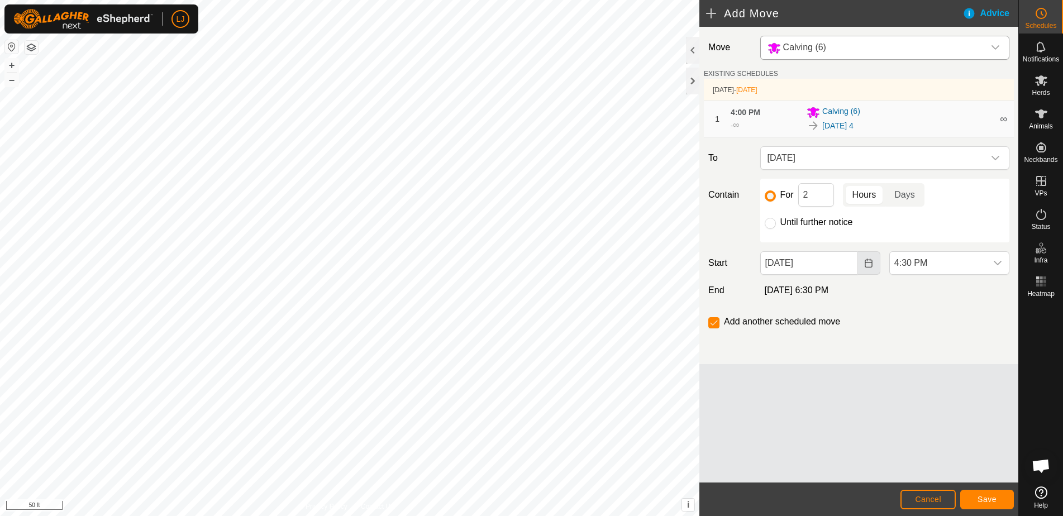
click at [874, 263] on button "Choose Date" at bounding box center [869, 262] width 22 height 23
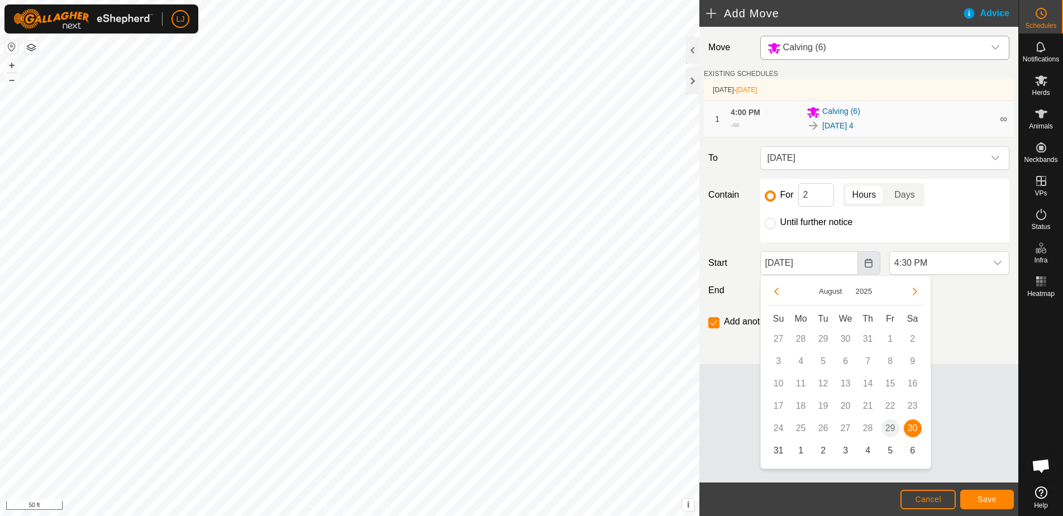
click at [872, 266] on icon "Choose Date" at bounding box center [868, 263] width 7 height 9
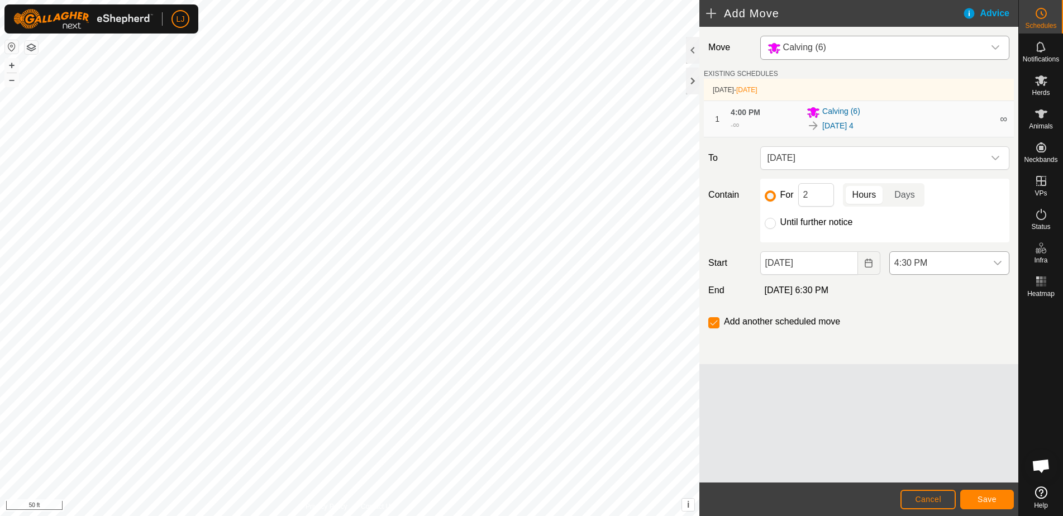
click at [992, 266] on div "dropdown trigger" at bounding box center [997, 263] width 22 height 22
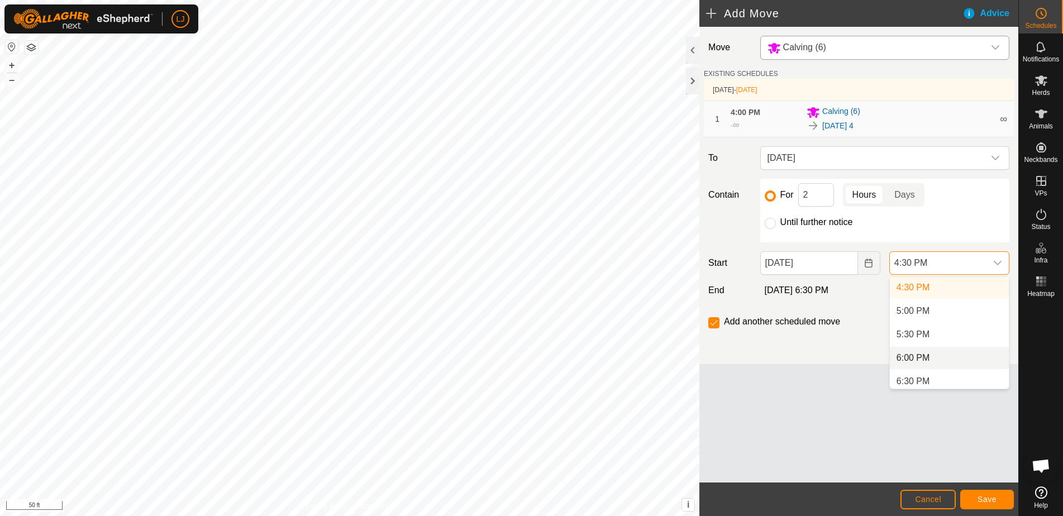
scroll to position [1013, 0]
click at [919, 279] on li "9:00 PM" at bounding box center [949, 288] width 119 height 22
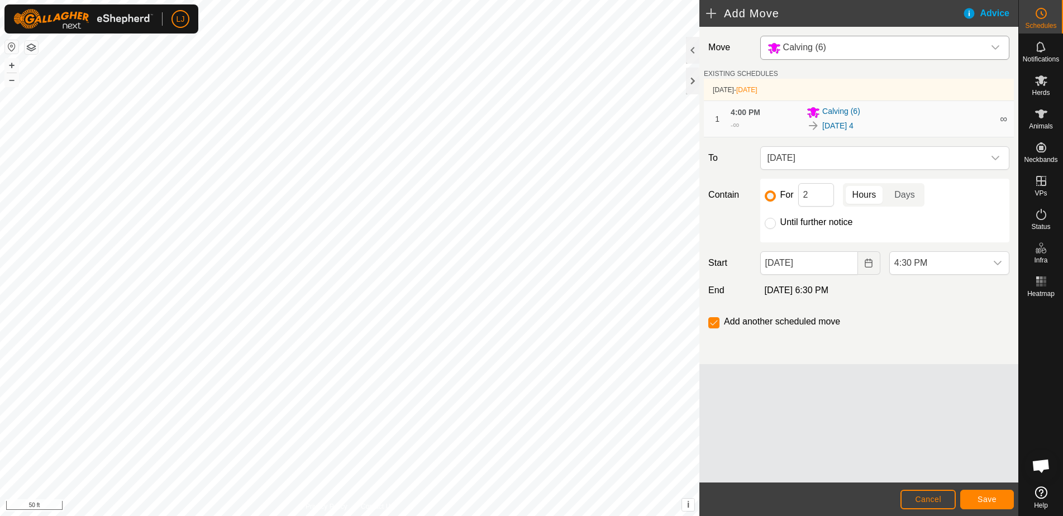
scroll to position [774, 0]
click at [773, 222] on input "Until further notice" at bounding box center [770, 223] width 11 height 11
radio input "true"
checkbox input "false"
click at [989, 502] on span "Save" at bounding box center [987, 499] width 19 height 9
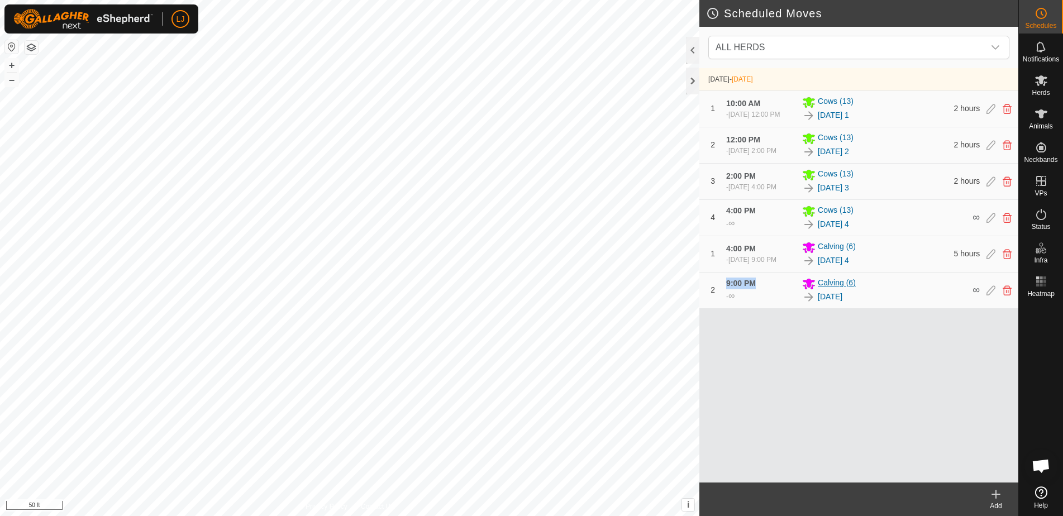
drag, startPoint x: 754, startPoint y: 301, endPoint x: 807, endPoint y: 302, distance: 53.1
click at [799, 301] on div "2 9:00 PM - ∞ [PERSON_NAME] [PHONE_NUMBER][DATE] ∞" at bounding box center [859, 291] width 310 height 36
click at [1009, 295] on icon at bounding box center [1007, 290] width 9 height 10
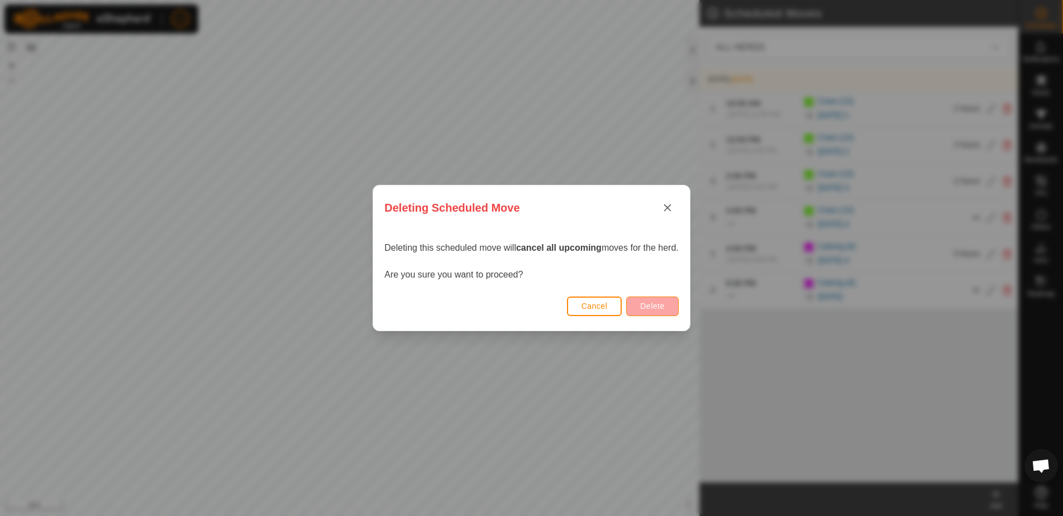
click at [659, 306] on span "Delete" at bounding box center [652, 306] width 24 height 9
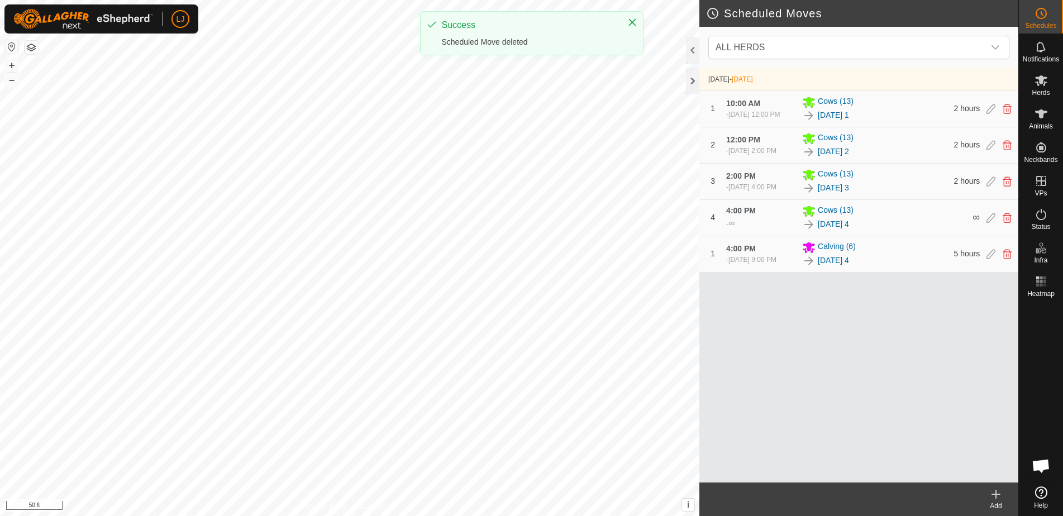
click at [1012, 492] on create-svg-icon at bounding box center [996, 494] width 45 height 13
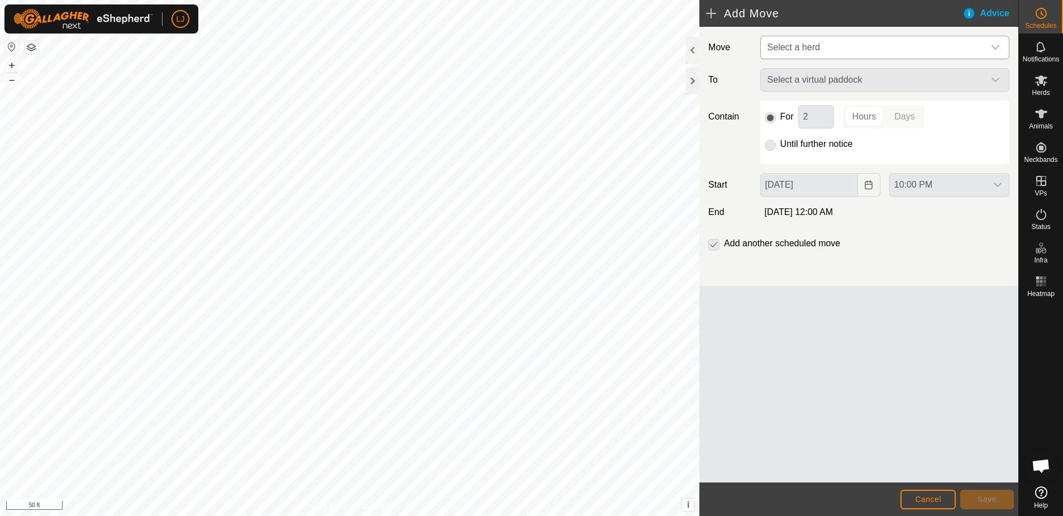
drag, startPoint x: 856, startPoint y: 62, endPoint x: 853, endPoint y: 54, distance: 9.0
click at [856, 60] on div "Move Select a herd To Select a virtual paddock Contain For 2 Hours Days Until f…" at bounding box center [858, 156] width 319 height 259
click at [836, 43] on span "Select a herd" at bounding box center [873, 47] width 221 height 22
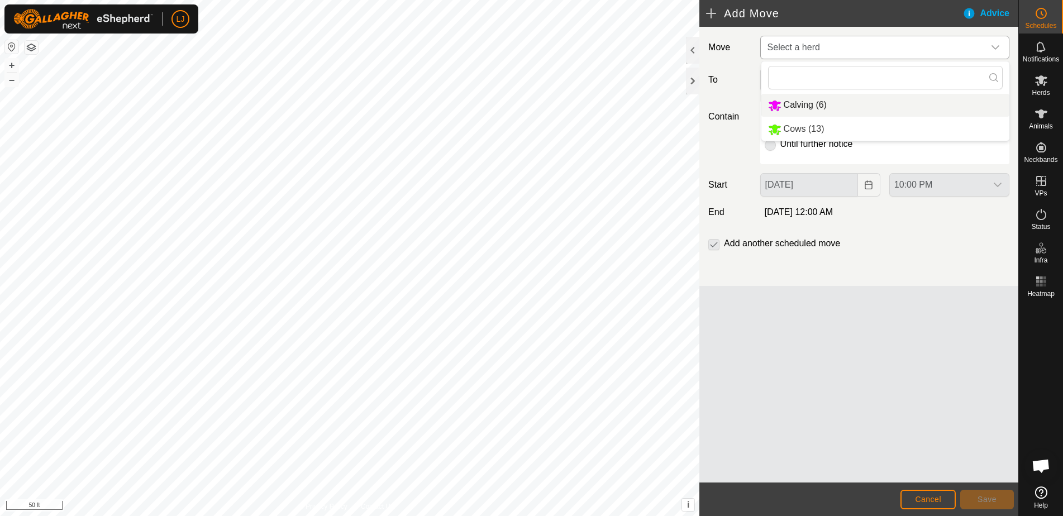
click at [828, 97] on li "Calving (6)" at bounding box center [885, 105] width 248 height 23
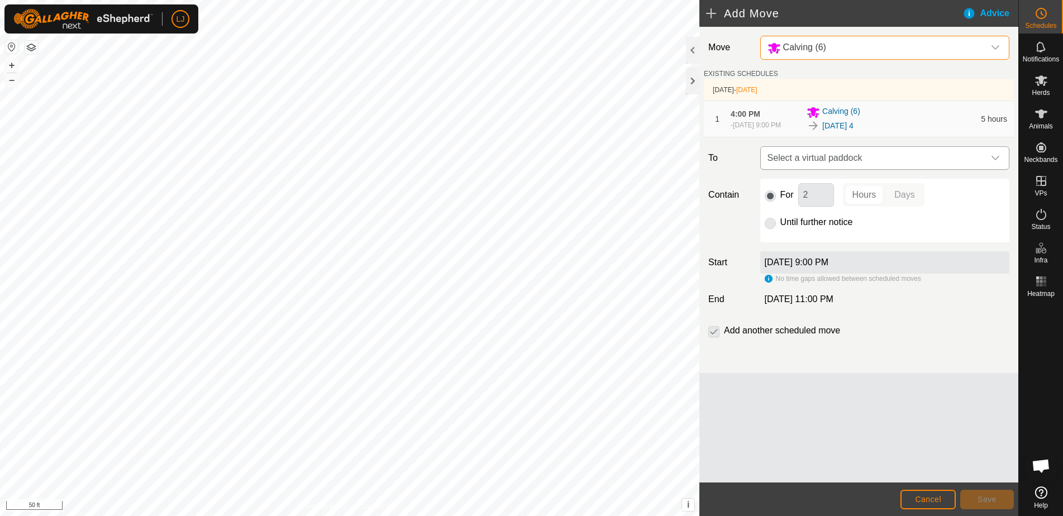
click at [828, 163] on span "Select a virtual paddock" at bounding box center [873, 158] width 221 height 22
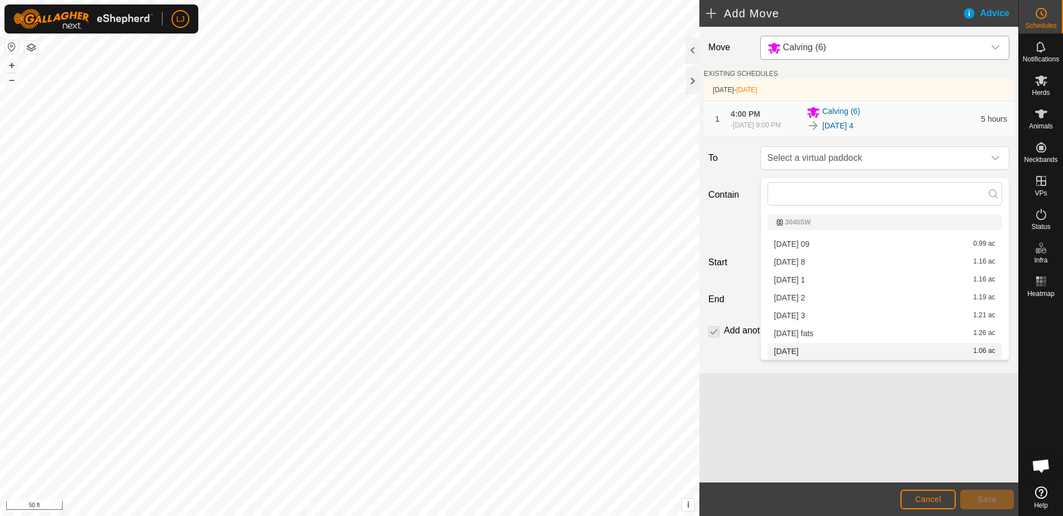
click at [822, 350] on li "[DATE] 1.06 ac" at bounding box center [884, 351] width 235 height 17
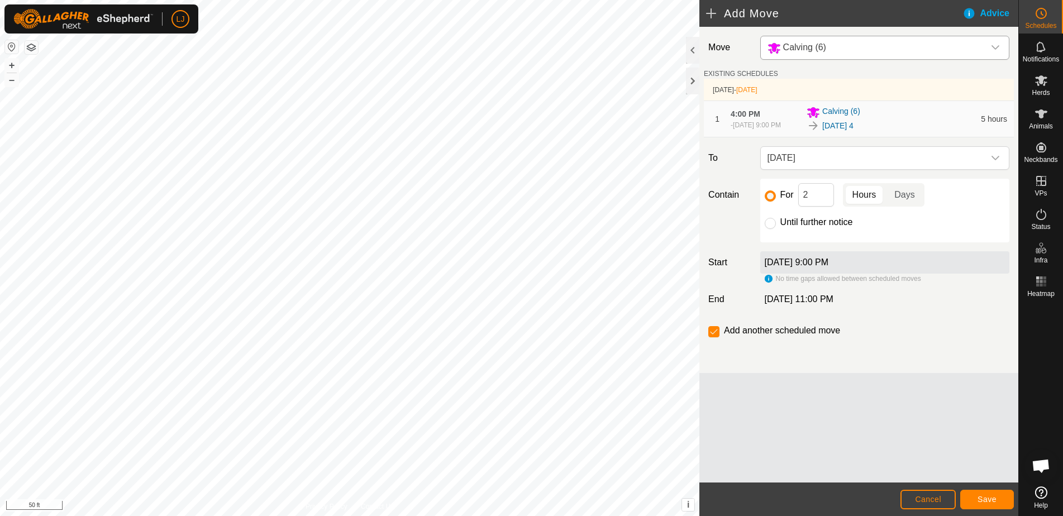
click at [703, 283] on div "Move Calving (6) EXISTING SCHEDULES [DATE] - [DATE] 1 4:00 PM - [DATE] 9:00 PM …" at bounding box center [858, 200] width 319 height 346
click at [929, 498] on span "Cancel" at bounding box center [928, 499] width 26 height 9
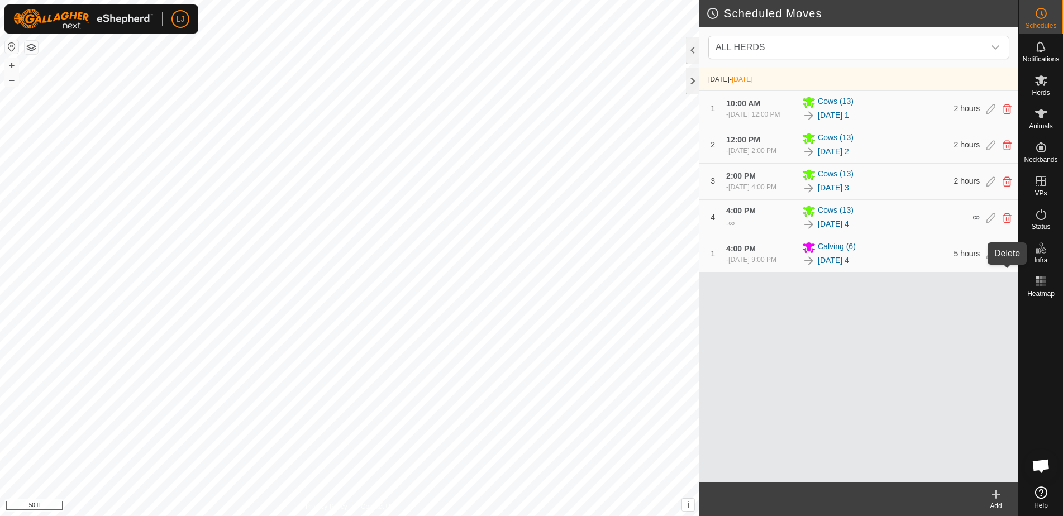
click at [1004, 259] on icon at bounding box center [1007, 254] width 9 height 10
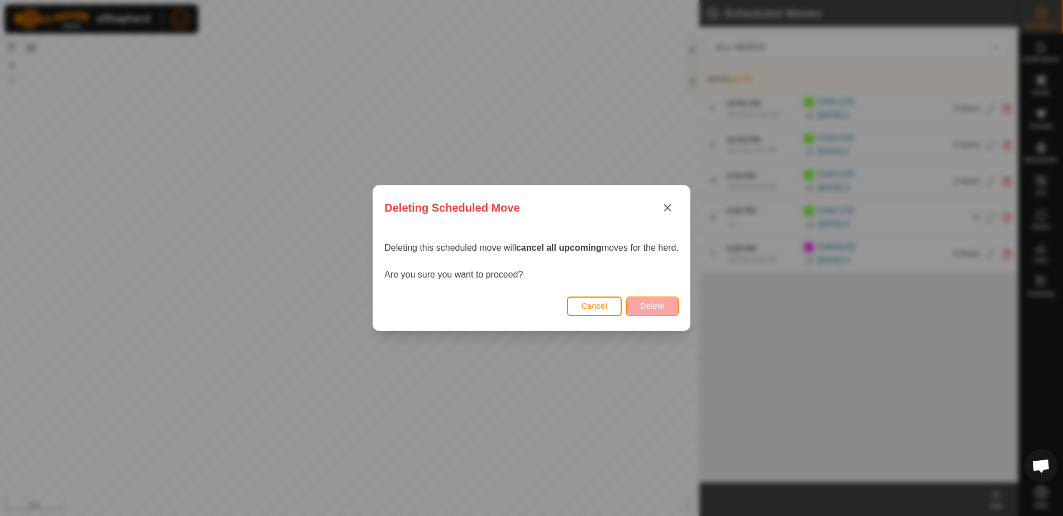
click at [655, 312] on button "Delete" at bounding box center [652, 307] width 52 height 20
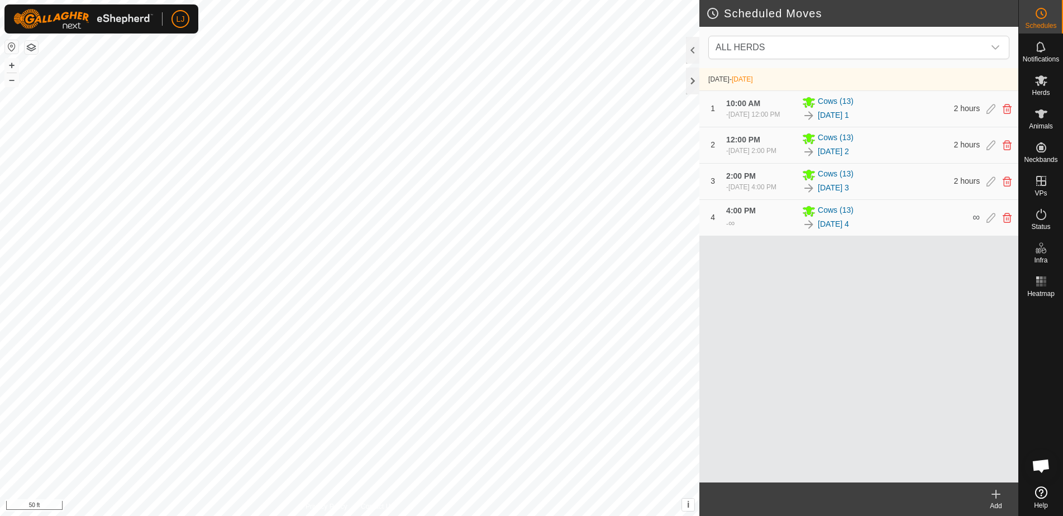
click at [1005, 493] on create-svg-icon at bounding box center [996, 494] width 45 height 13
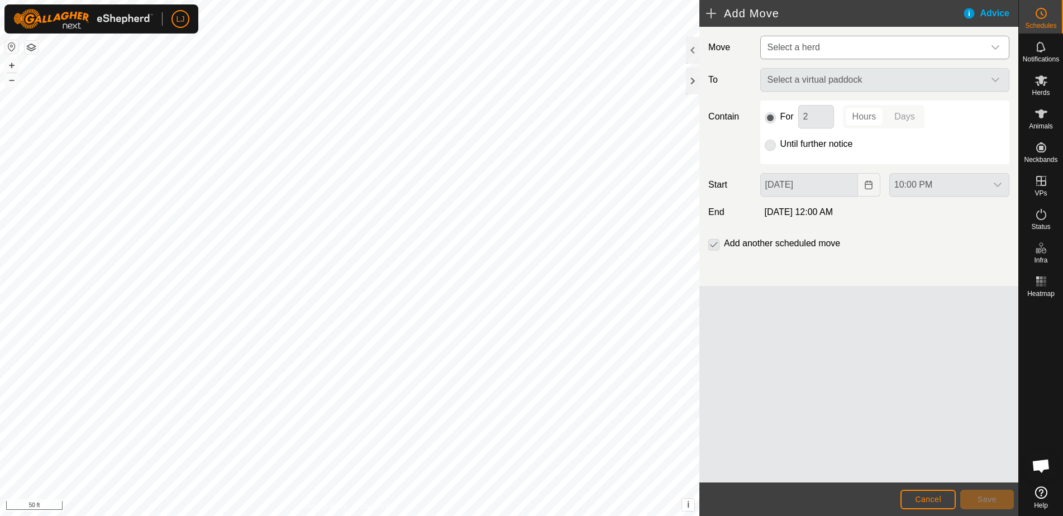
click at [808, 47] on span "Select a herd" at bounding box center [793, 46] width 53 height 9
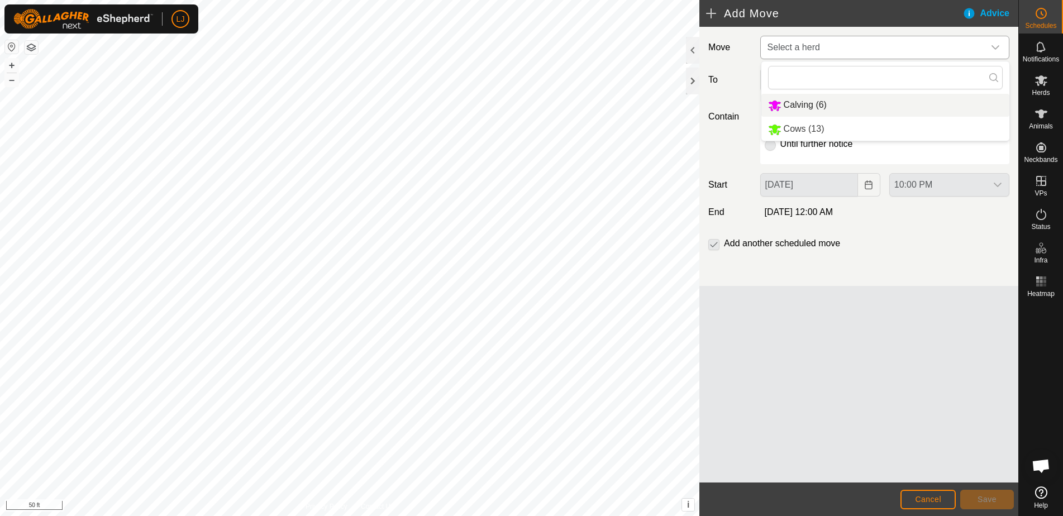
click at [822, 102] on li "Calving (6)" at bounding box center [885, 105] width 248 height 23
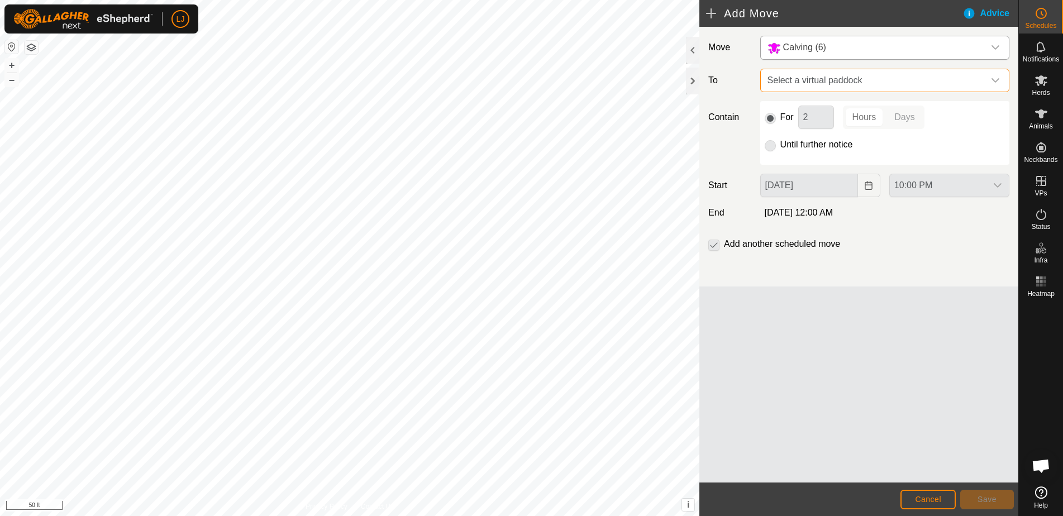
click at [809, 82] on span "Select a virtual paddock" at bounding box center [873, 80] width 221 height 22
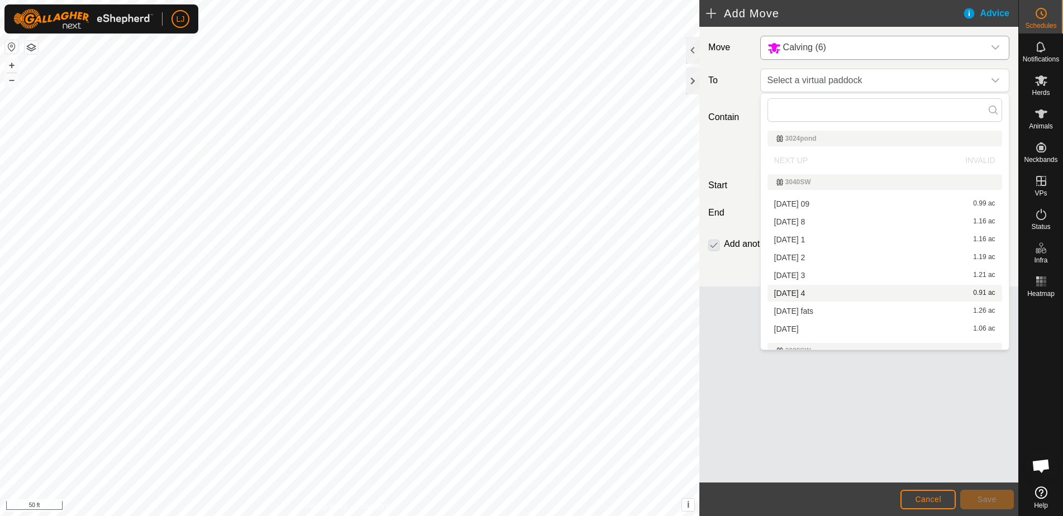
click at [818, 290] on li "[DATE] 4 0.91 ac" at bounding box center [884, 293] width 235 height 17
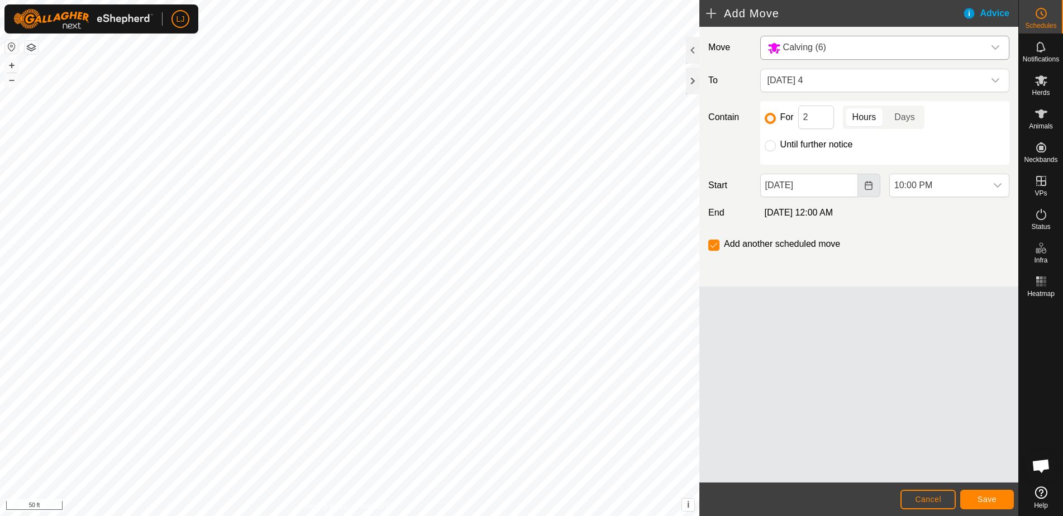
click at [864, 183] on button "Choose Date" at bounding box center [869, 185] width 22 height 23
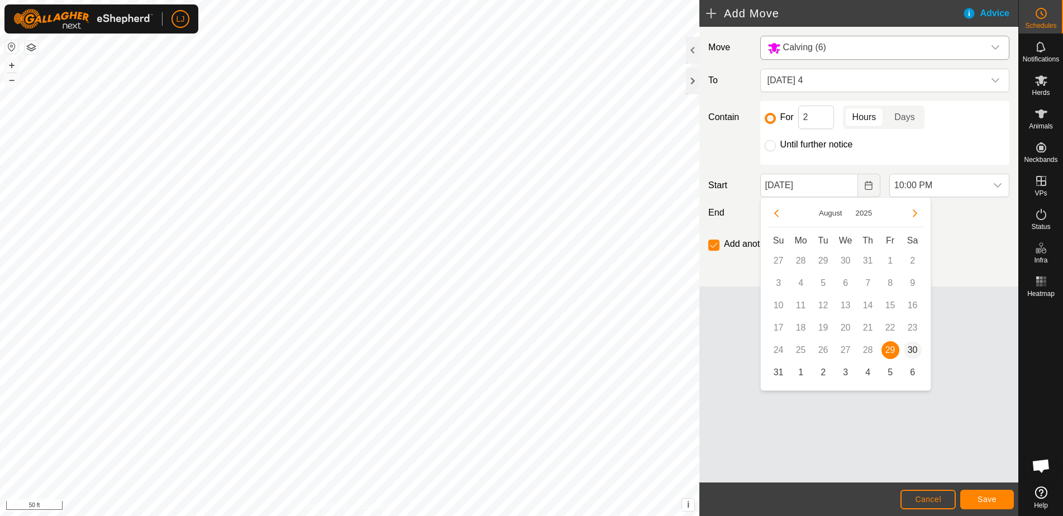
click at [912, 352] on span "30" at bounding box center [913, 350] width 18 height 18
type input "[DATE]"
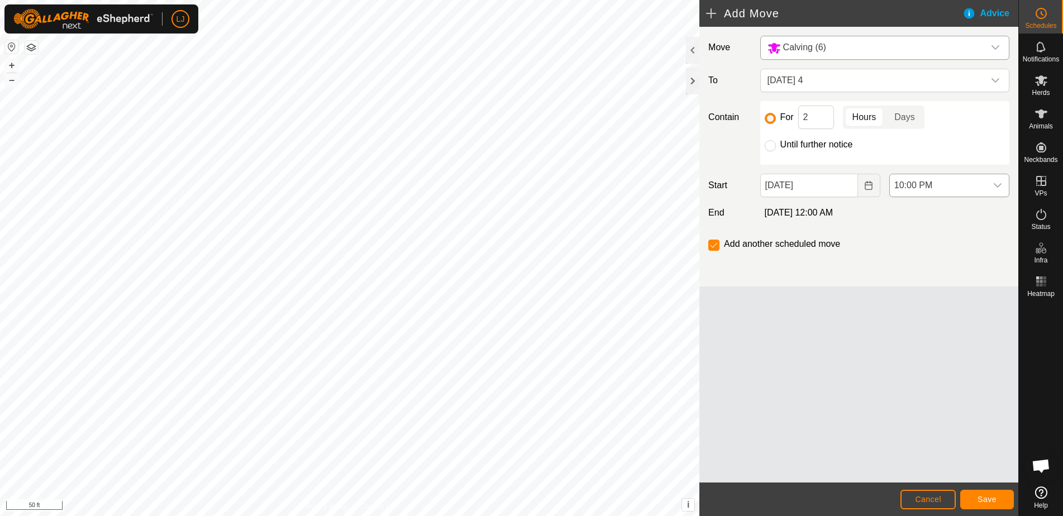
click at [986, 185] on div "dropdown trigger" at bounding box center [997, 185] width 22 height 22
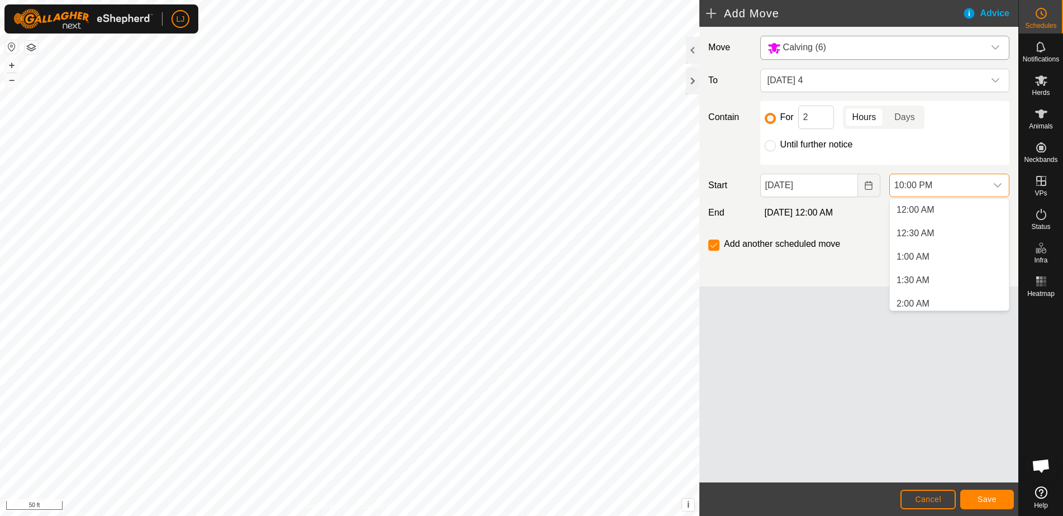
scroll to position [943, 0]
click at [944, 278] on li "4:00 PM" at bounding box center [949, 283] width 119 height 22
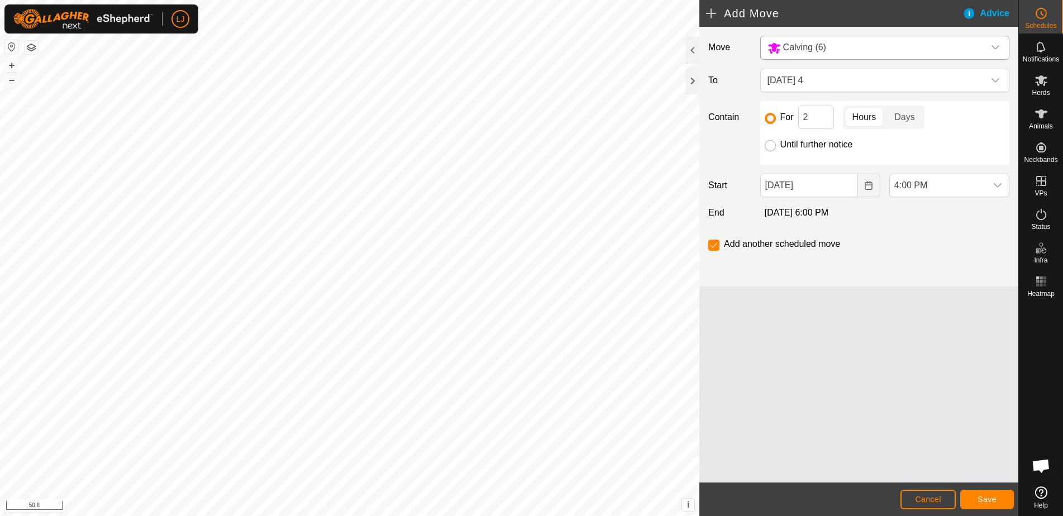
click at [771, 148] on input "Until further notice" at bounding box center [770, 145] width 11 height 11
radio input "true"
click at [874, 193] on button "Choose Date" at bounding box center [869, 185] width 22 height 23
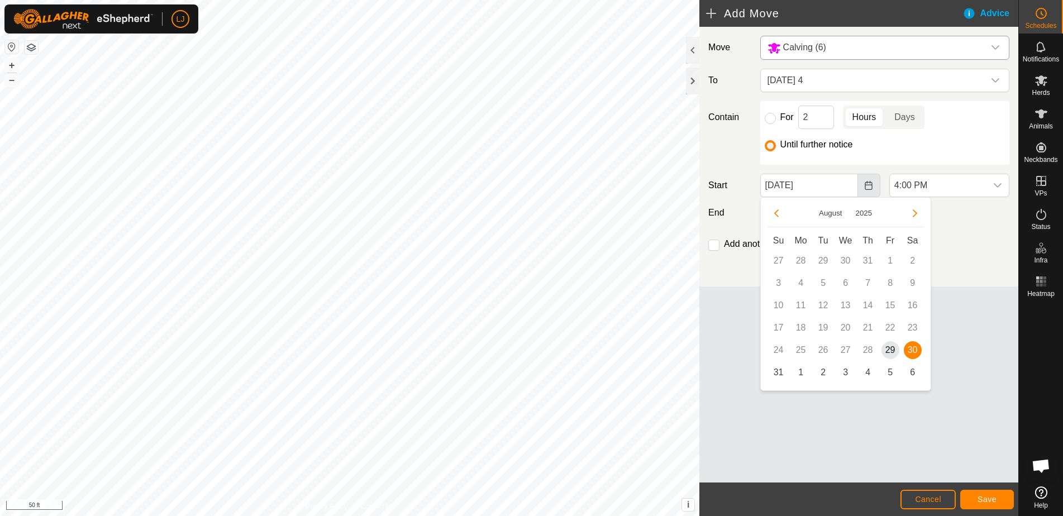
click at [872, 193] on button "Choose Date" at bounding box center [869, 185] width 22 height 23
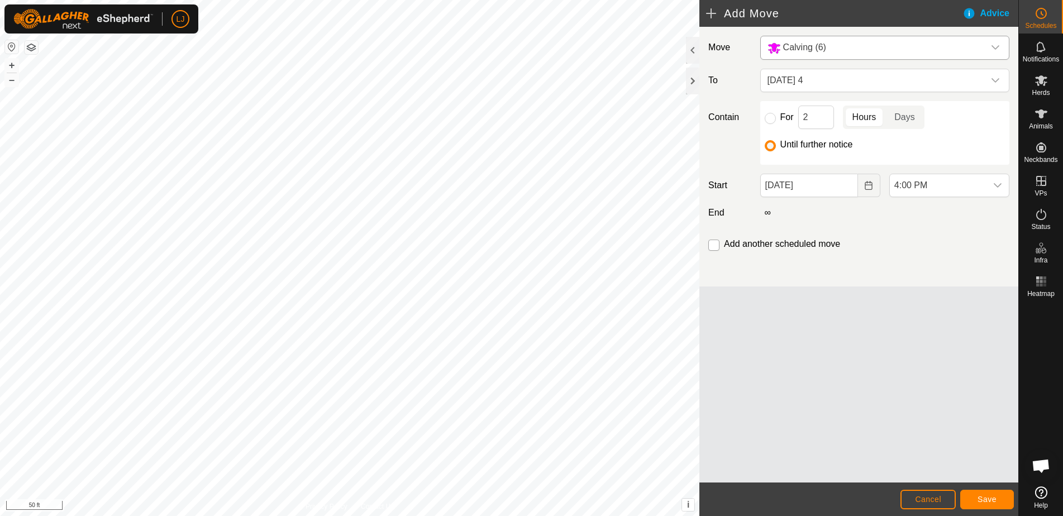
click at [711, 244] on input "checkbox" at bounding box center [713, 245] width 11 height 11
checkbox input "true"
click at [773, 123] on input "For" at bounding box center [770, 118] width 11 height 11
radio input "true"
drag, startPoint x: 811, startPoint y: 116, endPoint x: 794, endPoint y: 119, distance: 17.6
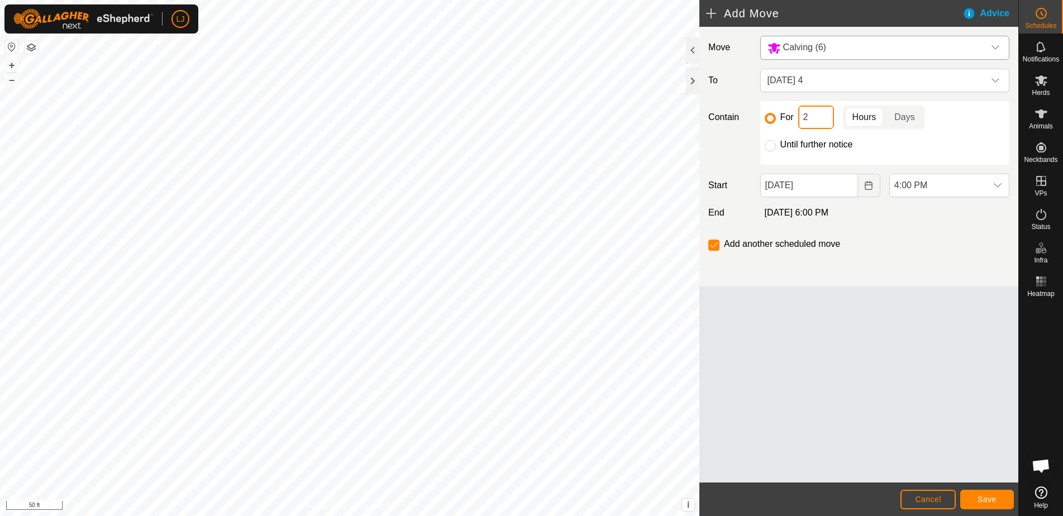
click at [797, 119] on div "For 2 Hours Days" at bounding box center [885, 117] width 240 height 23
type input "5"
click at [984, 497] on button "Save" at bounding box center [987, 500] width 54 height 20
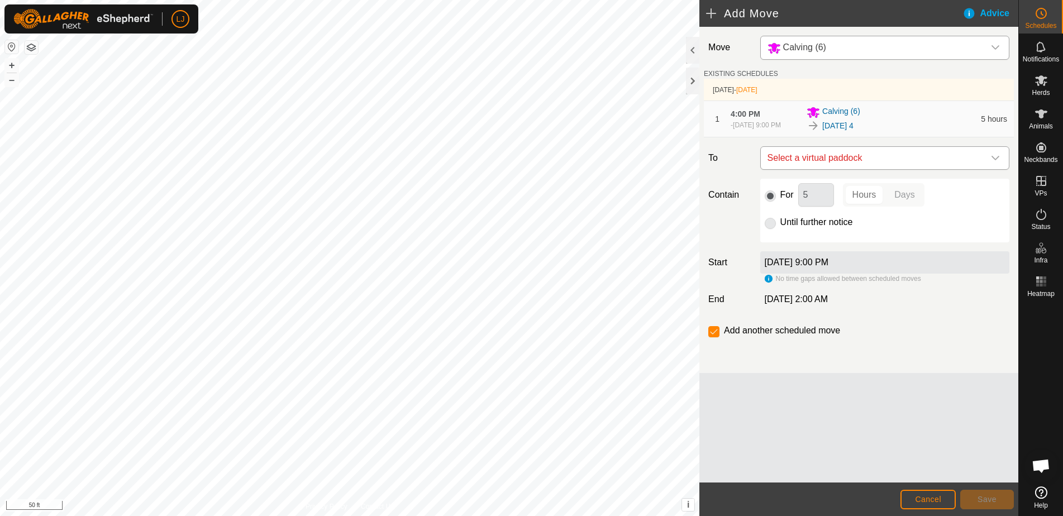
click at [831, 165] on span "Select a virtual paddock" at bounding box center [873, 158] width 221 height 22
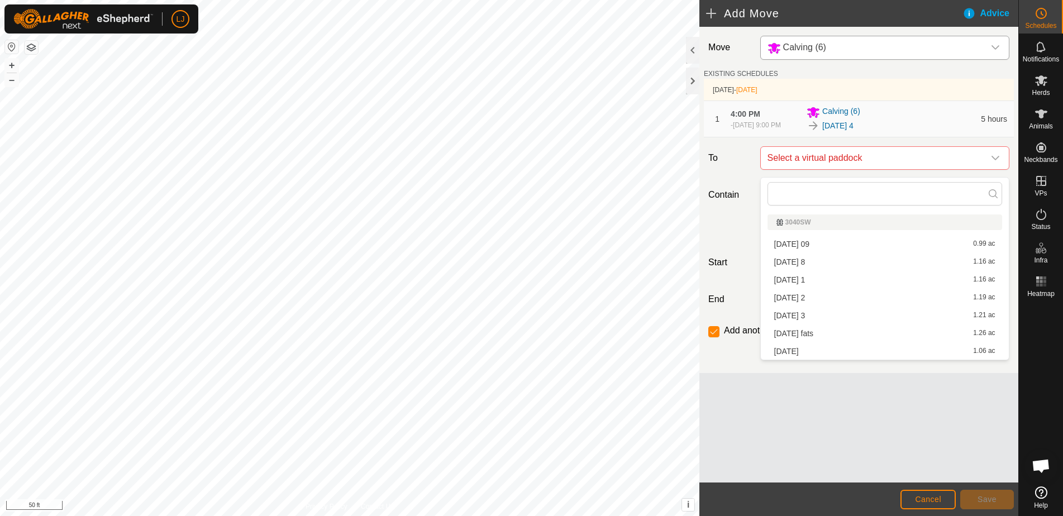
click at [849, 350] on li "[DATE] 1.06 ac" at bounding box center [884, 351] width 235 height 17
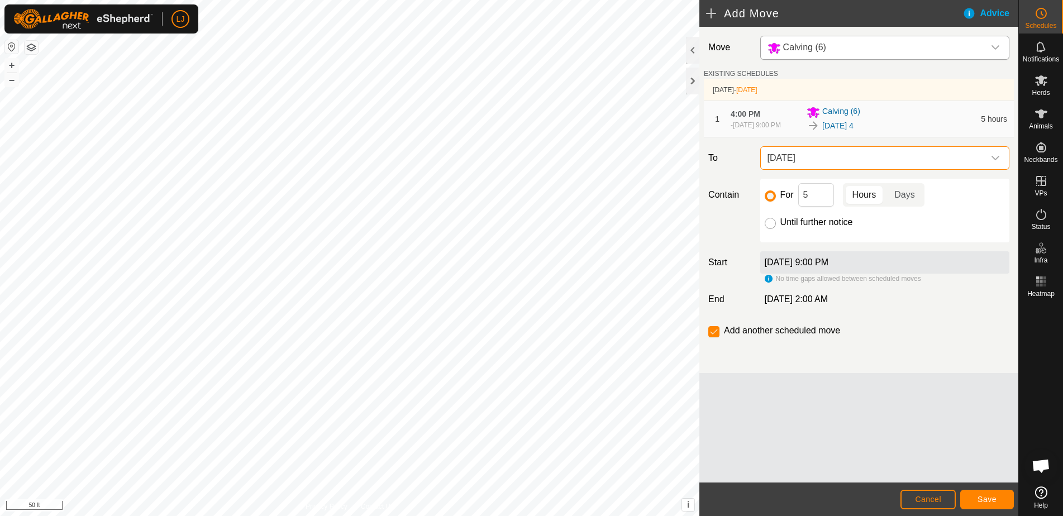
click at [769, 229] on input "Until further notice" at bounding box center [770, 223] width 11 height 11
radio input "true"
checkbox input "false"
click at [993, 500] on span "Save" at bounding box center [987, 499] width 19 height 9
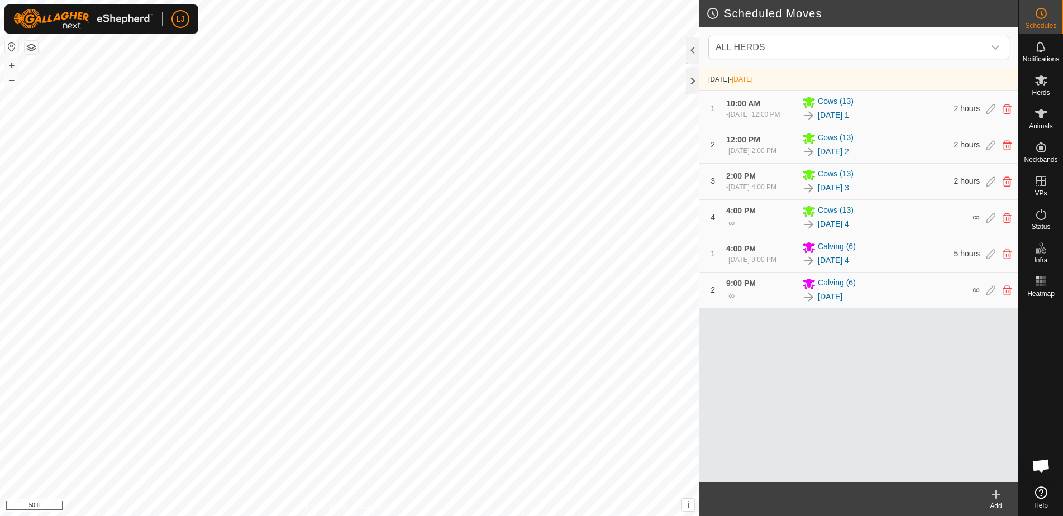
click at [999, 491] on icon at bounding box center [995, 494] width 13 height 13
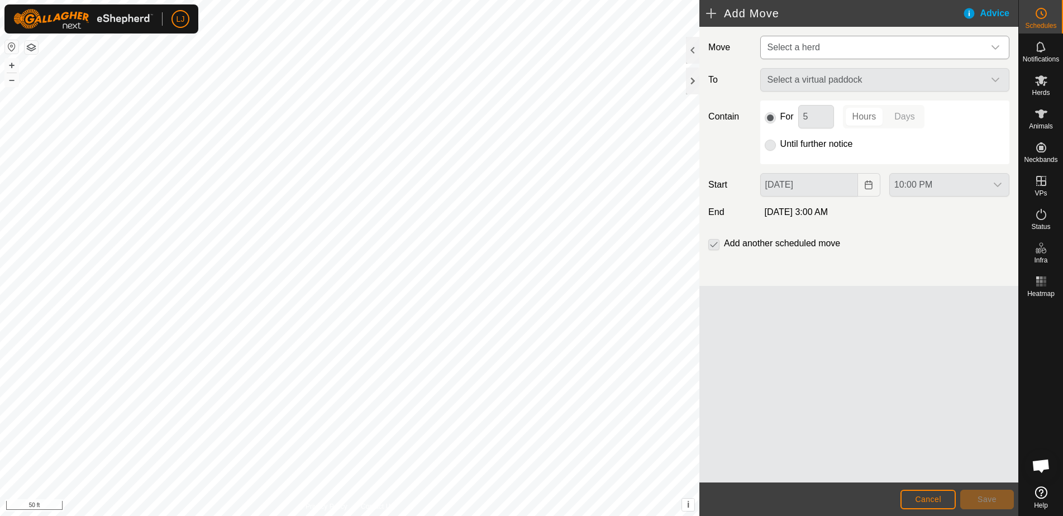
click at [803, 47] on span "Select a herd" at bounding box center [793, 46] width 53 height 9
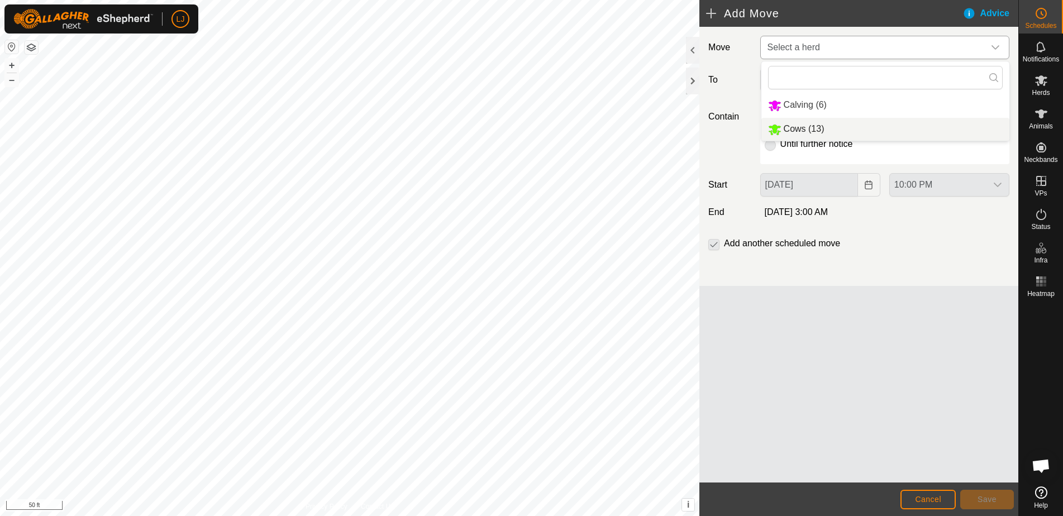
click at [827, 128] on li "Cows (13)" at bounding box center [885, 129] width 248 height 23
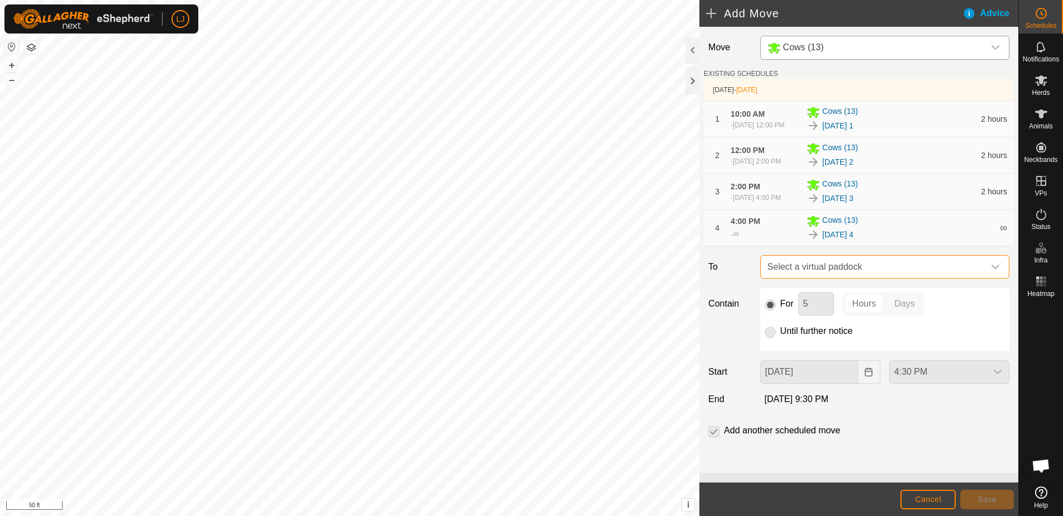
click at [872, 278] on span "Select a virtual paddock" at bounding box center [873, 267] width 221 height 22
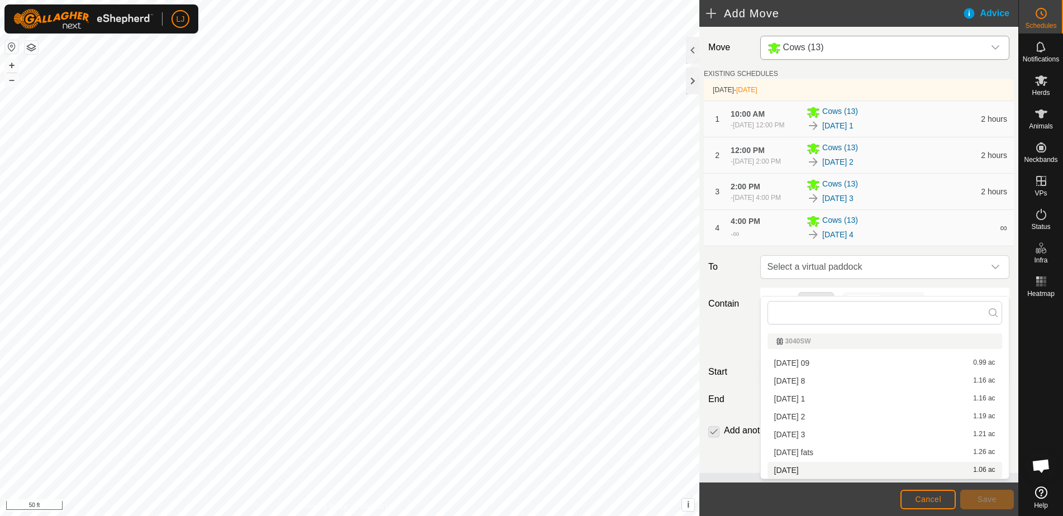
click at [848, 471] on li "[DATE] 1.06 ac" at bounding box center [884, 470] width 235 height 17
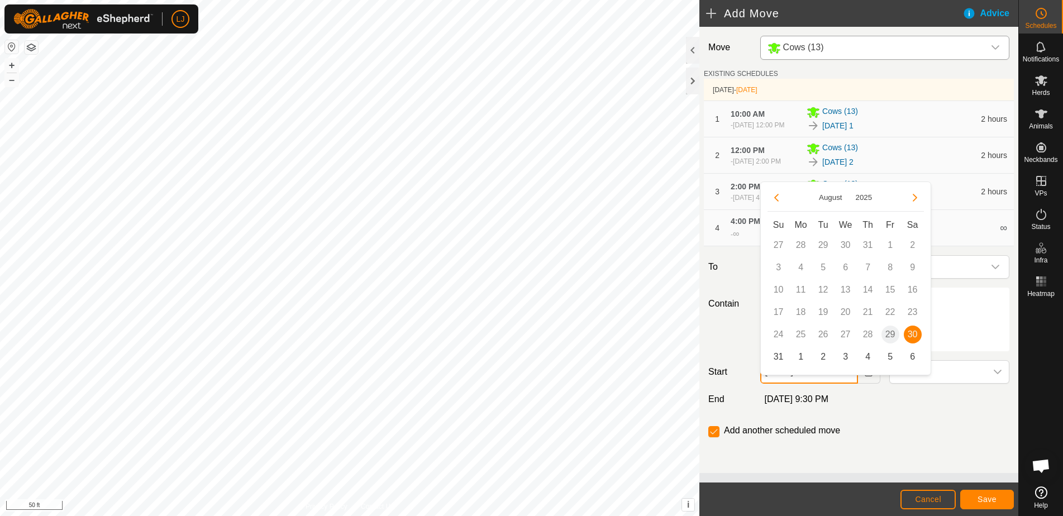
click at [837, 384] on input "[DATE]" at bounding box center [809, 371] width 98 height 23
click at [782, 354] on span "31" at bounding box center [779, 357] width 18 height 18
type input "[DATE]"
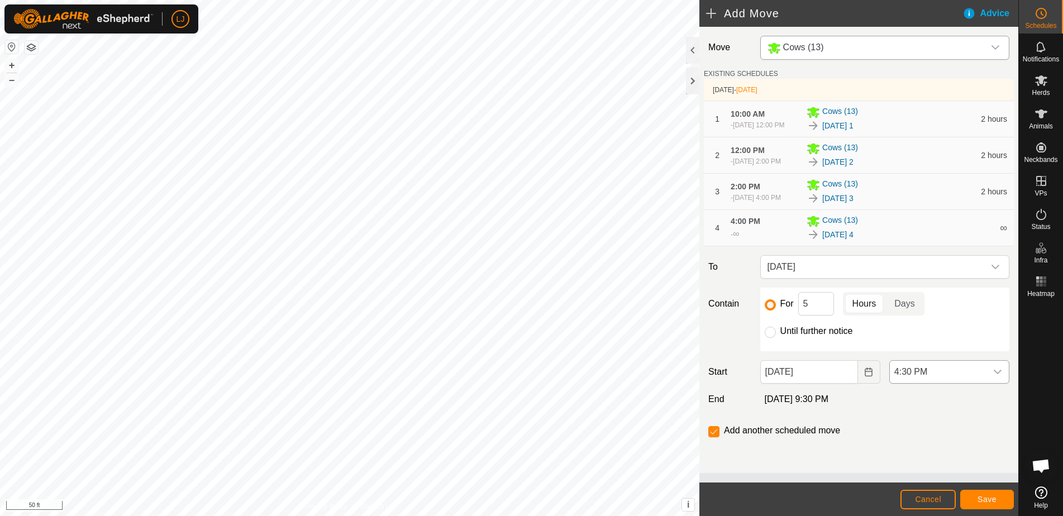
click at [937, 383] on span "4:30 PM" at bounding box center [938, 372] width 97 height 22
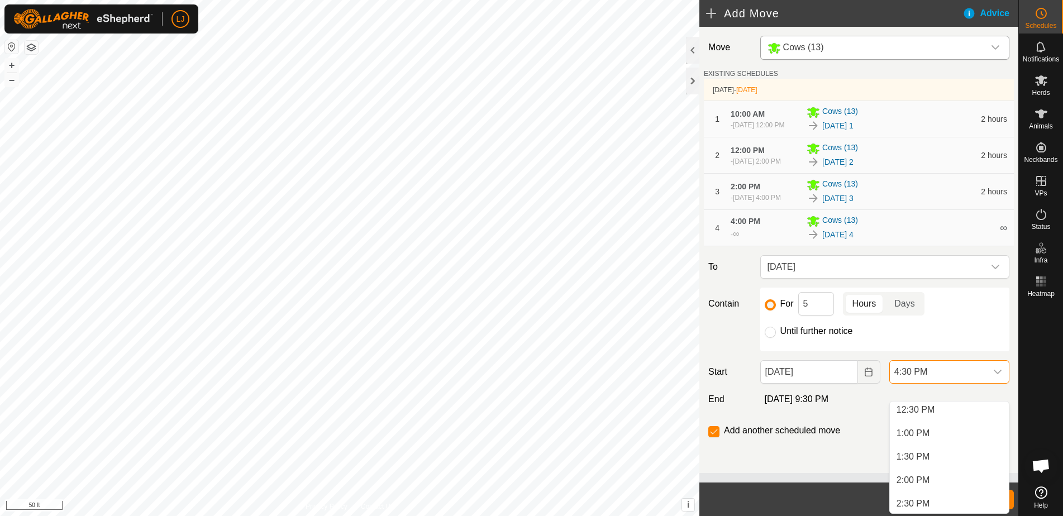
scroll to position [379, 0]
click at [950, 493] on li "10:00 AM" at bounding box center [949, 502] width 119 height 22
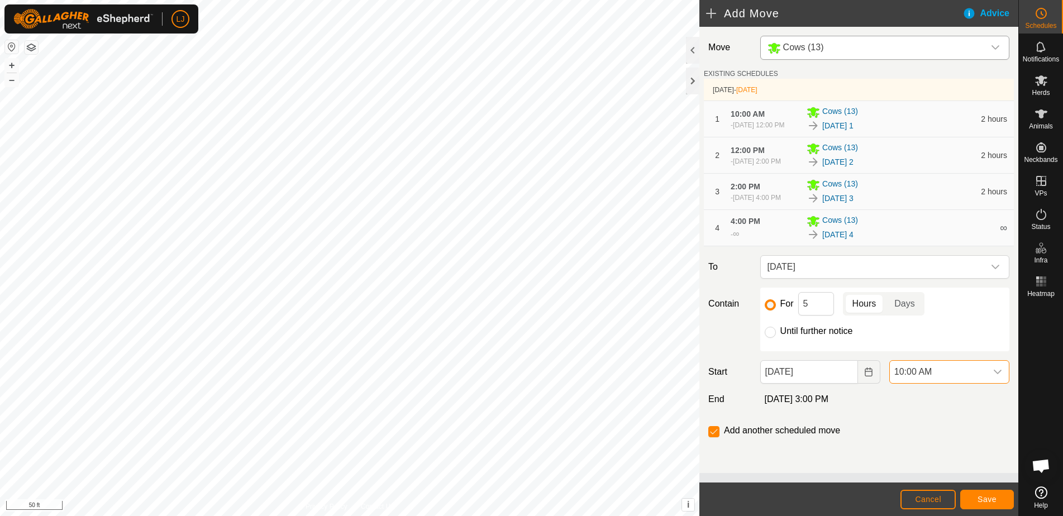
scroll to position [685, 0]
click at [974, 499] on button "Save" at bounding box center [987, 500] width 54 height 20
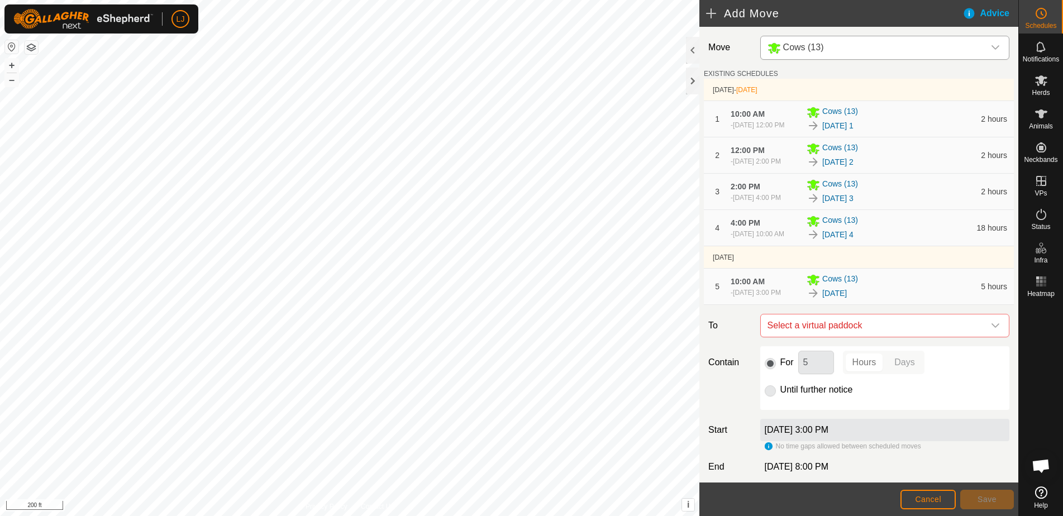
scroll to position [84, 0]
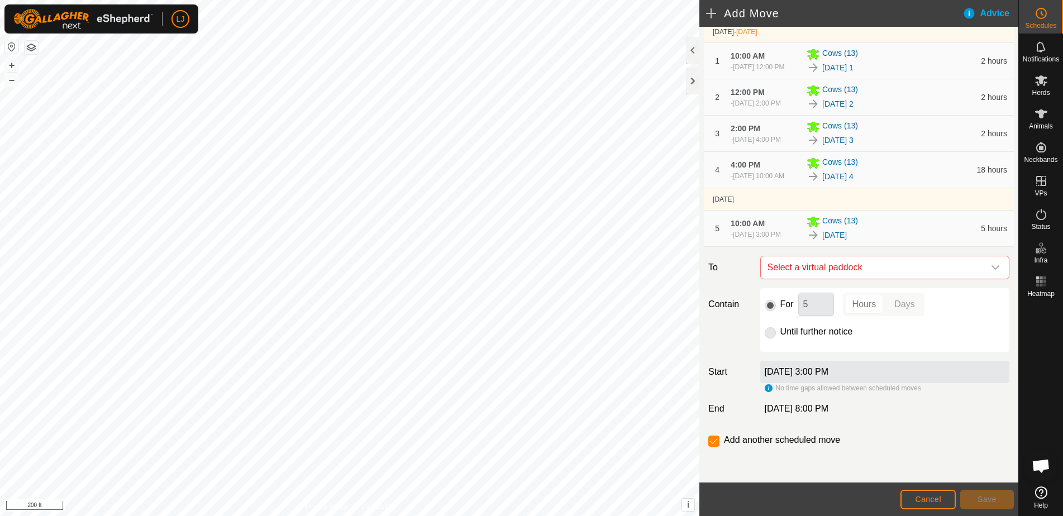
click at [765, 328] on p-radiobutton at bounding box center [770, 331] width 11 height 13
click at [768, 333] on p-radiobutton at bounding box center [770, 331] width 11 height 13
click at [816, 271] on span "Select a virtual paddock" at bounding box center [873, 267] width 221 height 22
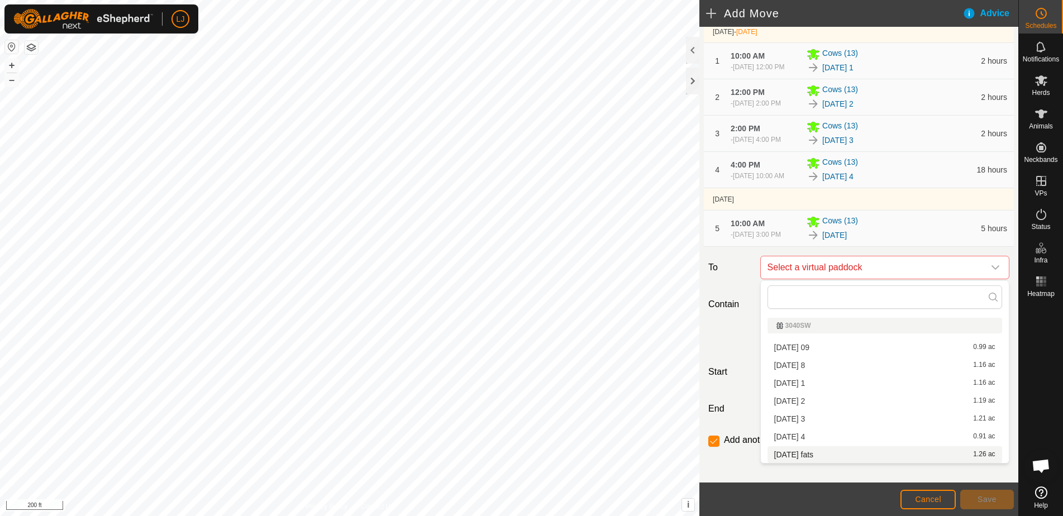
click at [925, 497] on span "Cancel" at bounding box center [928, 499] width 26 height 9
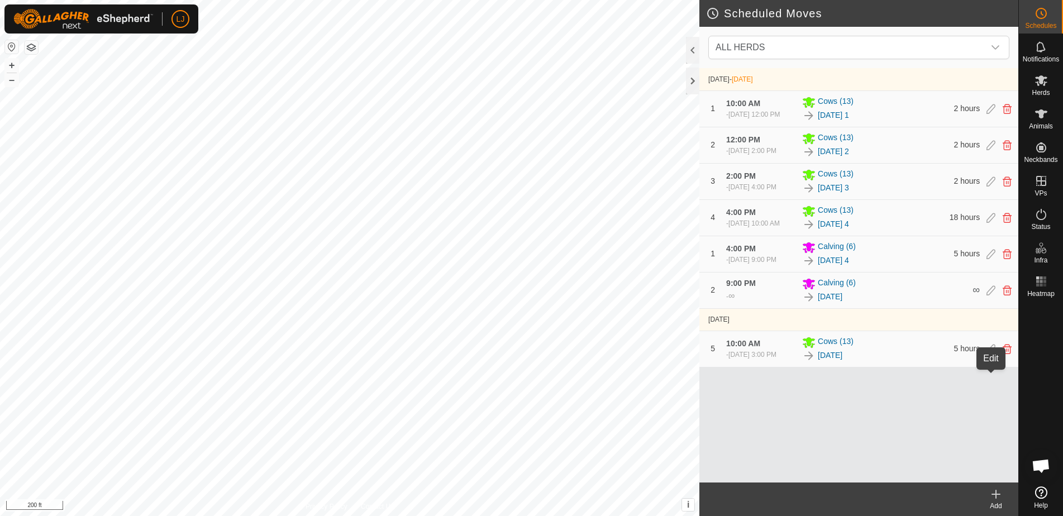
click at [988, 354] on icon at bounding box center [990, 349] width 9 height 10
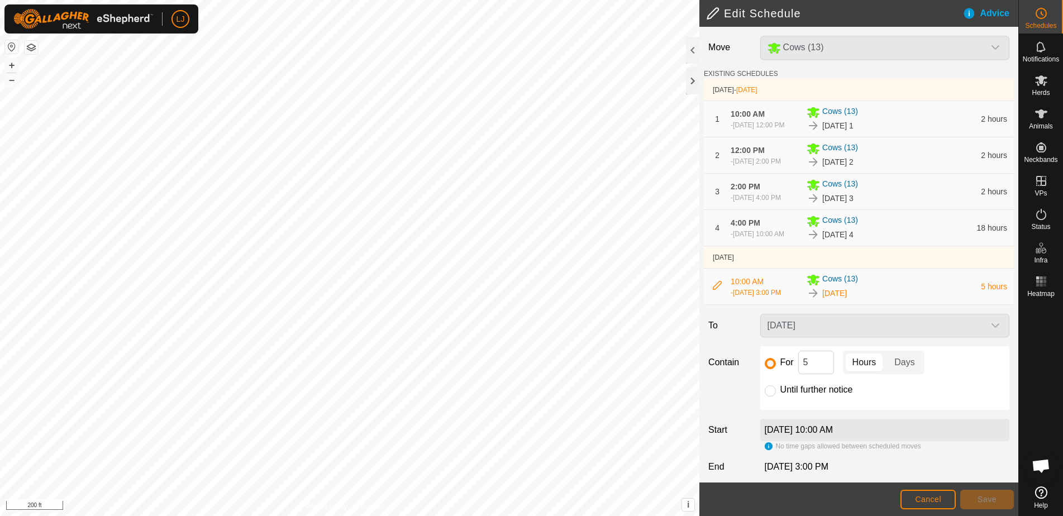
click at [762, 410] on div "For 5 Hours Days Until further notice" at bounding box center [884, 378] width 249 height 64
drag, startPoint x: 773, startPoint y: 416, endPoint x: 778, endPoint y: 419, distance: 6.5
click at [773, 397] on input "Until further notice" at bounding box center [770, 390] width 11 height 11
radio input "true"
click at [981, 498] on span "Save" at bounding box center [987, 499] width 19 height 9
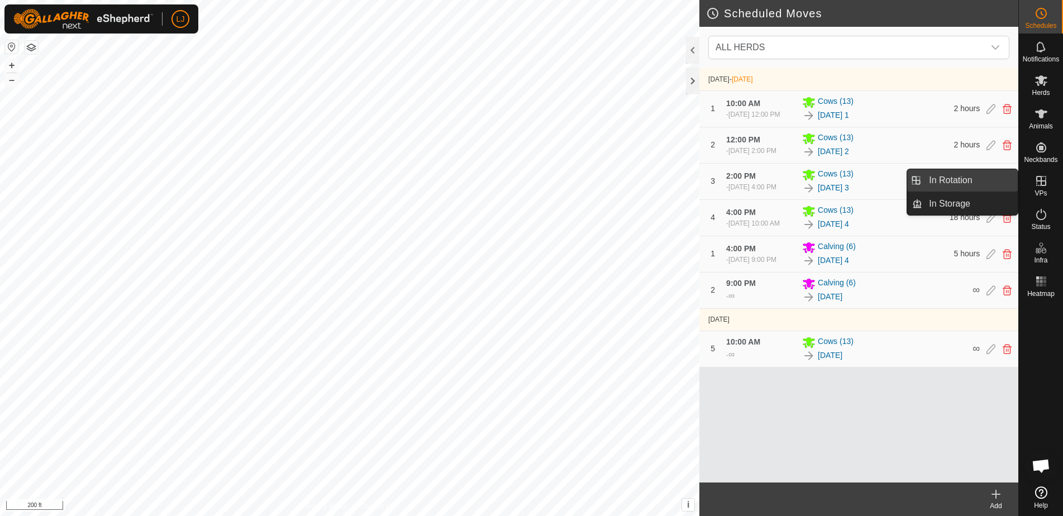
click at [965, 189] on link "In Rotation" at bounding box center [970, 180] width 96 height 22
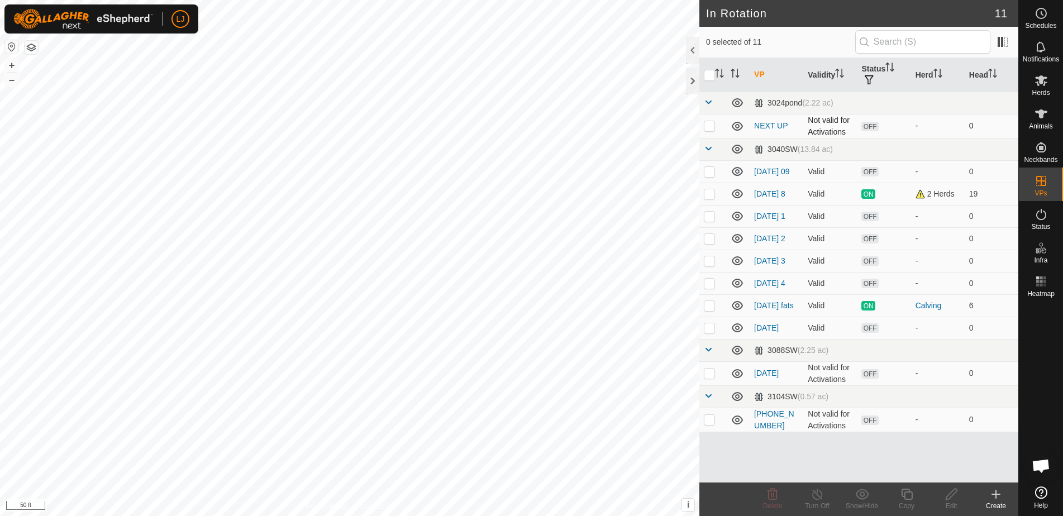
click at [707, 132] on td at bounding box center [712, 126] width 27 height 24
checkbox input "true"
click at [945, 499] on icon at bounding box center [952, 494] width 14 height 13
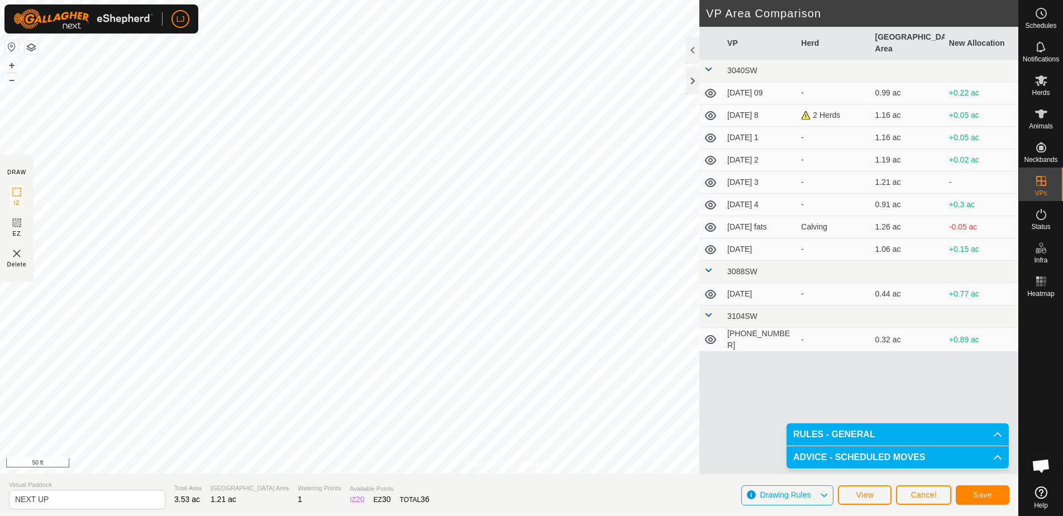
click at [984, 503] on button "Save" at bounding box center [983, 495] width 54 height 20
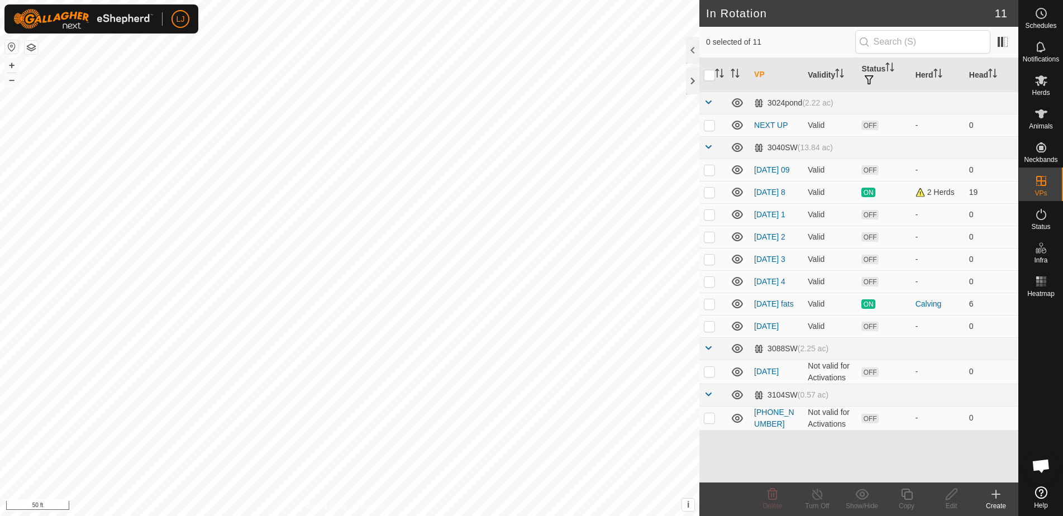
click at [998, 495] on icon at bounding box center [995, 494] width 13 height 13
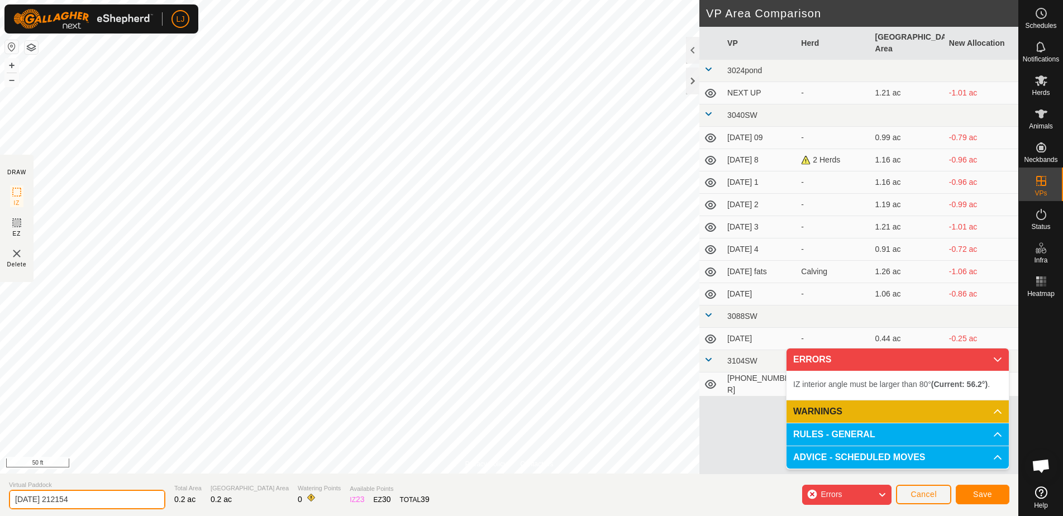
drag, startPoint x: 41, startPoint y: 500, endPoint x: 185, endPoint y: 499, distance: 144.1
click at [185, 499] on section "Virtual Paddock [DATE] 212154 Total Area 0.2 ac Grazing Area 0.2 ac Watering Po…" at bounding box center [509, 495] width 1018 height 42
drag, startPoint x: 57, startPoint y: 503, endPoint x: 108, endPoint y: 503, distance: 51.4
click at [130, 498] on input "[DATE] 01" at bounding box center [87, 500] width 156 height 20
type input "[DATE]"
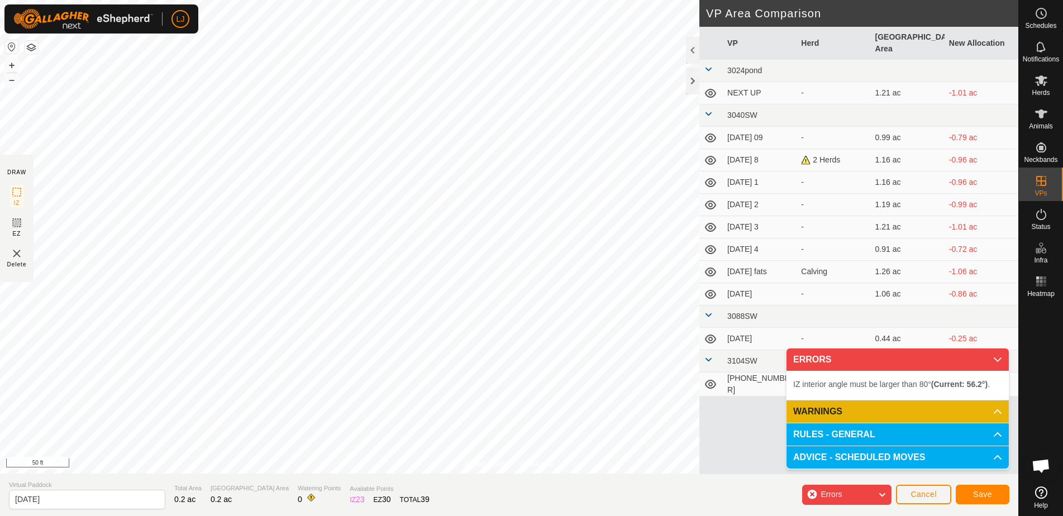
click at [988, 494] on span "Save" at bounding box center [982, 494] width 19 height 9
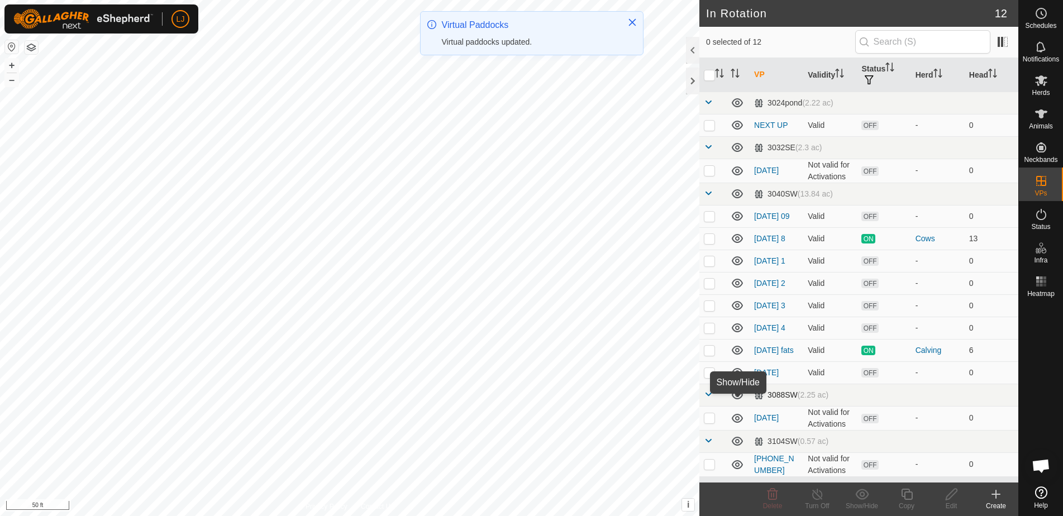
scroll to position [7, 0]
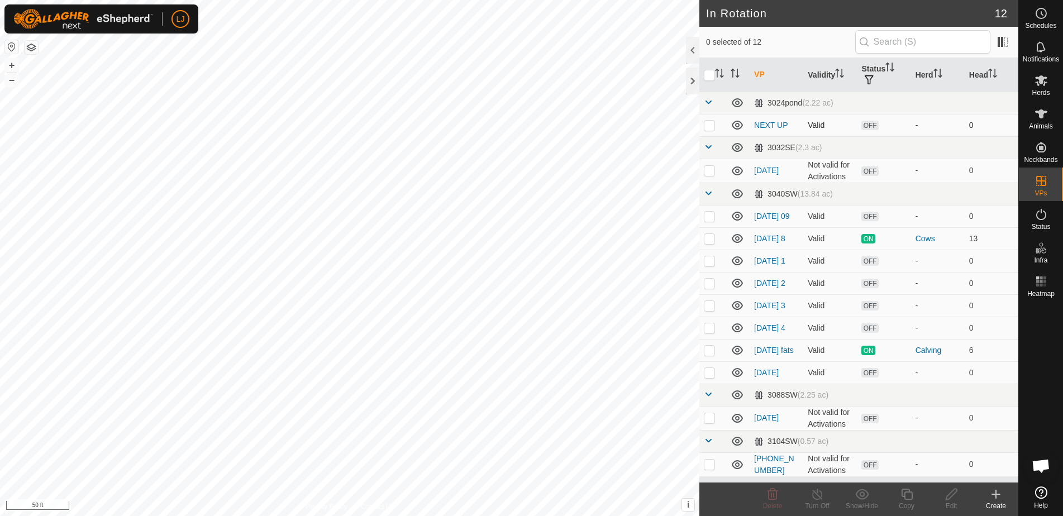
click at [714, 123] on td at bounding box center [712, 125] width 27 height 22
checkbox input "true"
click at [949, 495] on icon at bounding box center [952, 494] width 14 height 13
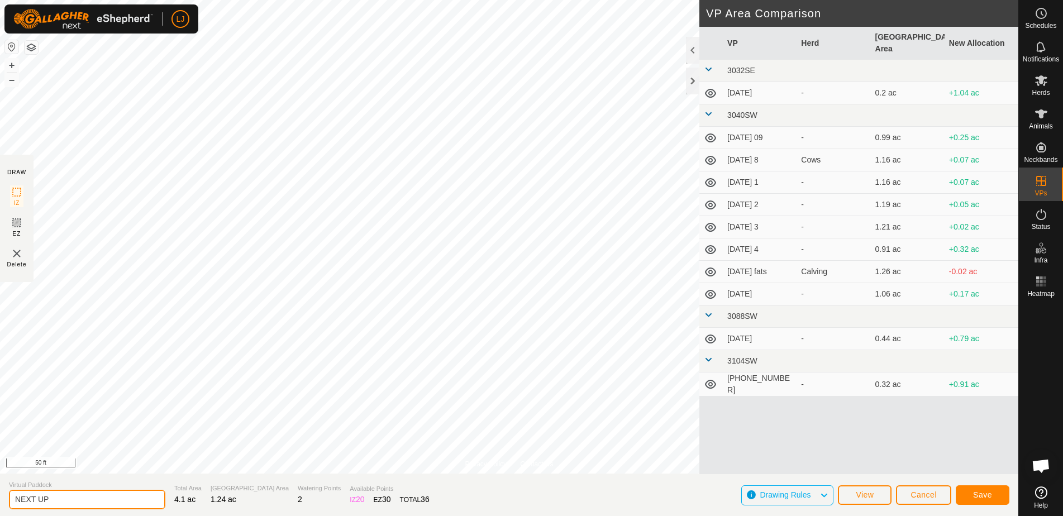
drag, startPoint x: 39, startPoint y: 501, endPoint x: 0, endPoint y: 496, distance: 39.4
click at [0, 495] on section "Virtual Paddock NEXT UP Total Area 4.1 ac Grazing Area 1.24 ac Watering Points …" at bounding box center [509, 495] width 1018 height 42
type input "[DATE] 01"
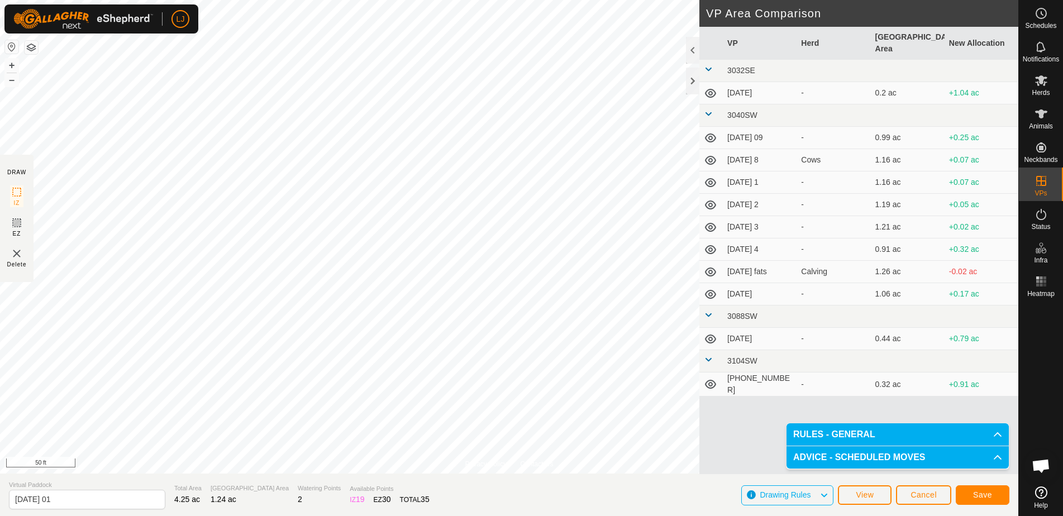
click at [989, 496] on span "Save" at bounding box center [982, 494] width 19 height 9
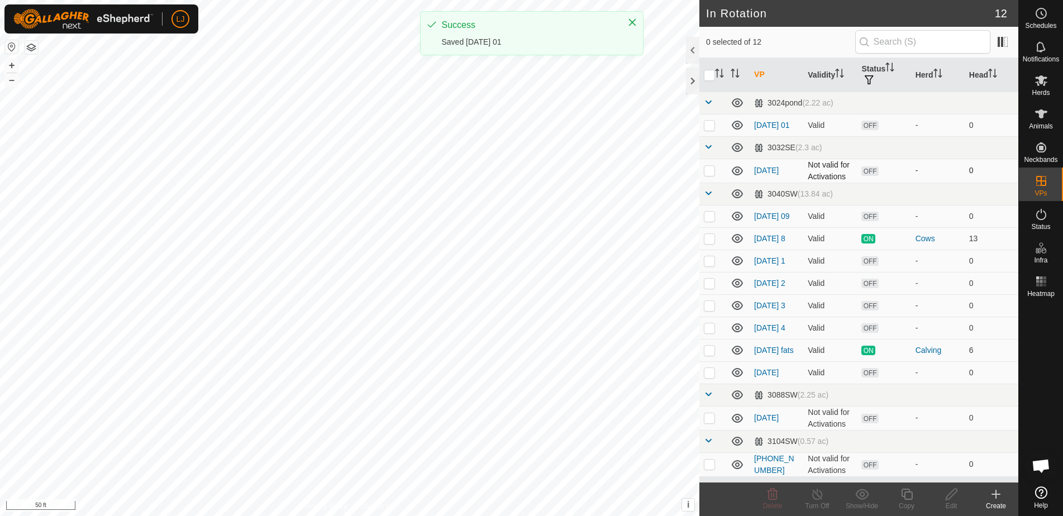
click at [711, 174] on p-checkbox at bounding box center [709, 170] width 11 height 9
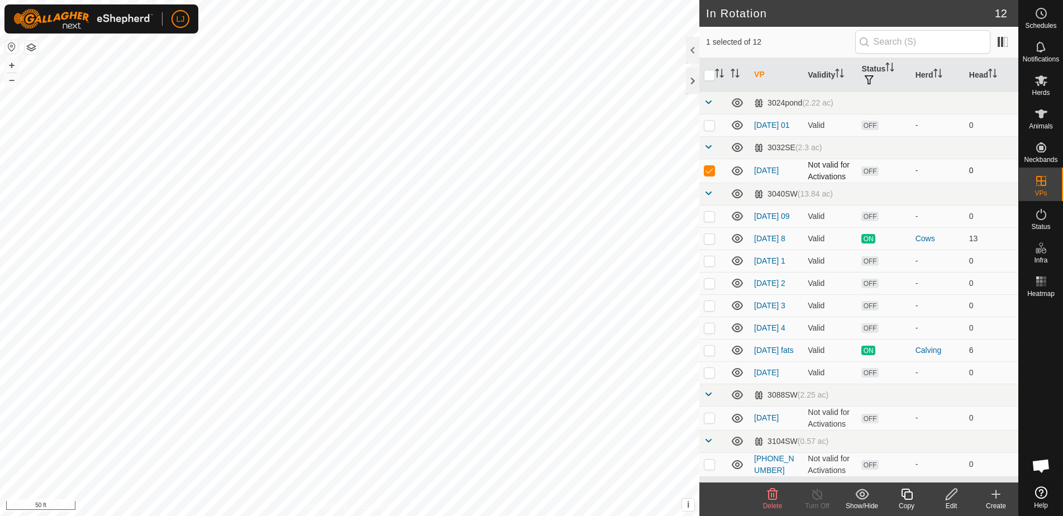
click at [705, 175] on p-checkbox at bounding box center [709, 170] width 11 height 9
checkbox input "false"
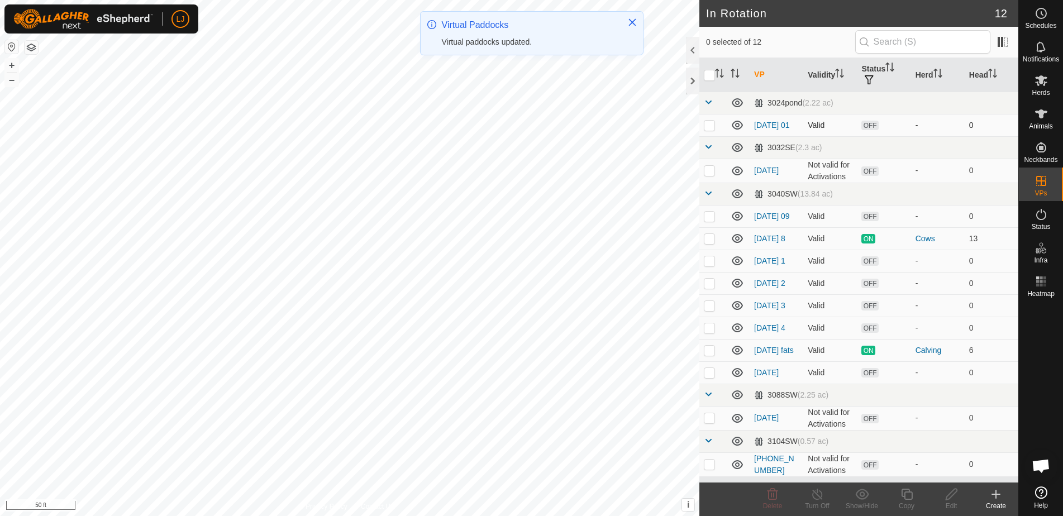
click at [707, 127] on p-checkbox at bounding box center [709, 125] width 11 height 9
checkbox input "true"
click at [904, 492] on icon at bounding box center [907, 494] width 14 height 13
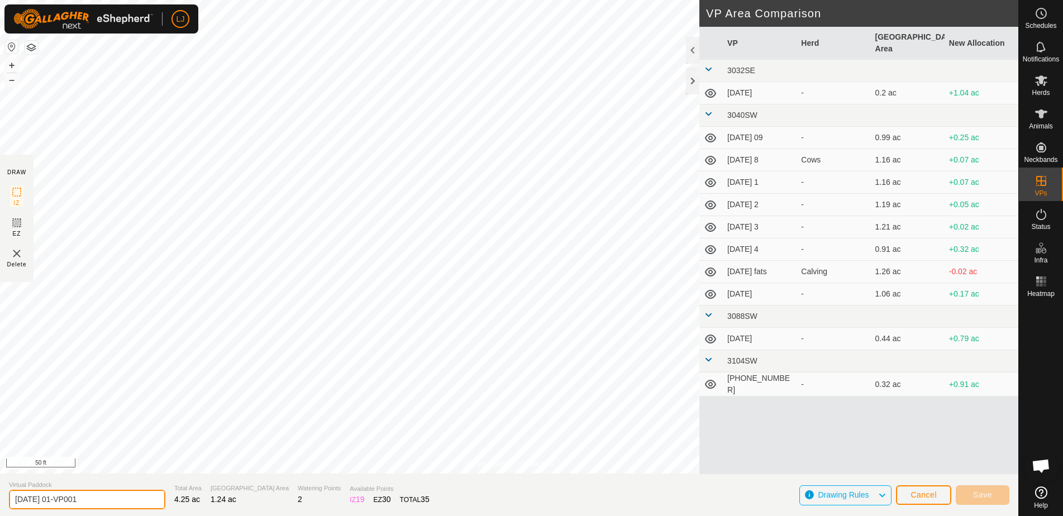
drag, startPoint x: 60, startPoint y: 502, endPoint x: 183, endPoint y: 499, distance: 122.4
click at [180, 500] on section "Virtual Paddock [DATE] 01-VP001 Total Area 4.25 ac Grazing Area 1.24 ac Waterin…" at bounding box center [509, 495] width 1018 height 42
type input "[DATE] 02"
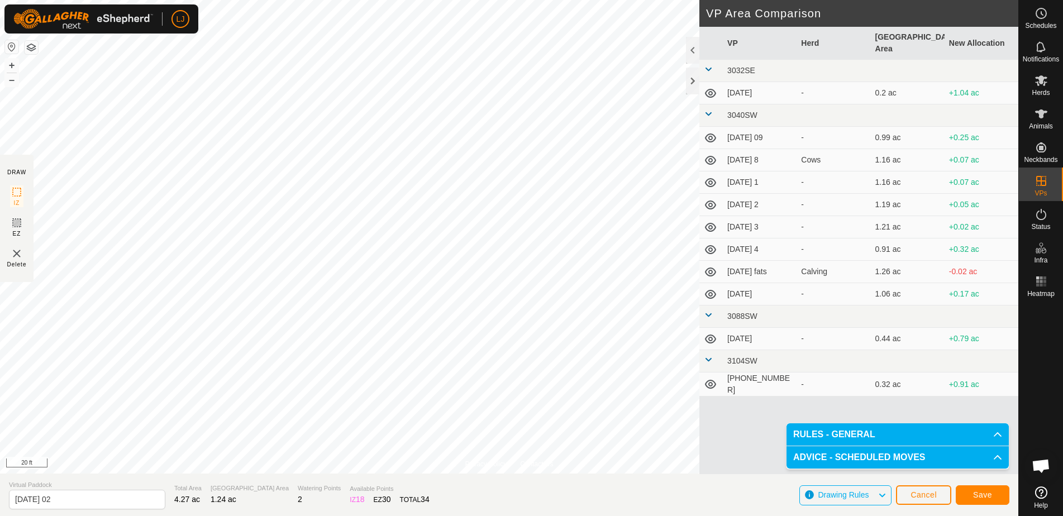
click at [985, 497] on span "Save" at bounding box center [982, 494] width 19 height 9
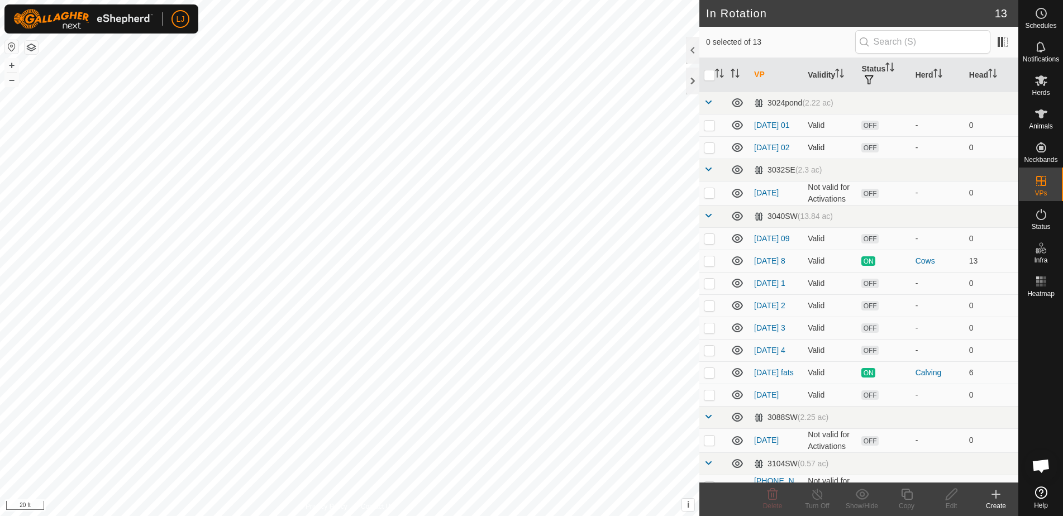
click at [710, 152] on p-checkbox at bounding box center [709, 147] width 11 height 9
checkbox input "true"
click at [906, 494] on icon at bounding box center [907, 494] width 14 height 13
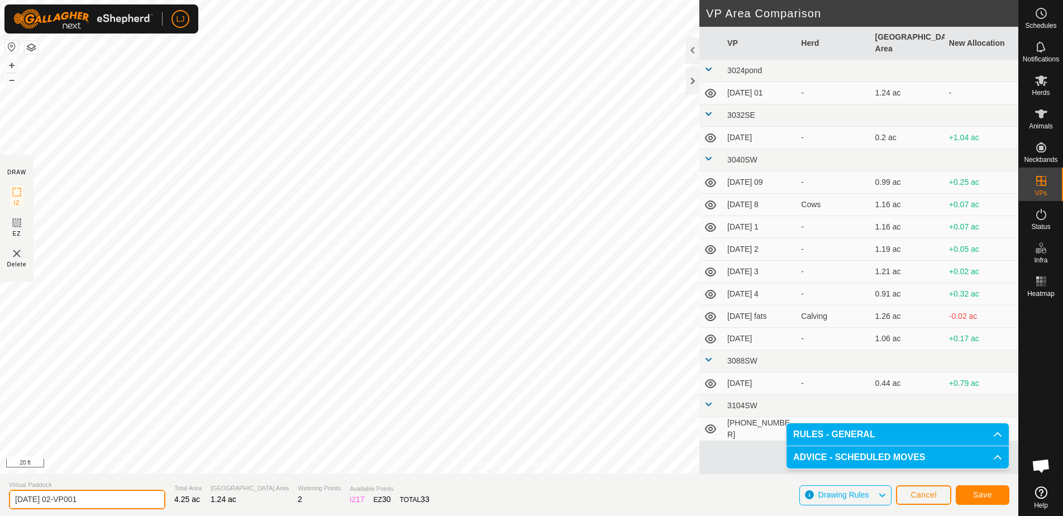
drag, startPoint x: 61, startPoint y: 501, endPoint x: 179, endPoint y: 501, distance: 117.3
click at [179, 501] on section "Virtual Paddock [DATE] 02-VP001 Total Area 4.25 ac Grazing Area 1.24 ac Waterin…" at bounding box center [509, 495] width 1018 height 42
type input "[DATE] 03"
click at [969, 498] on button "Save" at bounding box center [983, 495] width 54 height 20
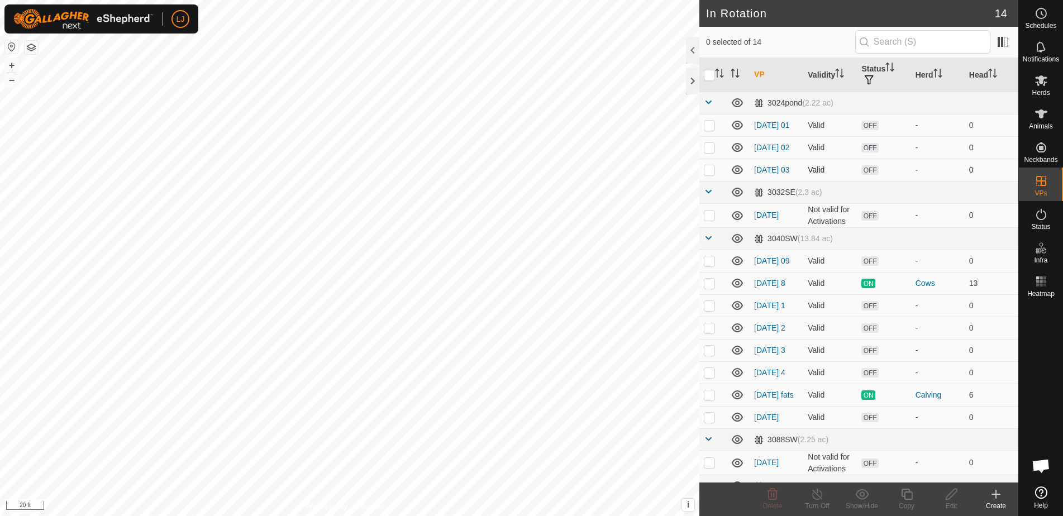
click at [704, 174] on p-checkbox at bounding box center [709, 169] width 11 height 9
checkbox input "true"
click at [905, 485] on div "Copy" at bounding box center [906, 500] width 45 height 34
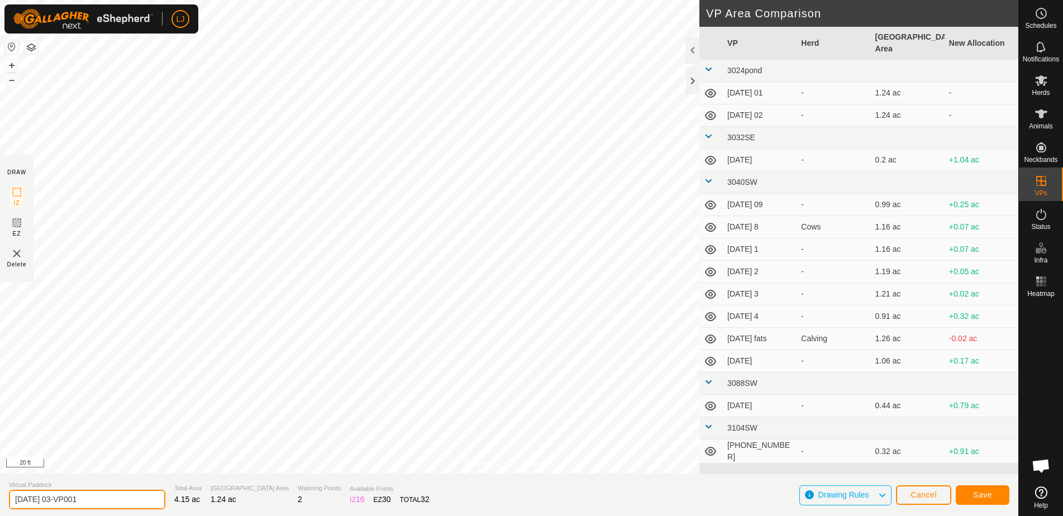
drag, startPoint x: 61, startPoint y: 501, endPoint x: 142, endPoint y: 500, distance: 80.4
click at [142, 500] on section "Virtual Paddock [DATE] 03-VP001 Total Area 4.15 ac Grazing Area 1.24 ac Waterin…" at bounding box center [509, 495] width 1018 height 42
type input "[DATE] 04"
click at [988, 497] on span "Save" at bounding box center [982, 494] width 19 height 9
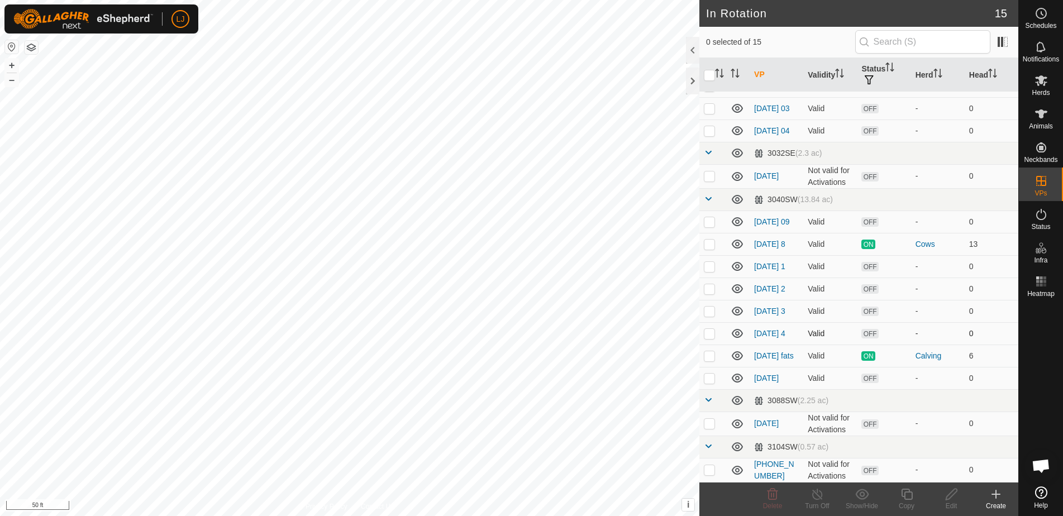
scroll to position [80, 0]
click at [711, 380] on p-checkbox at bounding box center [709, 378] width 11 height 9
checkbox input "true"
click at [905, 499] on icon at bounding box center [906, 494] width 11 height 11
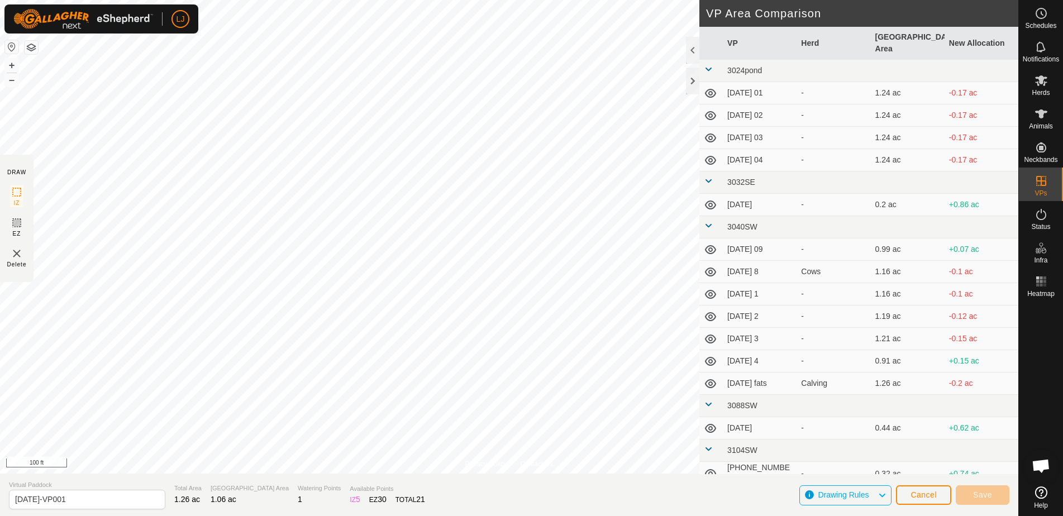
click at [436, 491] on div "Privacy Policy Contact Us Status: OFF Type: Inclusion Zone + – ⇧ i This applica…" at bounding box center [509, 258] width 1018 height 516
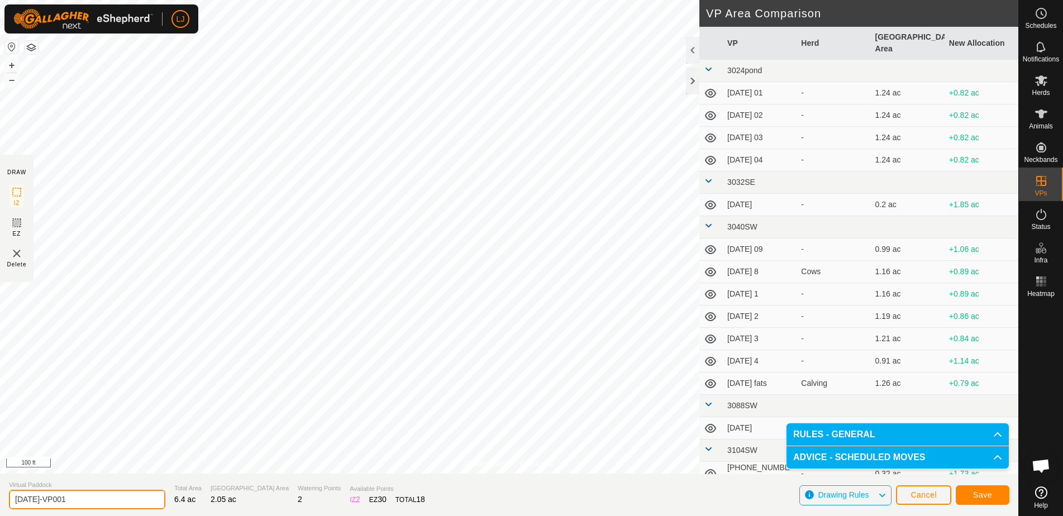
click at [41, 502] on input "[DATE]-VP001" at bounding box center [87, 500] width 156 height 20
click at [40, 502] on input "[DATE]-VP001" at bounding box center [87, 500] width 156 height 20
drag, startPoint x: 41, startPoint y: 503, endPoint x: 178, endPoint y: 503, distance: 136.3
click at [178, 503] on section "Virtual Paddock [DATE]-VP001 Total Area 6.4 ac Grazing Area 2.05 ac Watering Po…" at bounding box center [509, 495] width 1018 height 42
type input "[DATE] START"
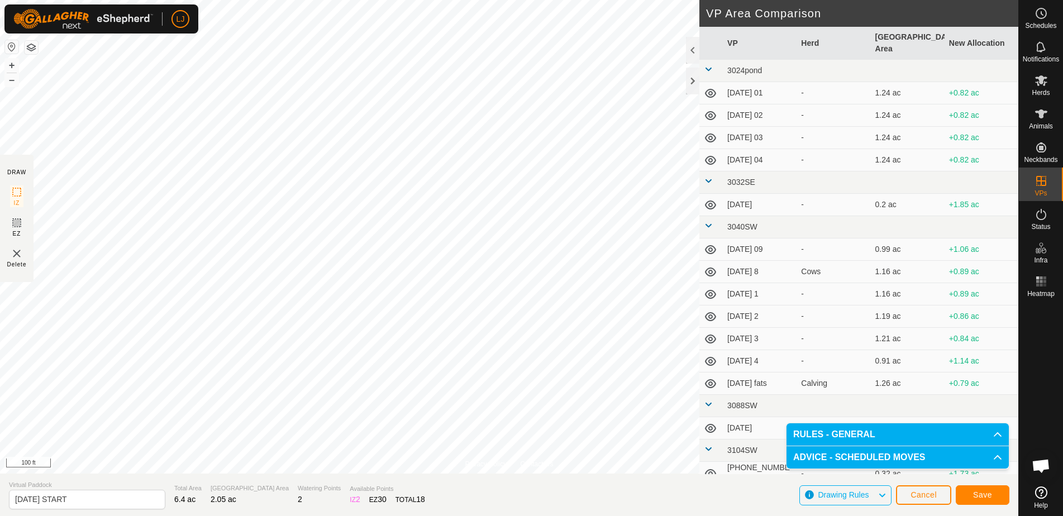
click at [973, 494] on span "Save" at bounding box center [982, 494] width 19 height 9
